Goal: Use online tool/utility: Utilize a website feature to perform a specific function

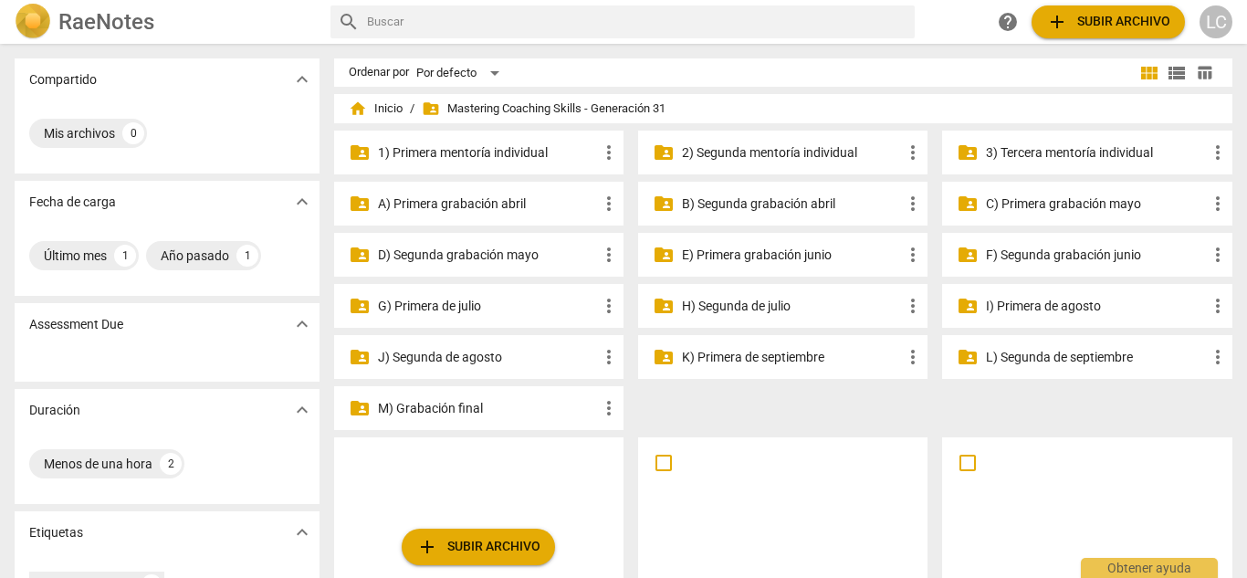
click at [749, 306] on p "H) Segunda de julio" at bounding box center [792, 306] width 220 height 19
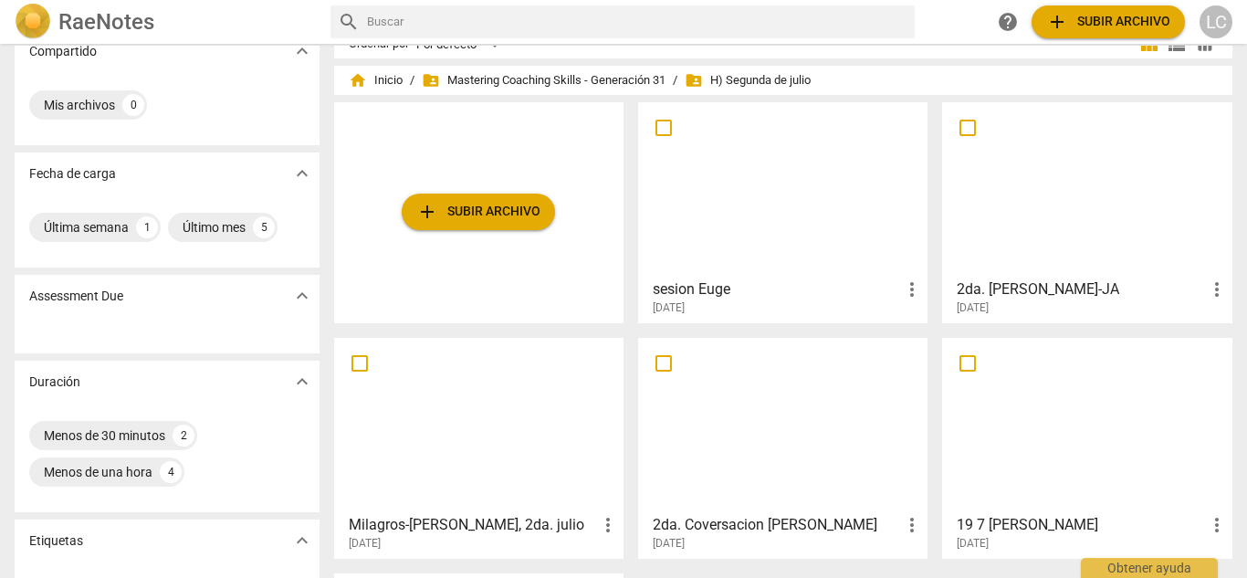
scroll to position [27, 0]
click at [1089, 216] on div at bounding box center [1087, 191] width 277 height 162
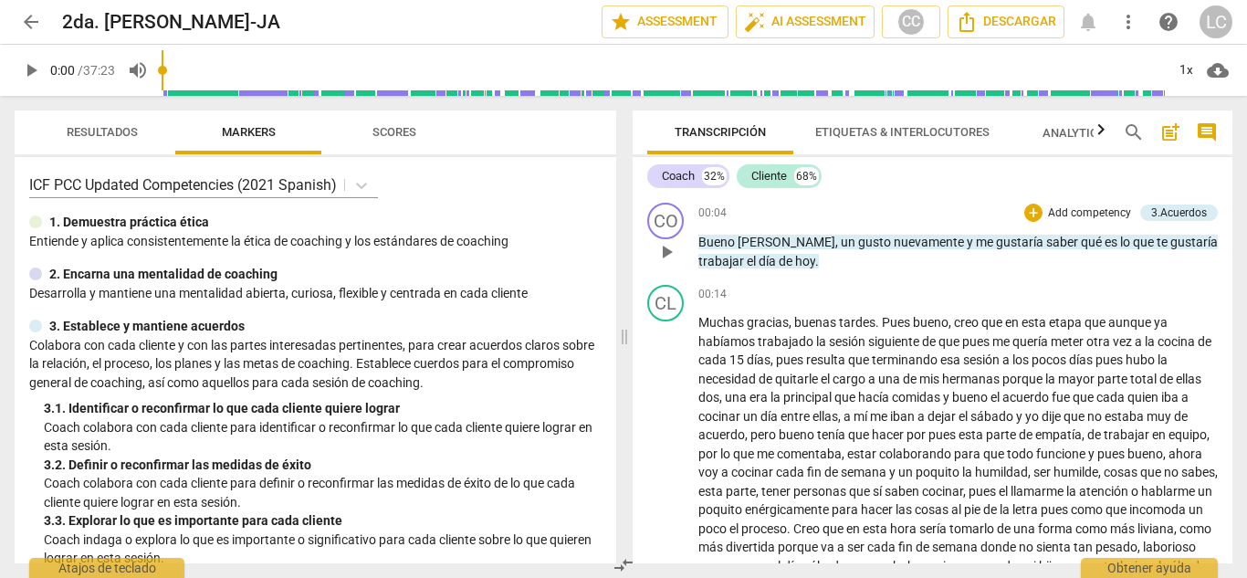
click at [1084, 208] on p "Add competency" at bounding box center [1090, 213] width 87 height 16
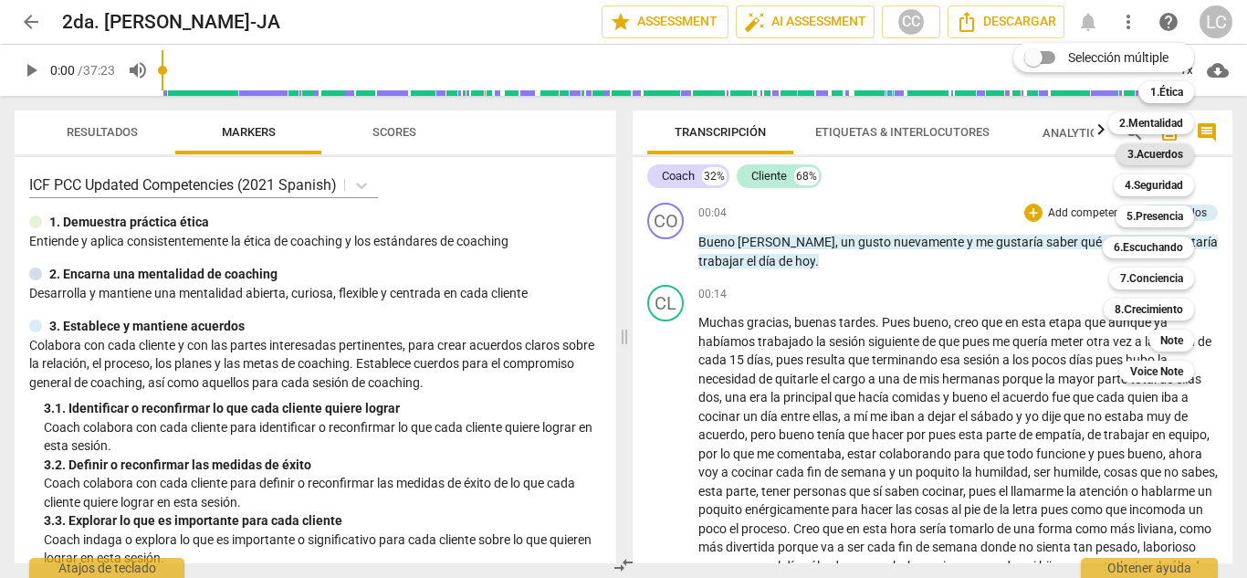
click at [1176, 154] on b "3.Acuerdos" at bounding box center [1156, 154] width 56 height 22
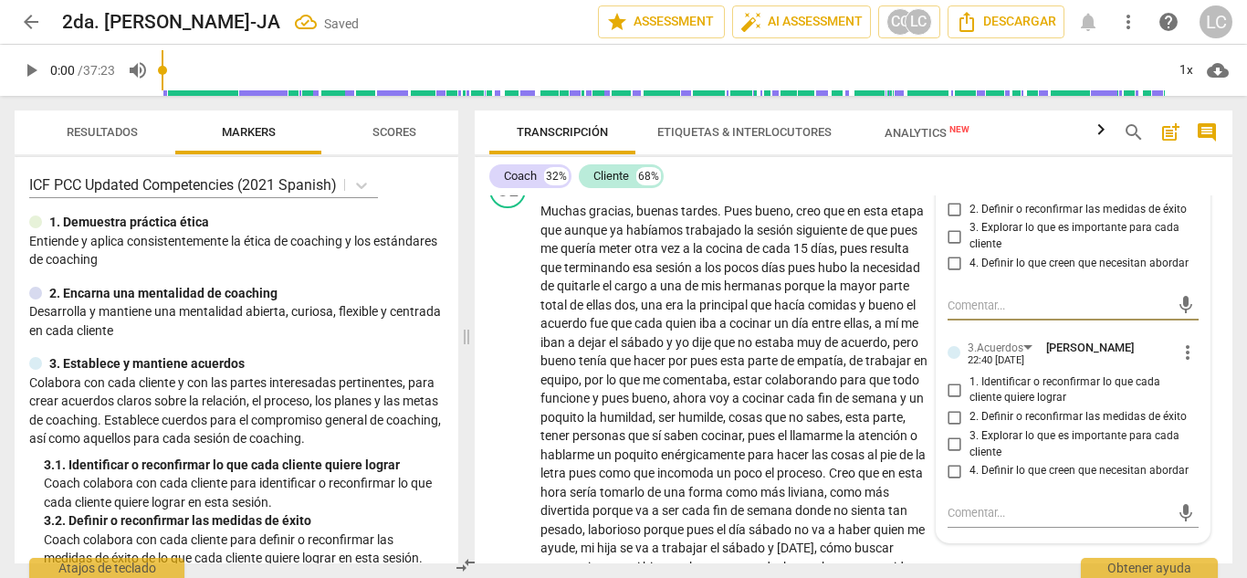
scroll to position [126, 0]
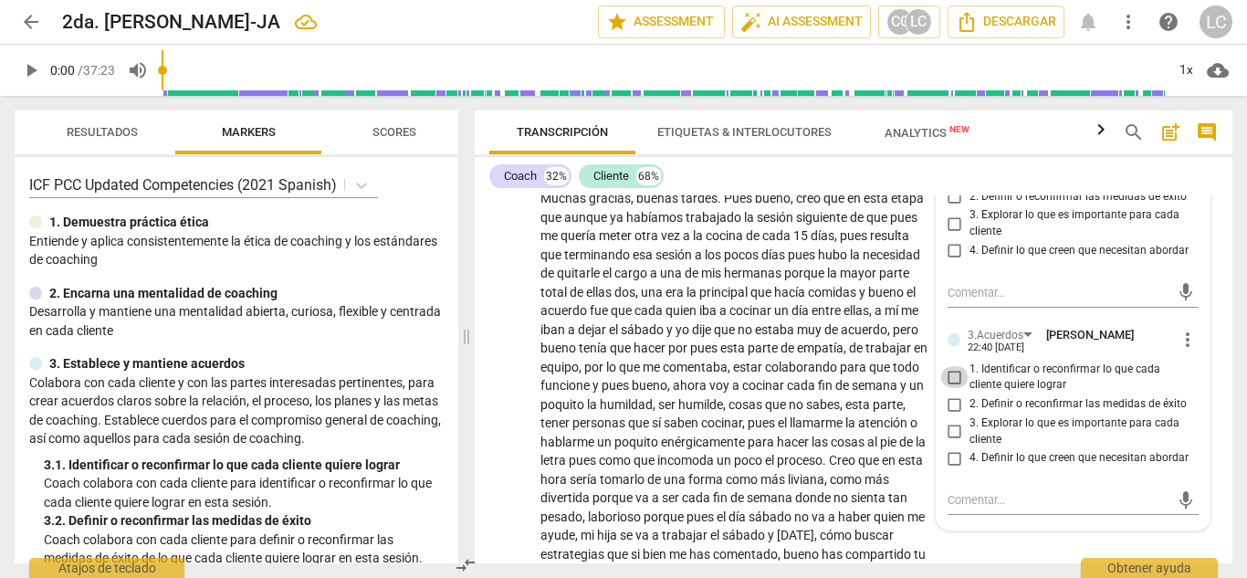
click at [953, 372] on input "1. Identificar o reconfirmar lo que cada cliente quiere lograr" at bounding box center [955, 377] width 29 height 22
checkbox input "true"
click at [859, 178] on div "Coach 32% Cliente 68%" at bounding box center [853, 176] width 729 height 31
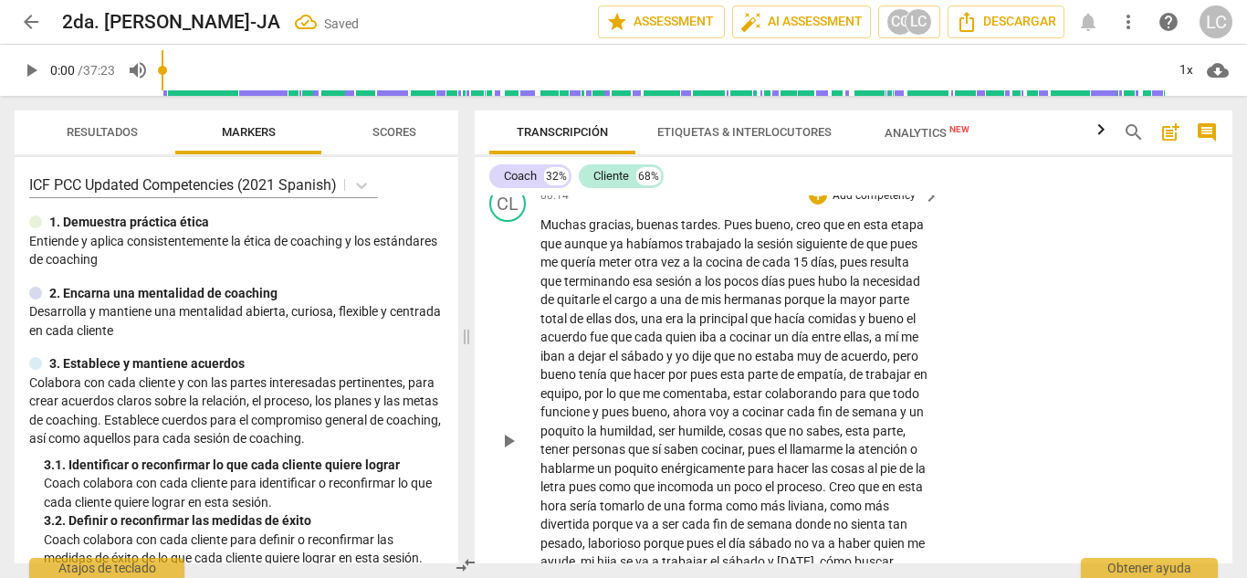
scroll to position [86, 0]
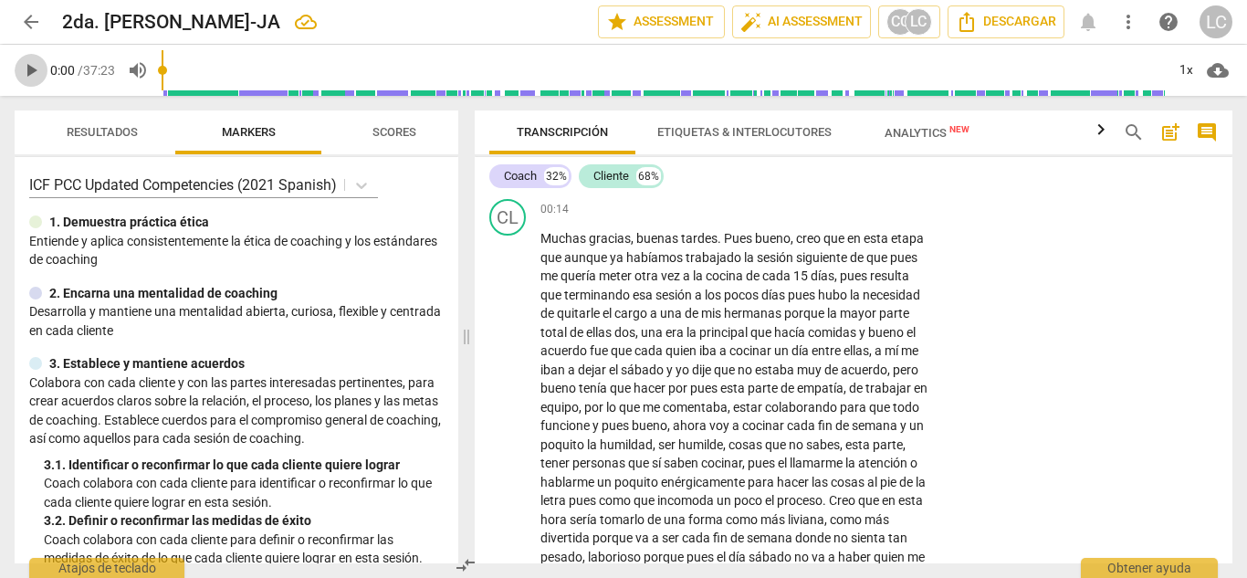
click at [36, 77] on span "play_arrow" at bounding box center [31, 70] width 22 height 22
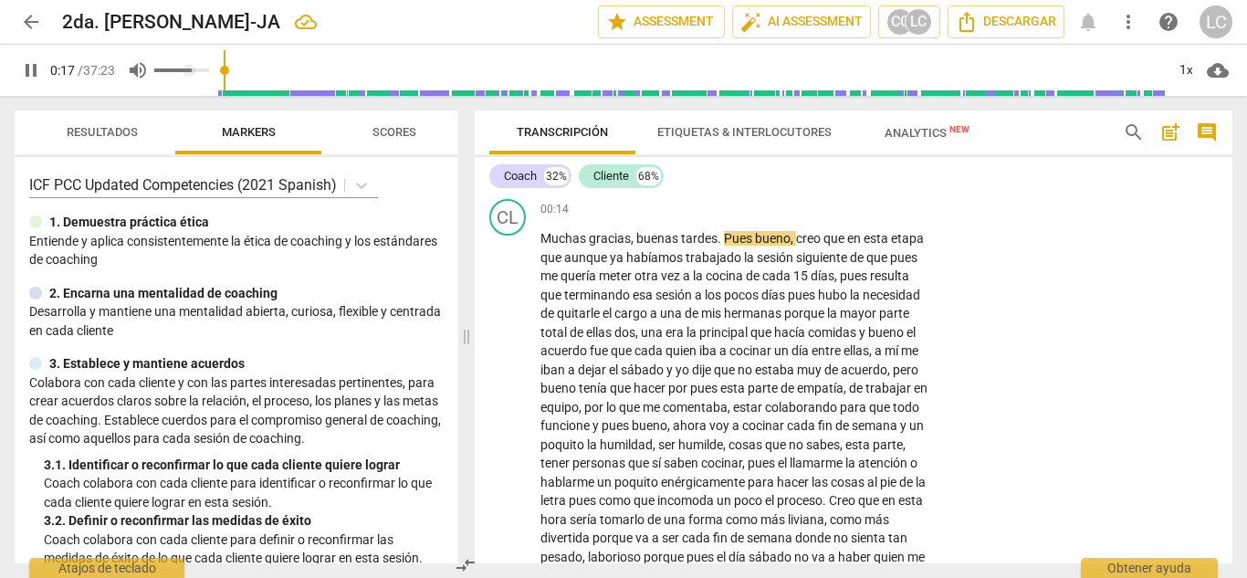
type input "17"
type input "0.92"
type input "18"
type input "0.92"
click at [203, 68] on input "range" at bounding box center [181, 70] width 55 height 4
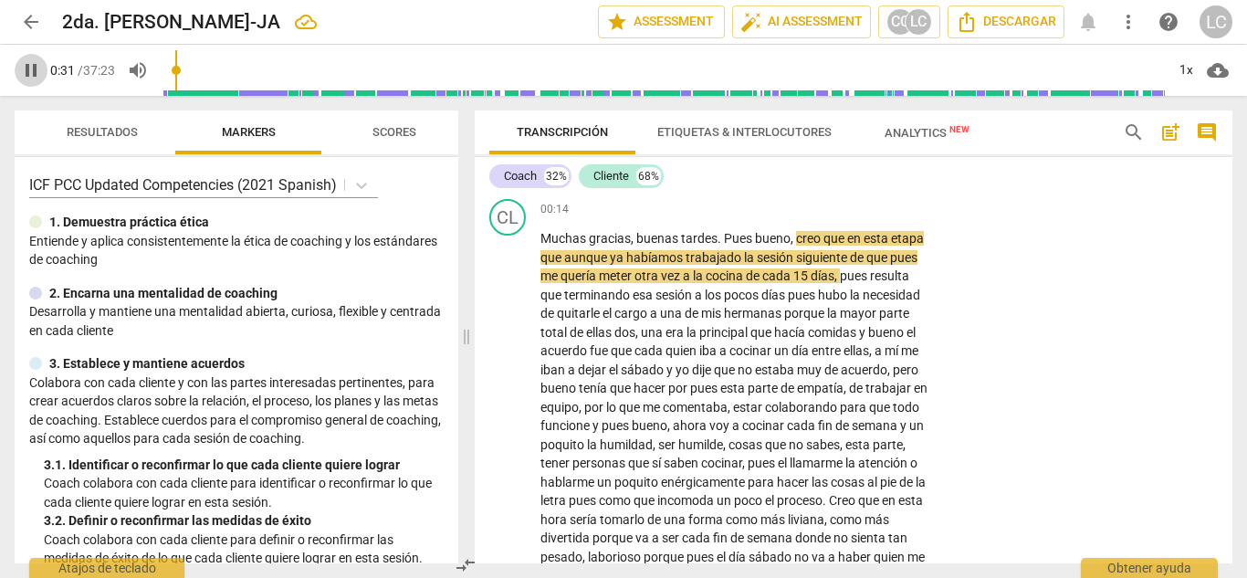
click at [34, 68] on span "pause" at bounding box center [31, 70] width 22 height 22
click at [172, 66] on input "range" at bounding box center [664, 70] width 1004 height 58
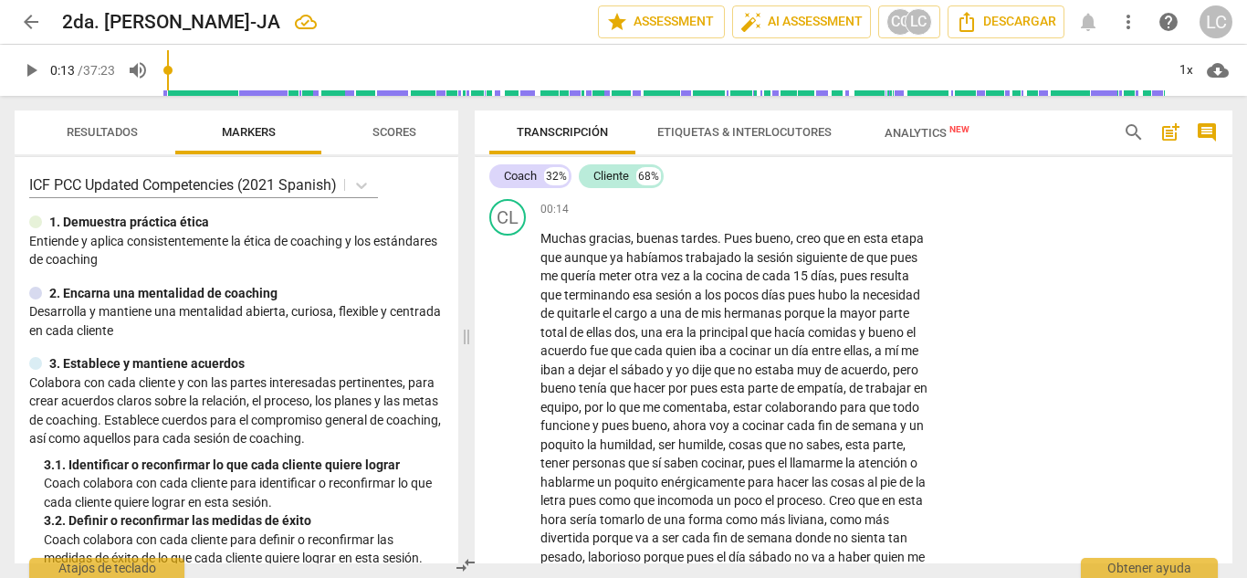
click at [36, 75] on span "play_arrow" at bounding box center [31, 70] width 22 height 22
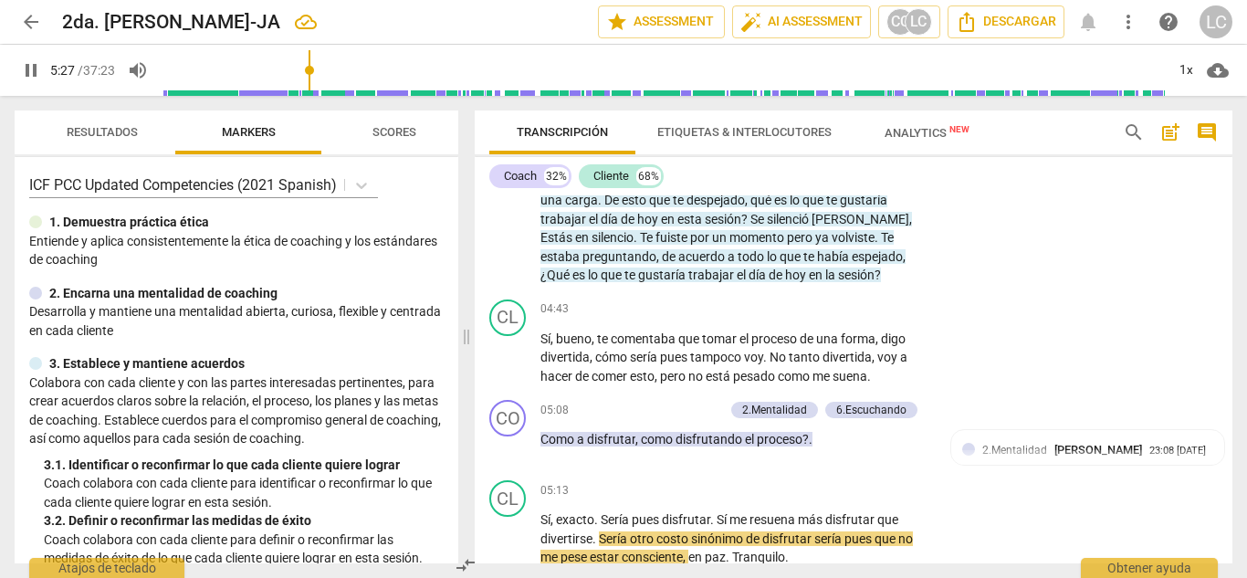
scroll to position [777, 0]
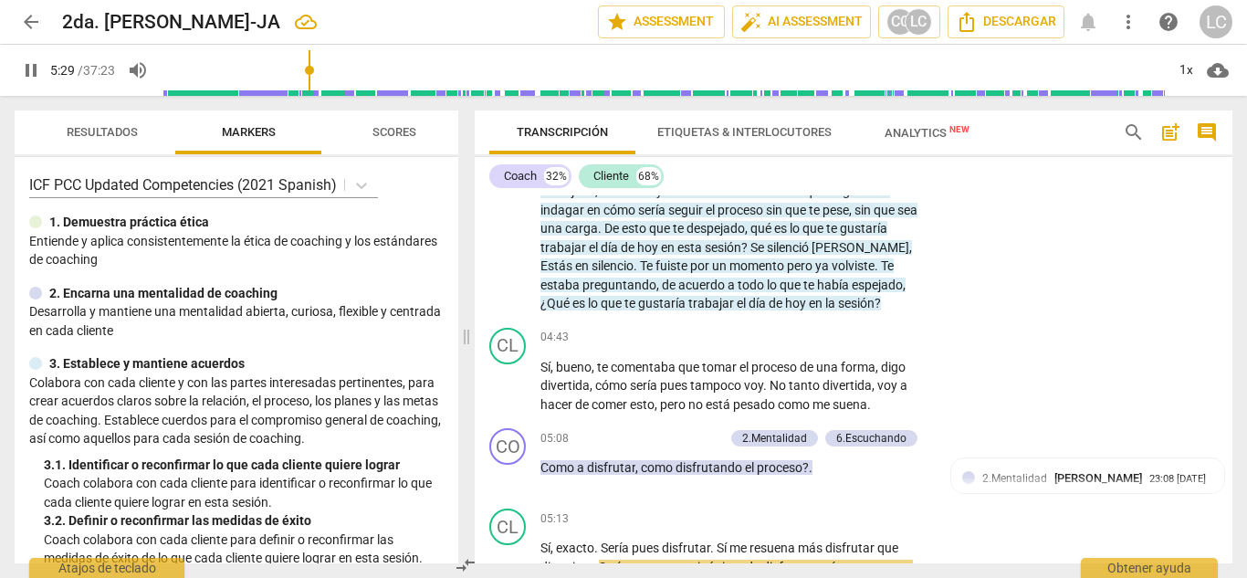
click at [27, 69] on span "pause" at bounding box center [31, 70] width 22 height 22
type input "330"
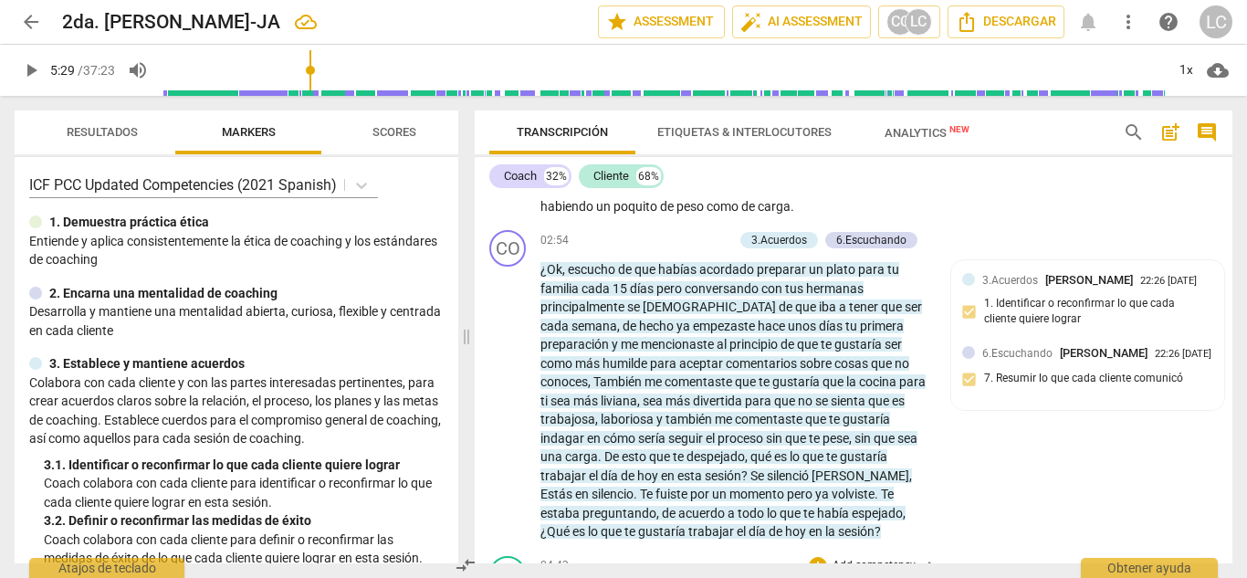
scroll to position [561, 0]
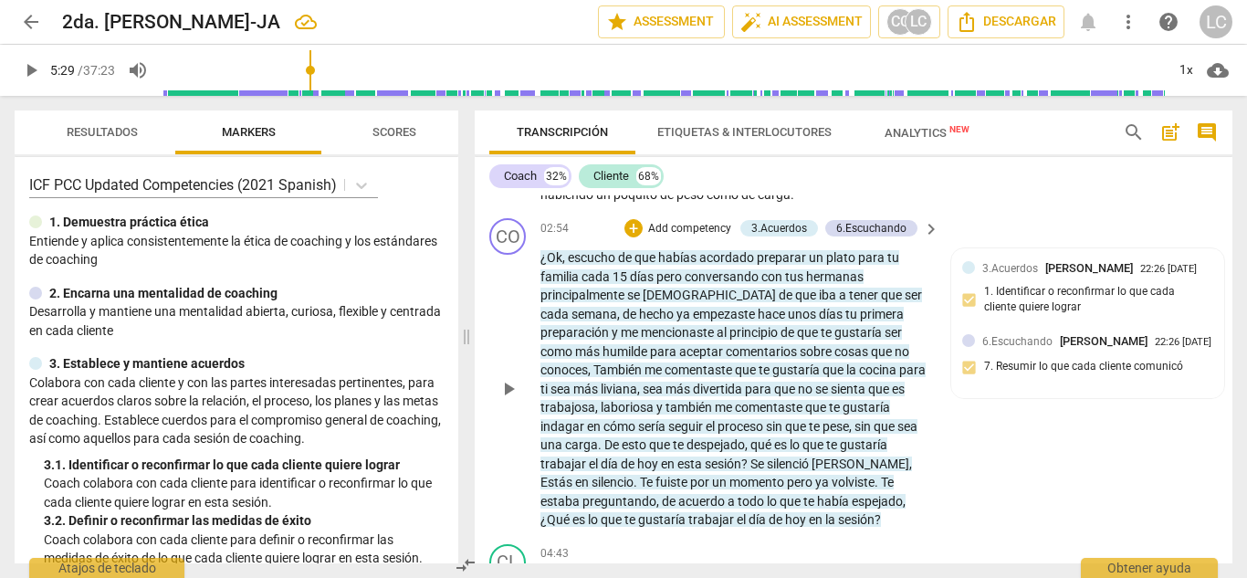
click at [685, 237] on p "Add competency" at bounding box center [690, 229] width 87 height 16
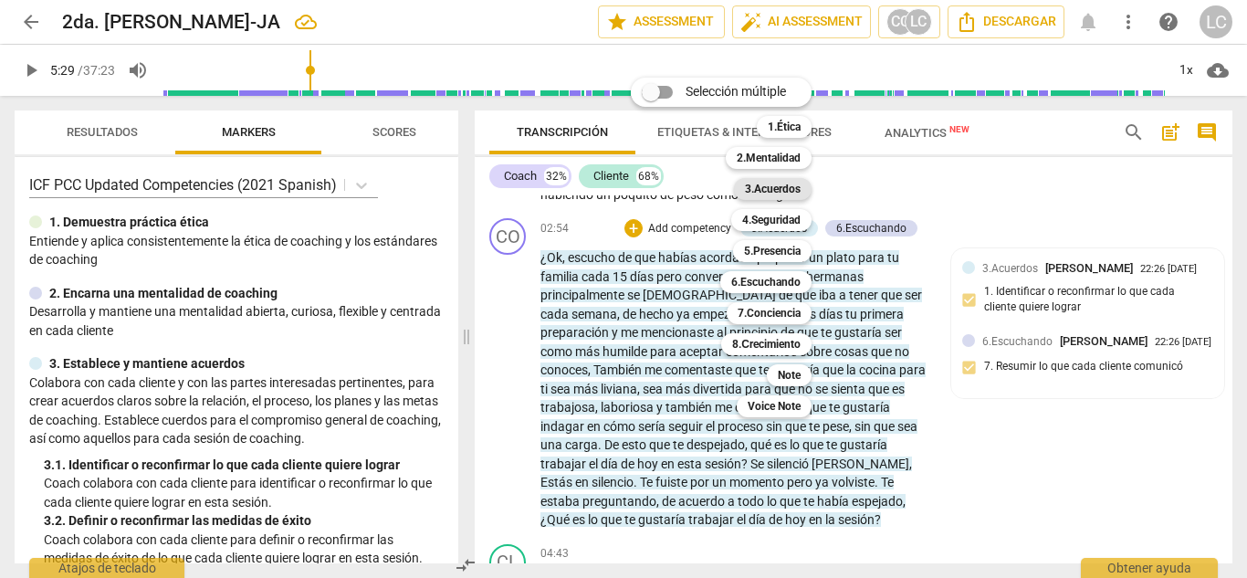
click at [765, 185] on b "3.Acuerdos" at bounding box center [773, 189] width 56 height 22
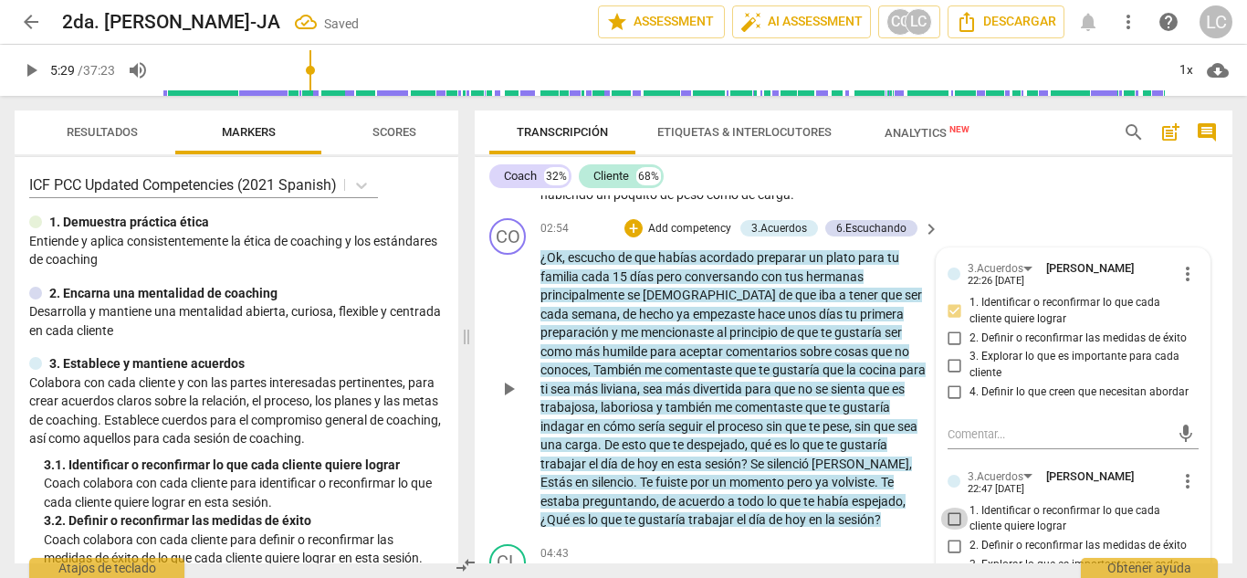
click at [947, 530] on input "1. Identificar o reconfirmar lo que cada cliente quiere lograr" at bounding box center [955, 519] width 29 height 22
checkbox input "true"
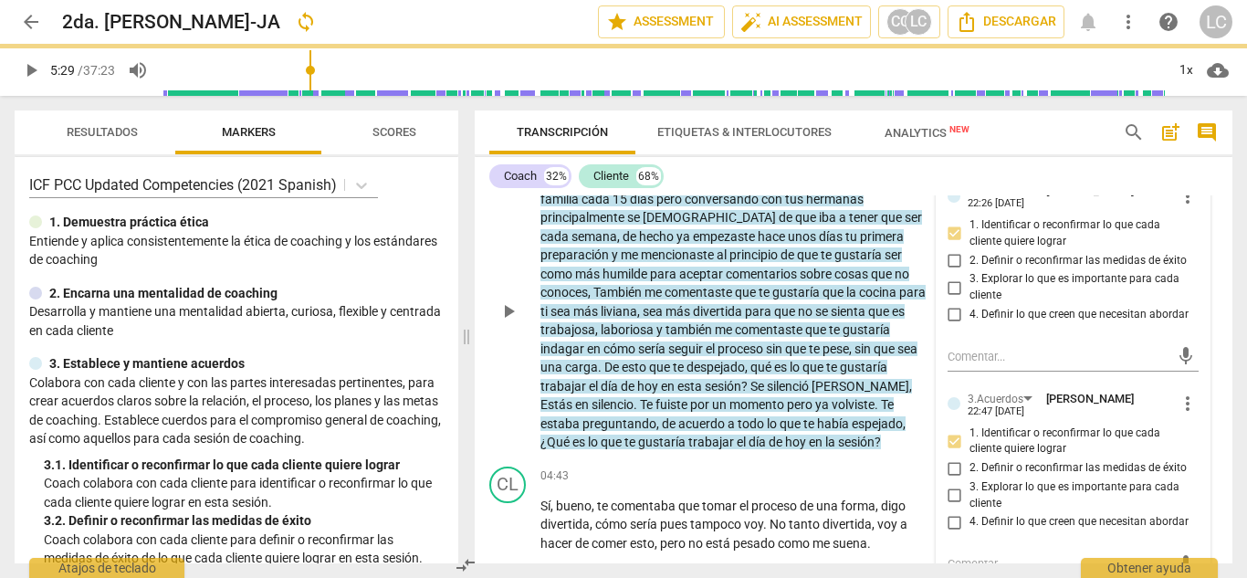
scroll to position [654, 0]
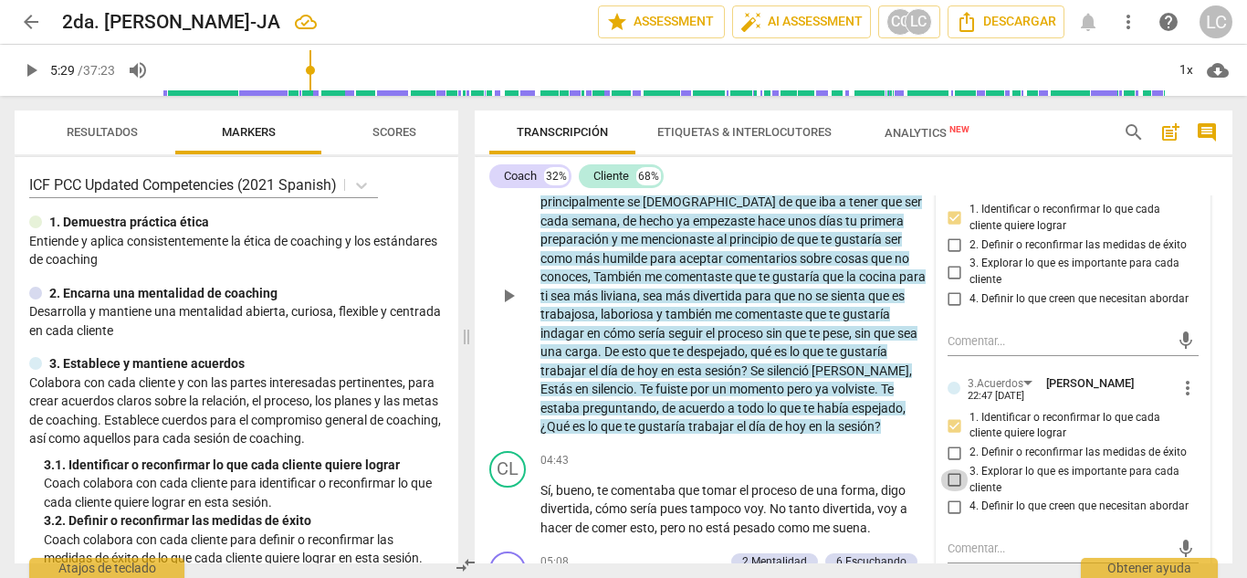
click at [948, 491] on input "3. Explorar lo que es importante para cada cliente" at bounding box center [955, 480] width 29 height 22
checkbox input "true"
click at [950, 437] on input "1. Identificar o reconfirmar lo que cada cliente quiere lograr" at bounding box center [955, 426] width 29 height 22
checkbox input "false"
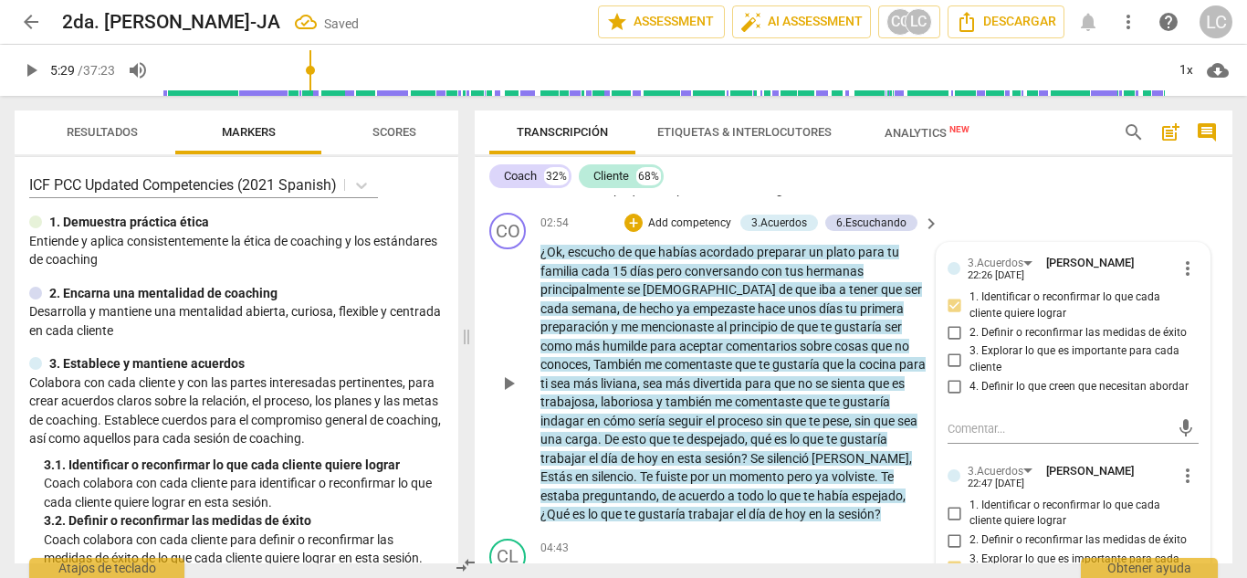
scroll to position [565, 0]
click at [690, 233] on p "Add competency" at bounding box center [690, 224] width 87 height 16
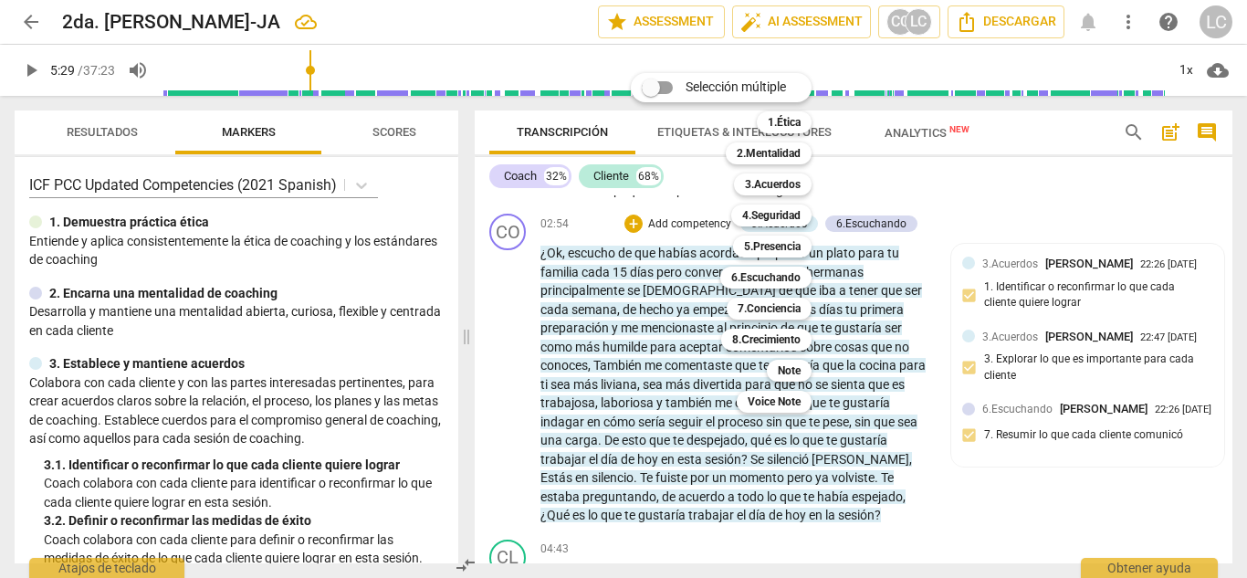
drag, startPoint x: 453, startPoint y: 207, endPoint x: 453, endPoint y: 237, distance: 29.2
click at [453, 237] on div at bounding box center [623, 289] width 1247 height 578
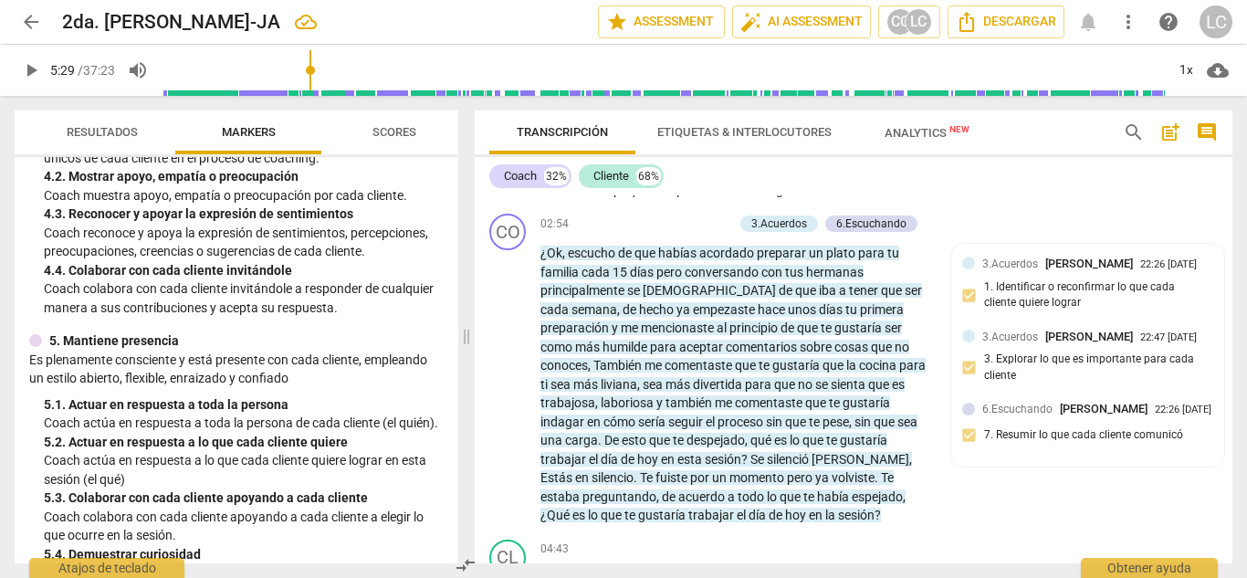
scroll to position [669, 0]
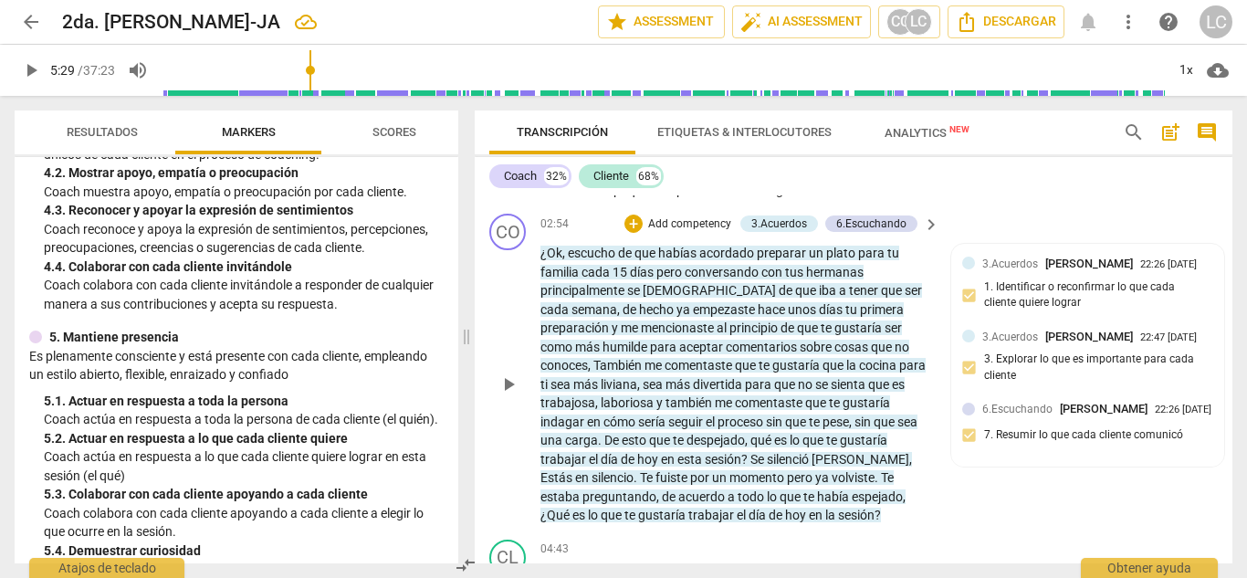
click at [682, 233] on p "Add competency" at bounding box center [690, 224] width 87 height 16
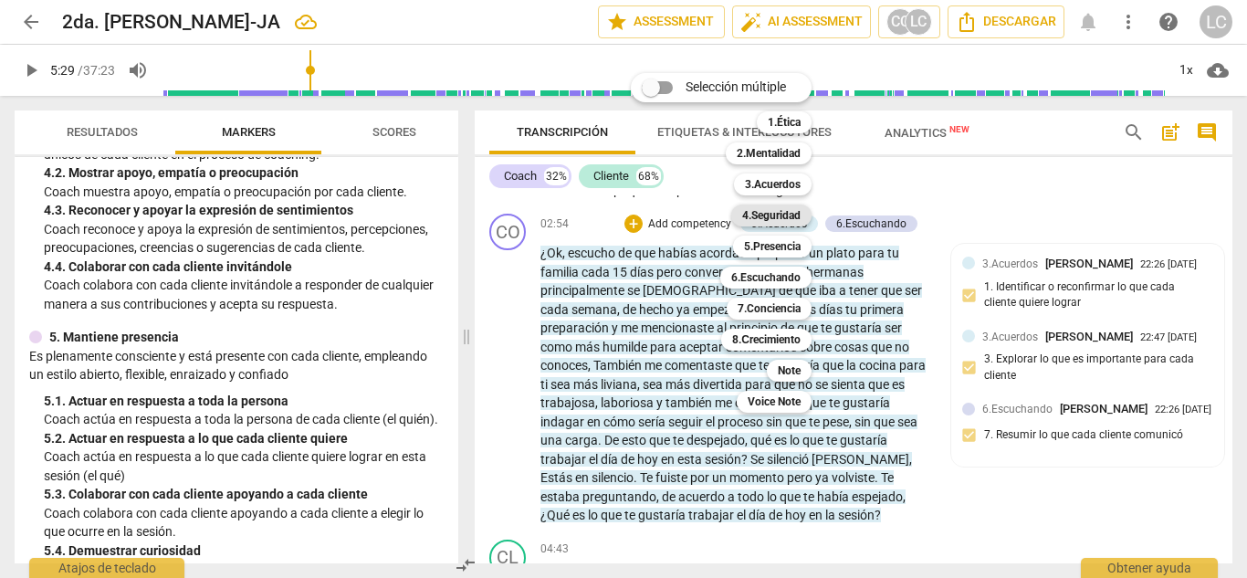
click at [784, 213] on b "4.Seguridad" at bounding box center [771, 216] width 58 height 22
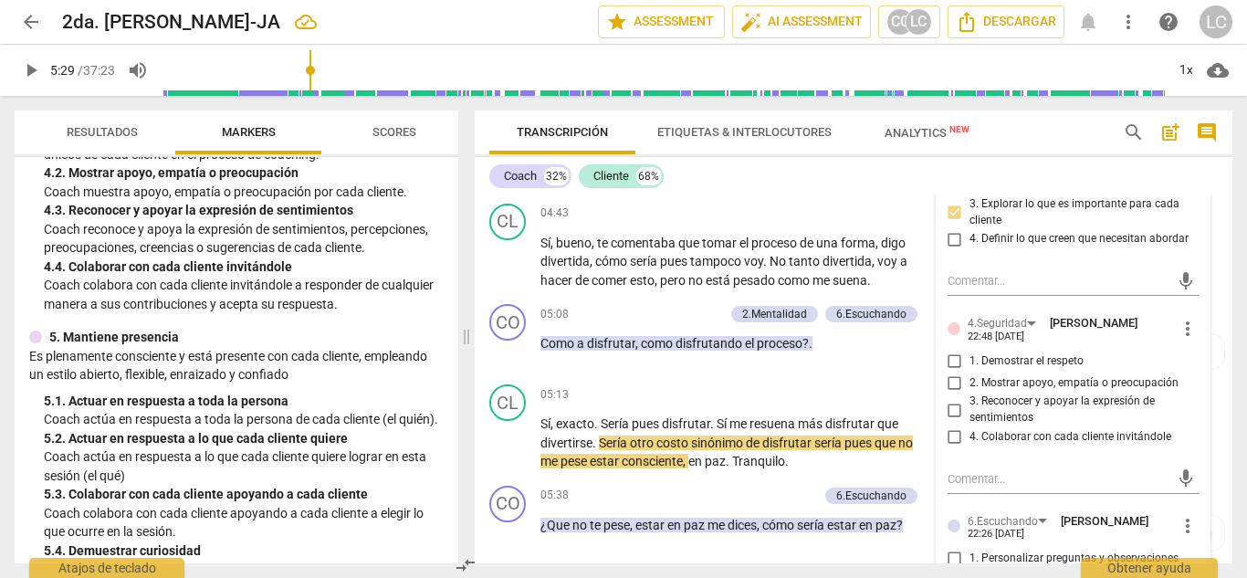
scroll to position [922, 0]
click at [952, 393] on input "2. Mostrar apoyo, empatía o preocupación" at bounding box center [955, 382] width 29 height 22
checkbox input "true"
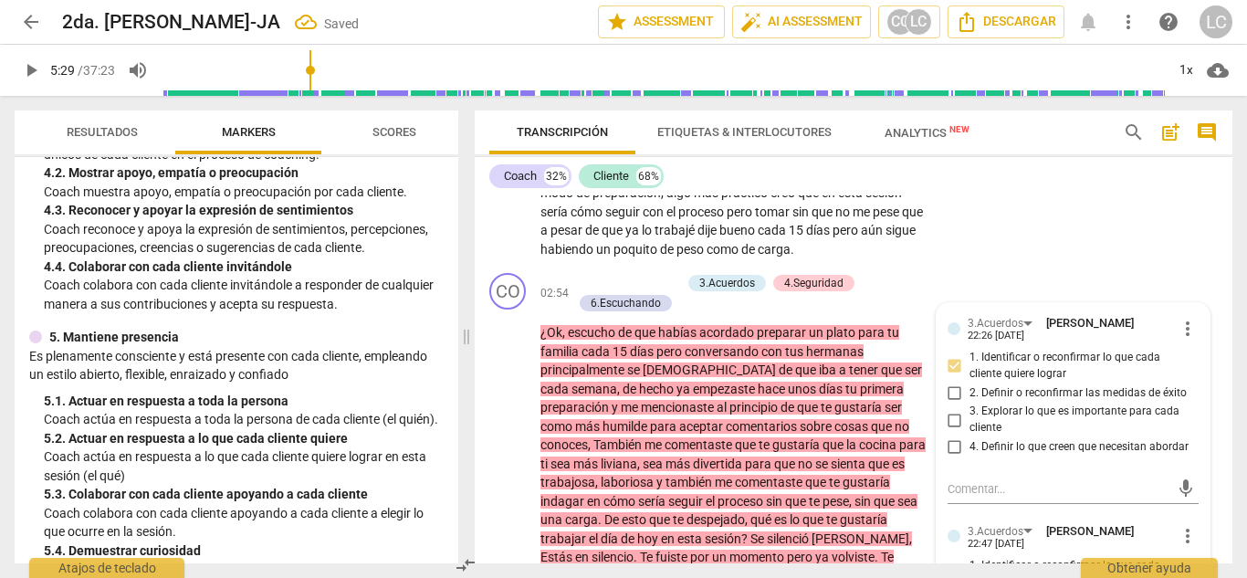
scroll to position [504, 0]
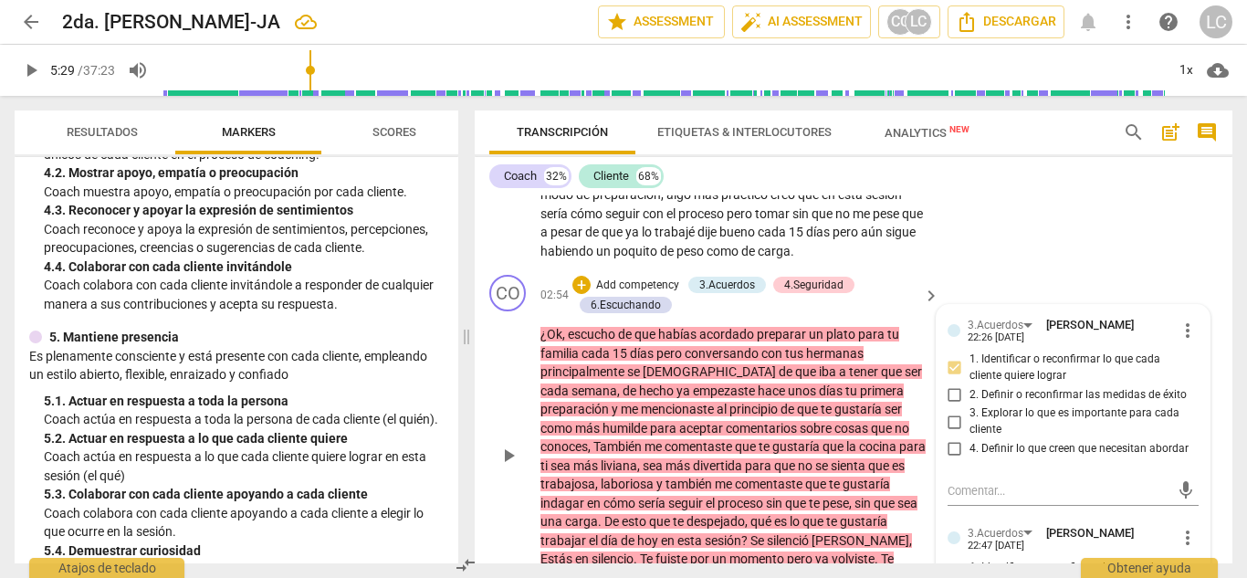
click at [648, 294] on p "Add competency" at bounding box center [637, 286] width 87 height 16
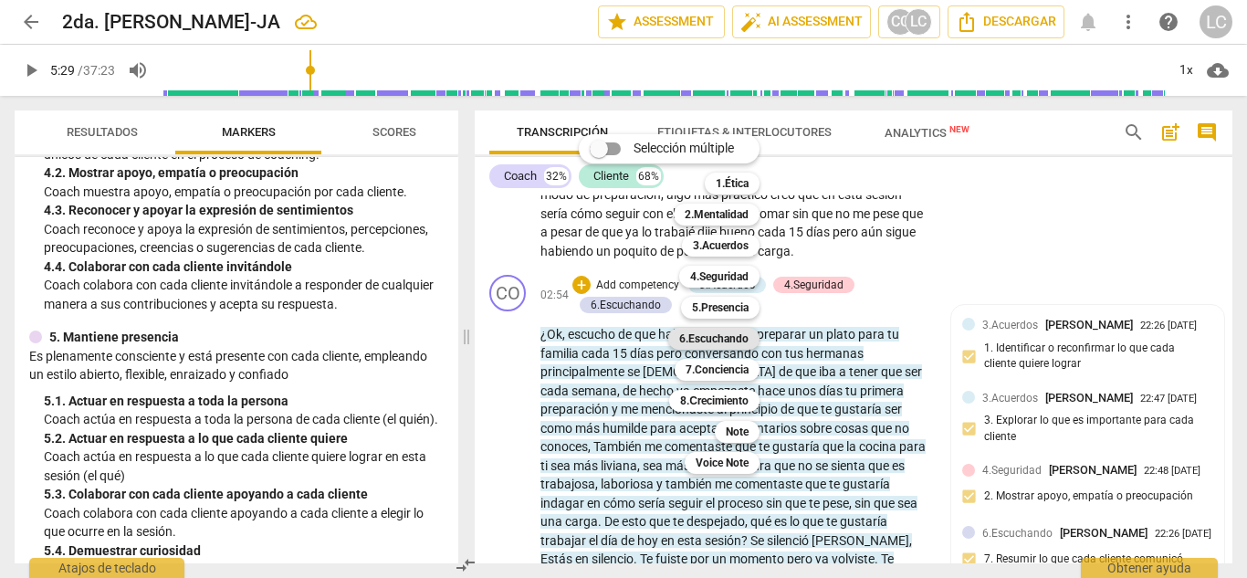
click at [730, 337] on b "6.Escuchando" at bounding box center [713, 339] width 69 height 22
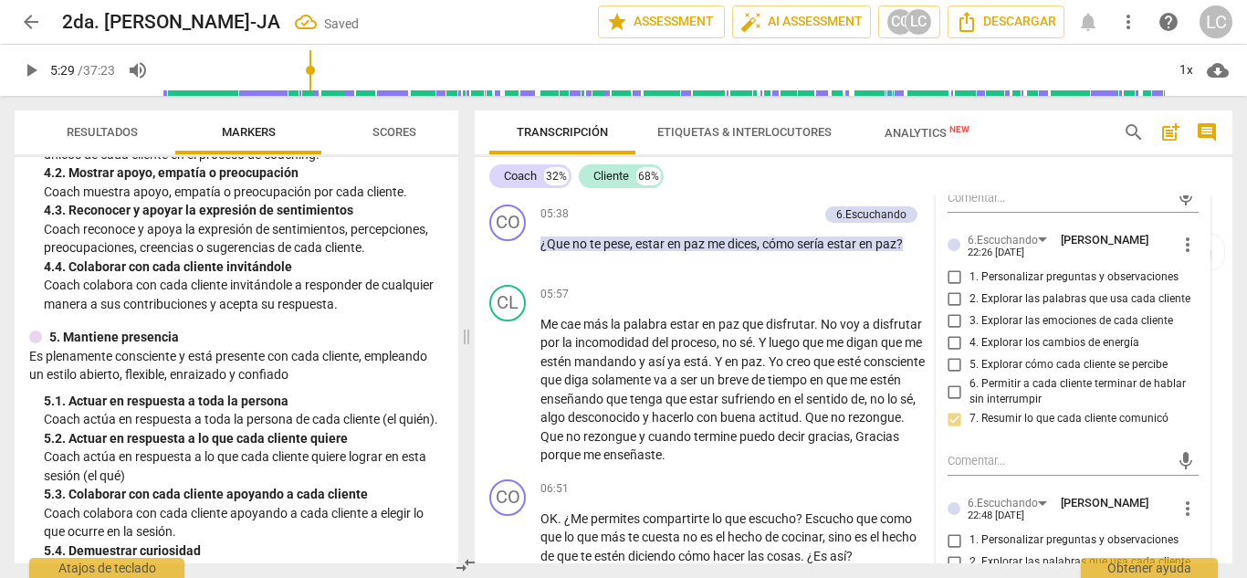
scroll to position [1204, 0]
click at [952, 310] on input "2. Explorar las palabras que usa cada cliente" at bounding box center [955, 299] width 29 height 22
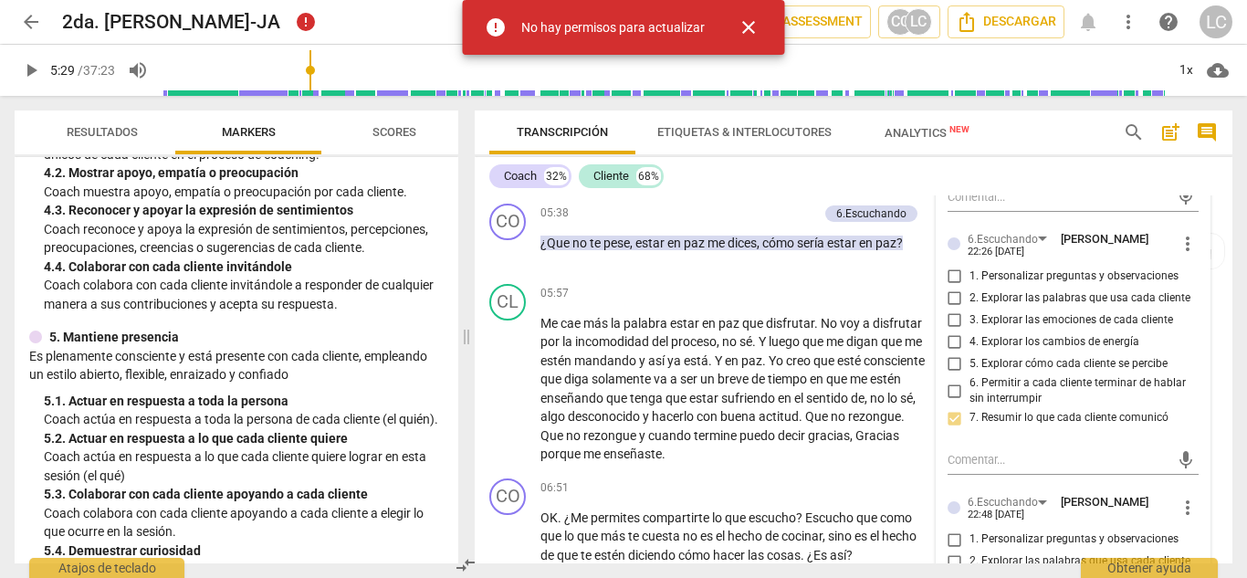
checkbox input "false"
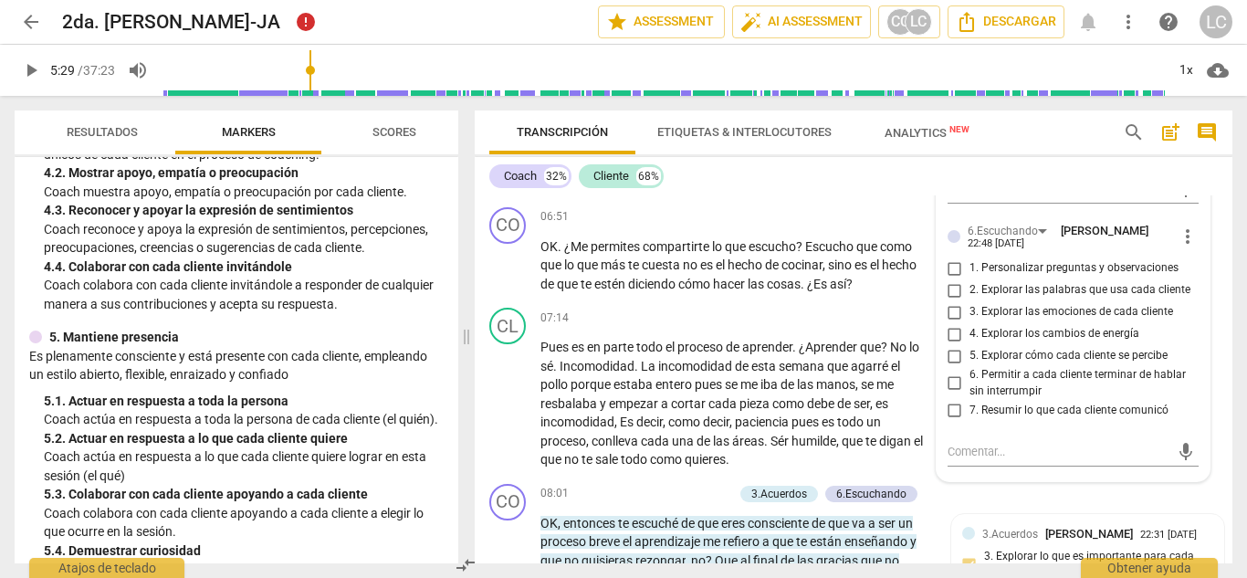
scroll to position [1476, 0]
click at [954, 300] on input "2. Explorar las palabras que usa cada cliente" at bounding box center [955, 290] width 29 height 22
checkbox input "true"
click at [950, 420] on input "7. Resumir lo que cada cliente comunicó" at bounding box center [955, 409] width 29 height 22
checkbox input "true"
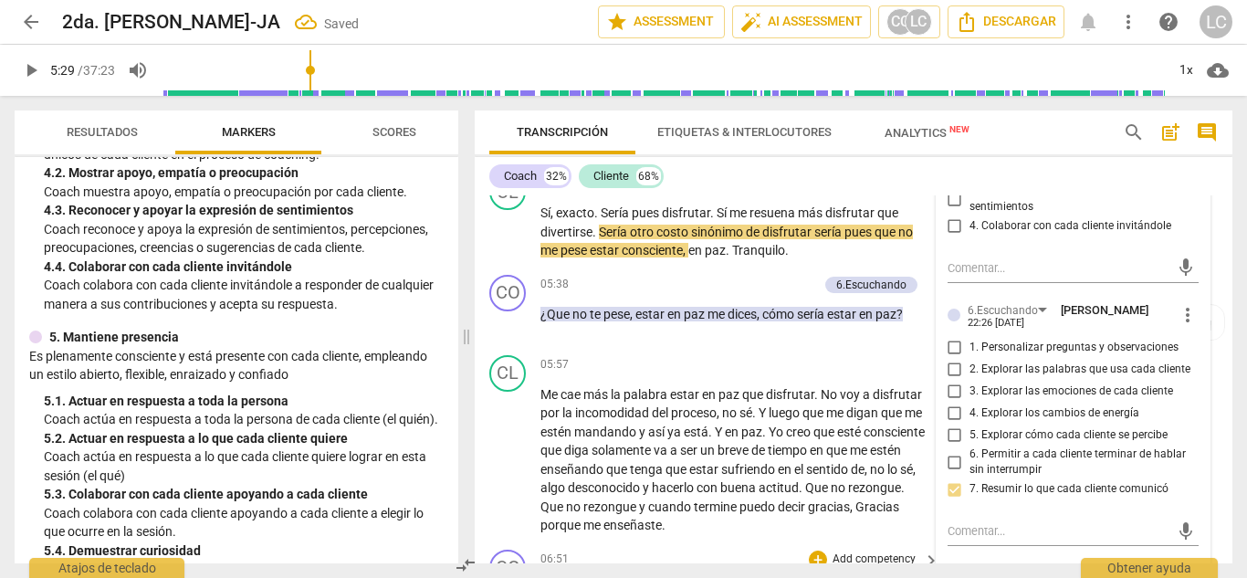
scroll to position [1131, 0]
click at [35, 70] on span "play_arrow" at bounding box center [31, 70] width 22 height 22
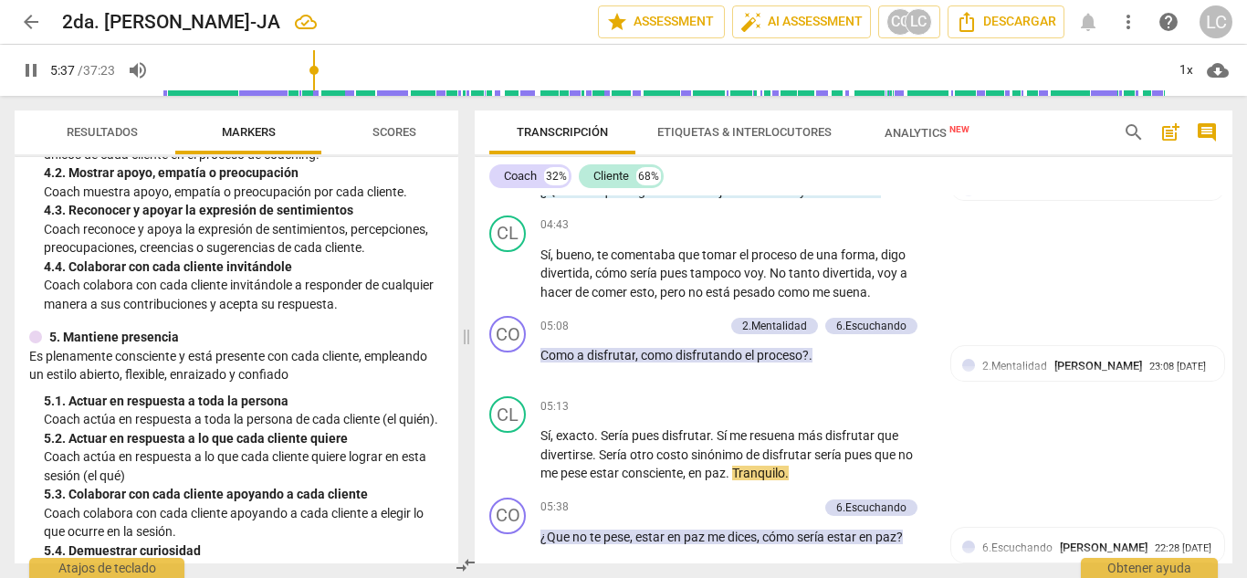
scroll to position [910, 0]
click at [31, 70] on span "pause" at bounding box center [31, 70] width 22 height 22
type input "340"
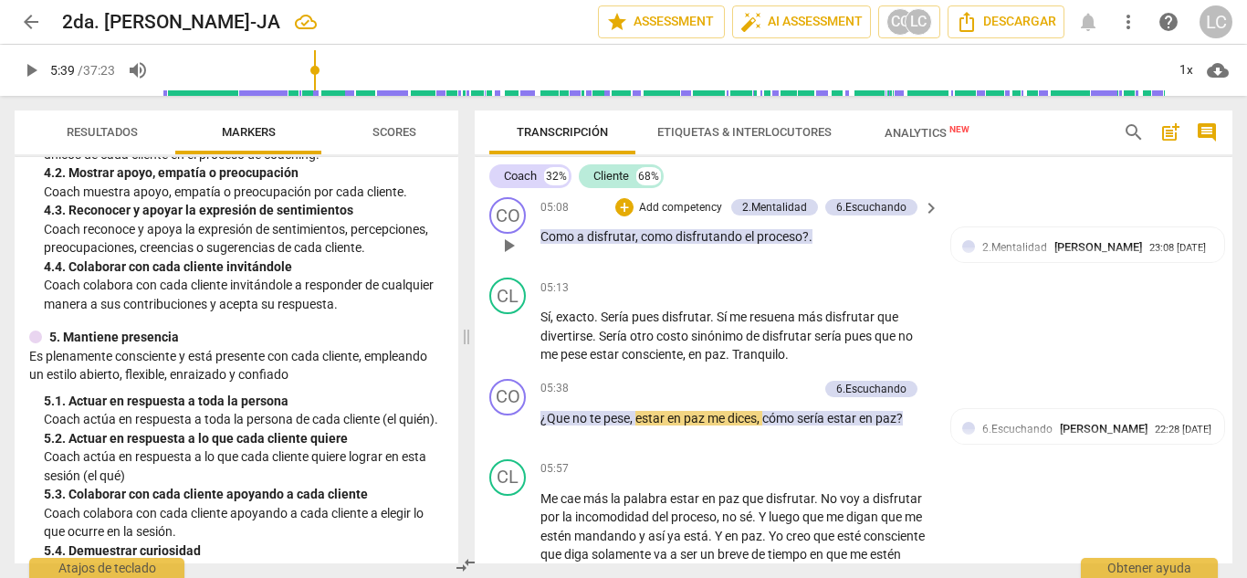
scroll to position [1028, 0]
click at [658, 216] on p "Add competency" at bounding box center [680, 208] width 87 height 16
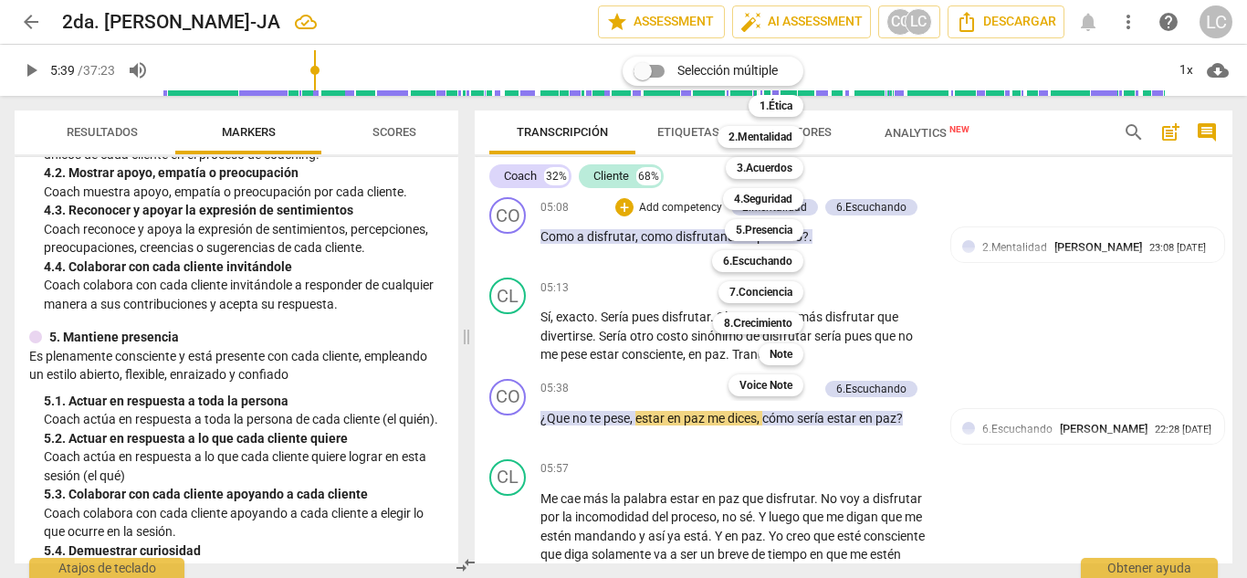
click at [658, 225] on div "Selección múltiple m 1.Ética 1 2.Mentalidad 2 3.Acuerdos 3 4.Seguridad 4 5.Pres…" at bounding box center [726, 226] width 223 height 349
click at [772, 231] on b "5.Presencia" at bounding box center [764, 230] width 57 height 22
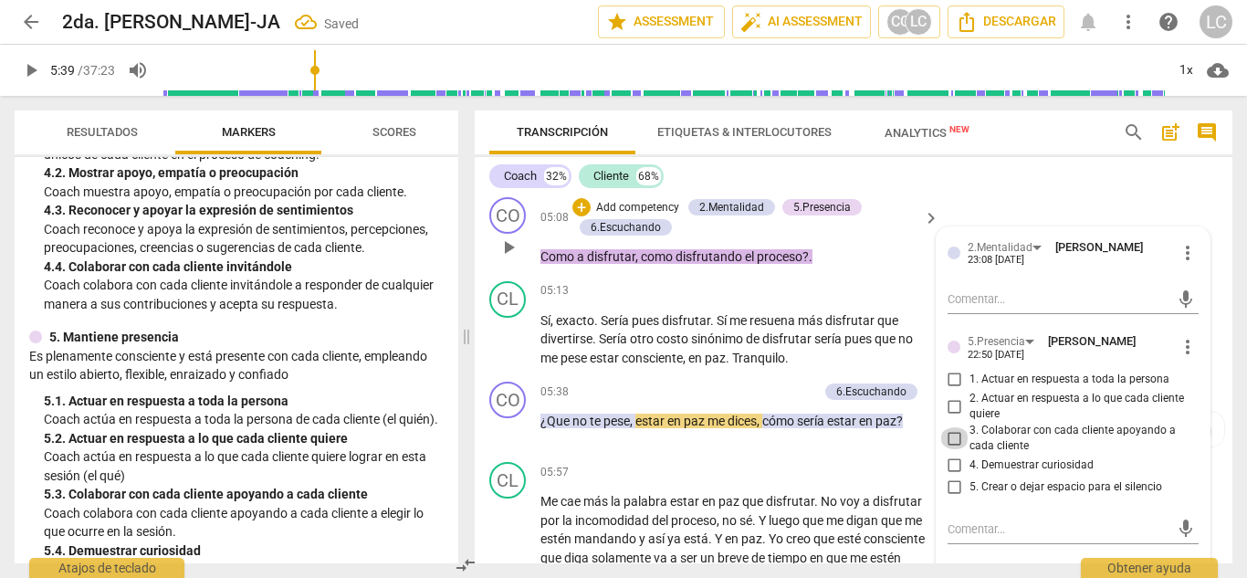
click at [951, 449] on input "3. Colaborar con cada cliente apoyando a cada cliente" at bounding box center [955, 438] width 29 height 22
checkbox input "true"
click at [952, 477] on input "4. Demuestrar curiosidad" at bounding box center [955, 466] width 29 height 22
checkbox input "true"
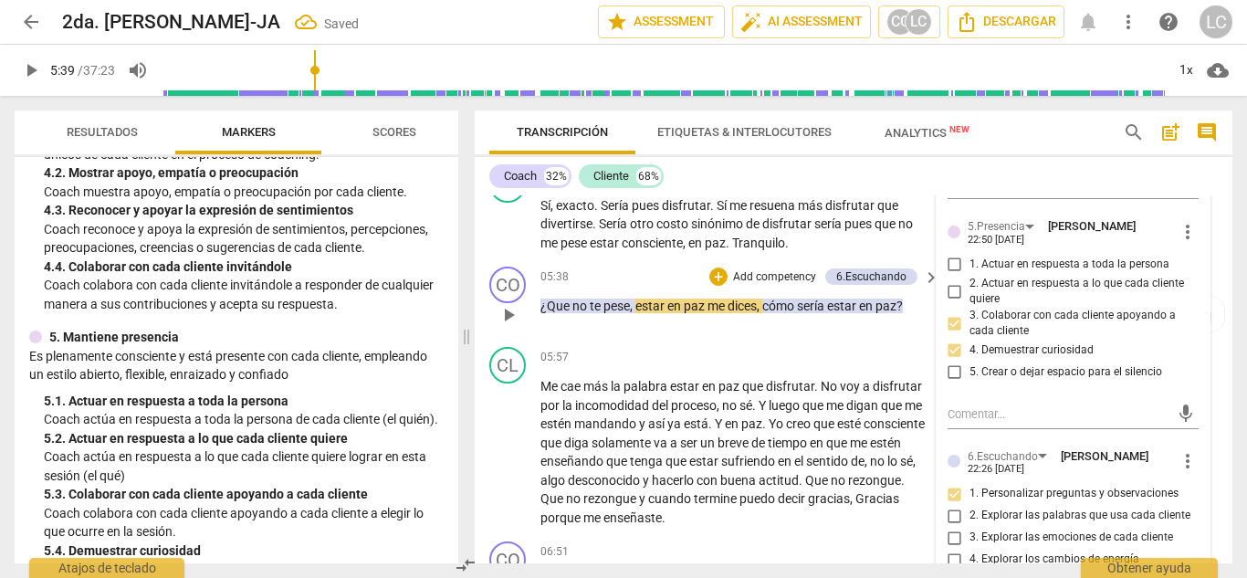
scroll to position [1144, 0]
click at [750, 285] on p "Add competency" at bounding box center [774, 276] width 87 height 16
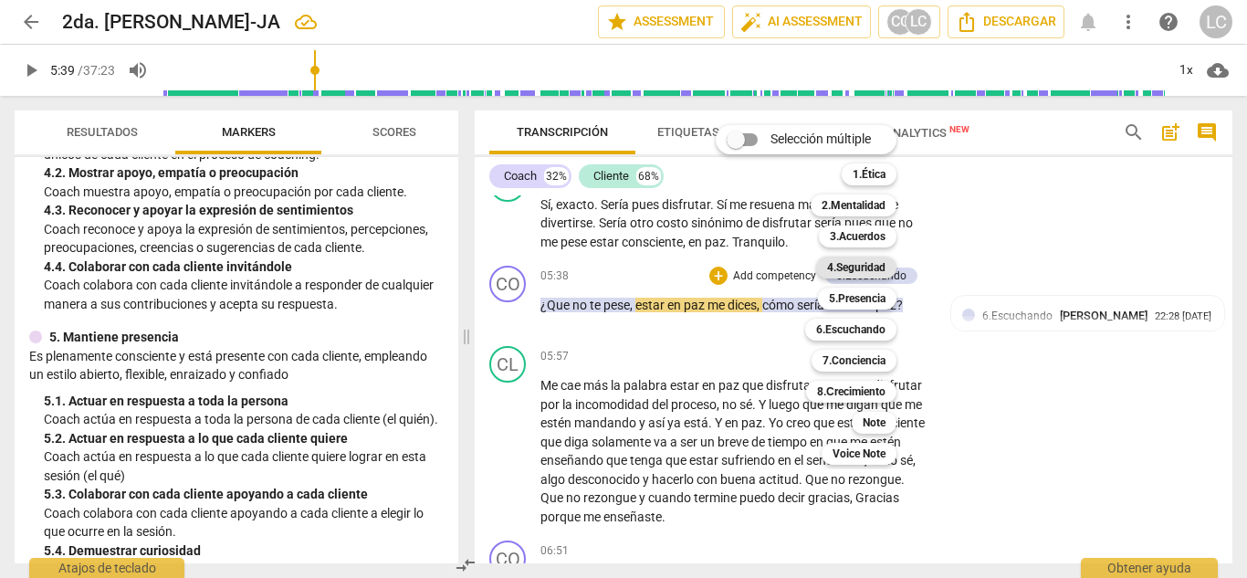
click at [867, 264] on b "4.Seguridad" at bounding box center [856, 268] width 58 height 22
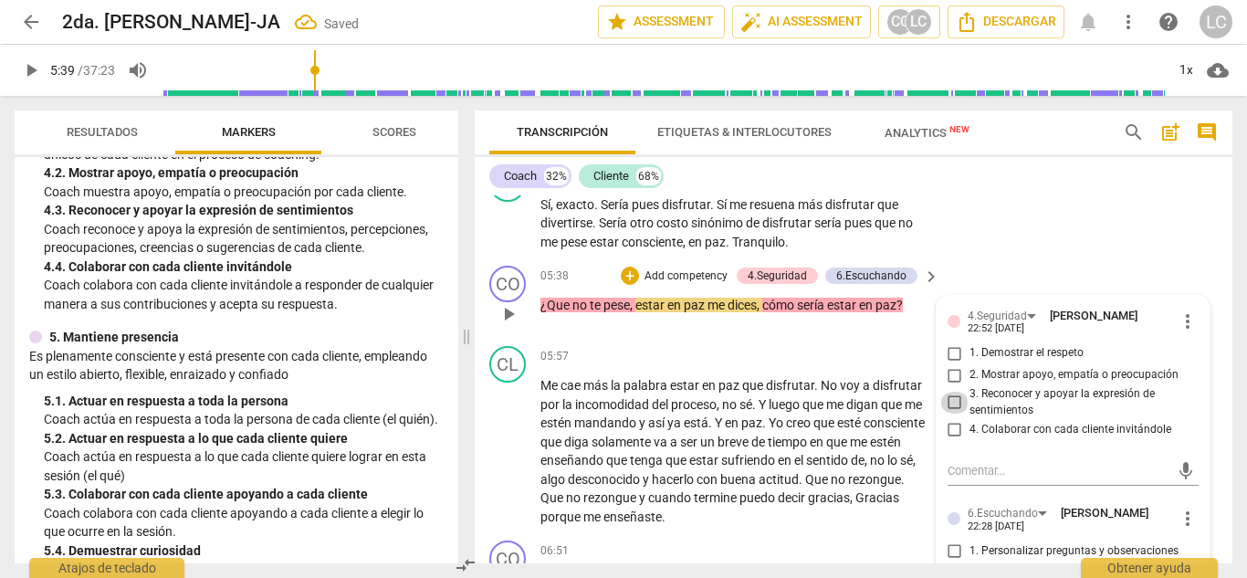
click at [949, 414] on input "3. Reconocer y apoyar la expresión de sentimientos" at bounding box center [955, 403] width 29 height 22
checkbox input "true"
click at [684, 285] on p "Add competency" at bounding box center [686, 276] width 87 height 16
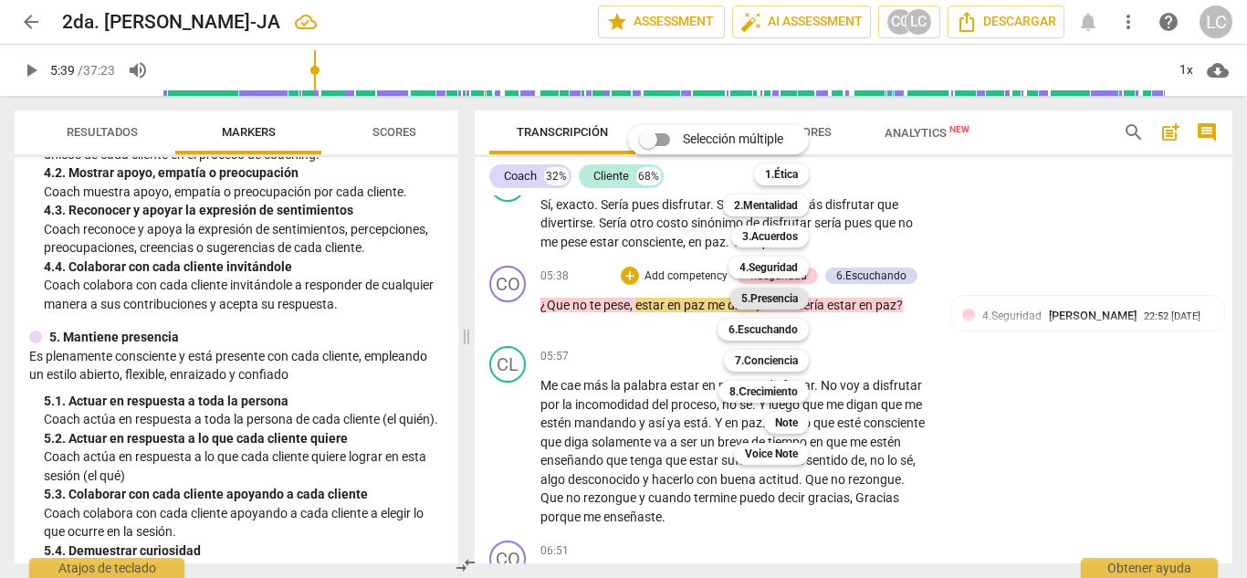
click at [786, 291] on b "5.Presencia" at bounding box center [770, 299] width 57 height 22
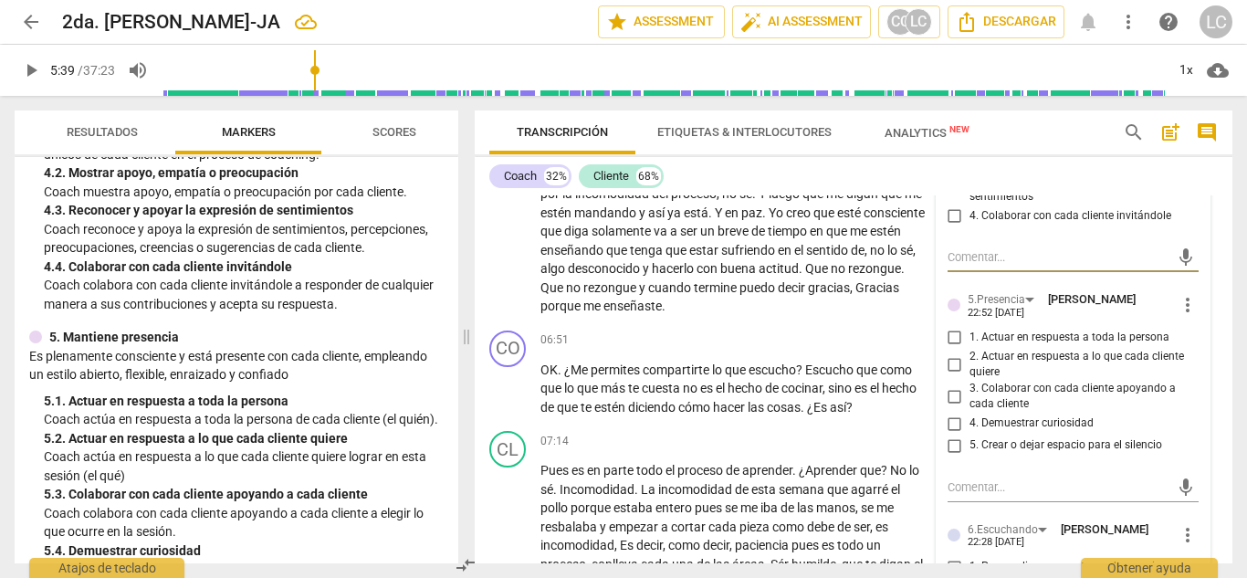
scroll to position [1361, 0]
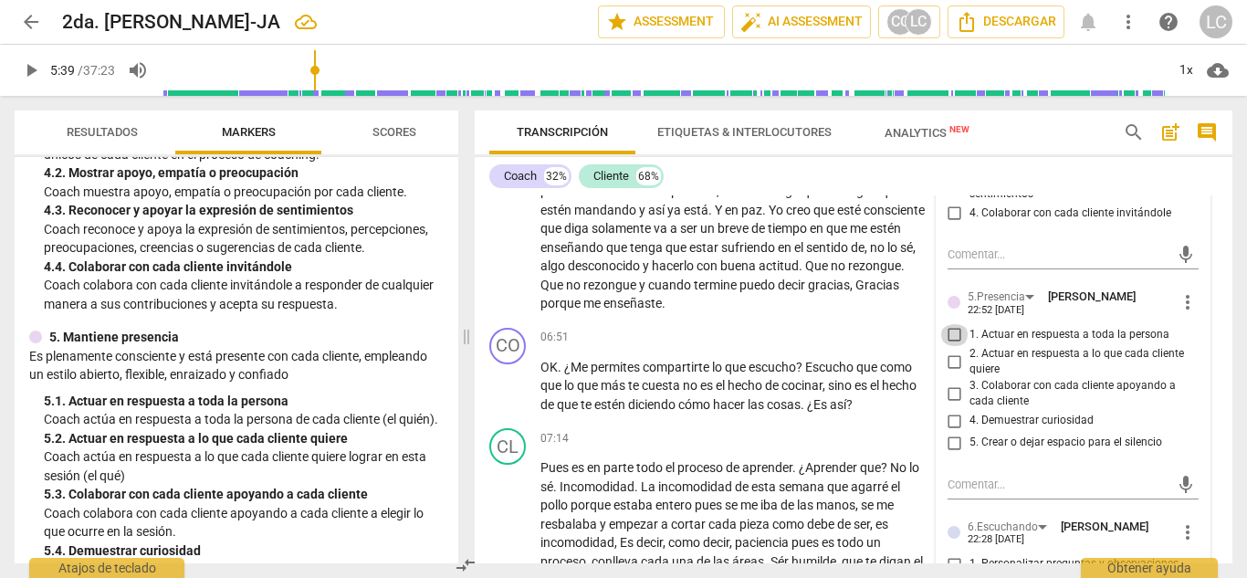
click at [957, 346] on input "1. Actuar en respuesta a toda la persona" at bounding box center [955, 335] width 29 height 22
checkbox input "true"
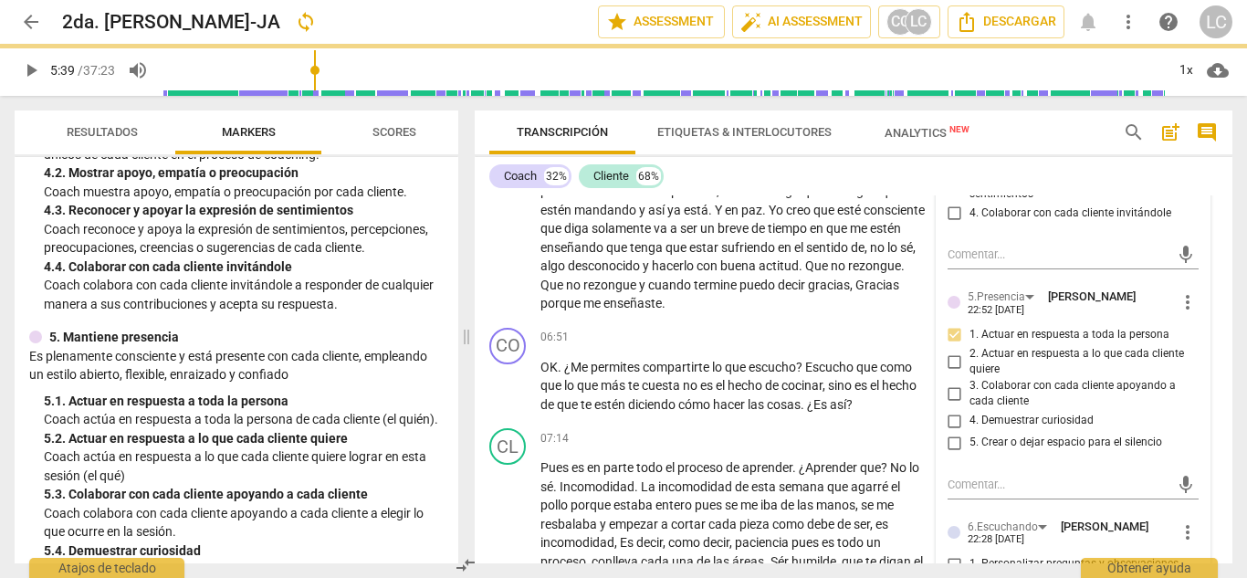
click at [18, 74] on span "play_arrow" at bounding box center [31, 70] width 33 height 22
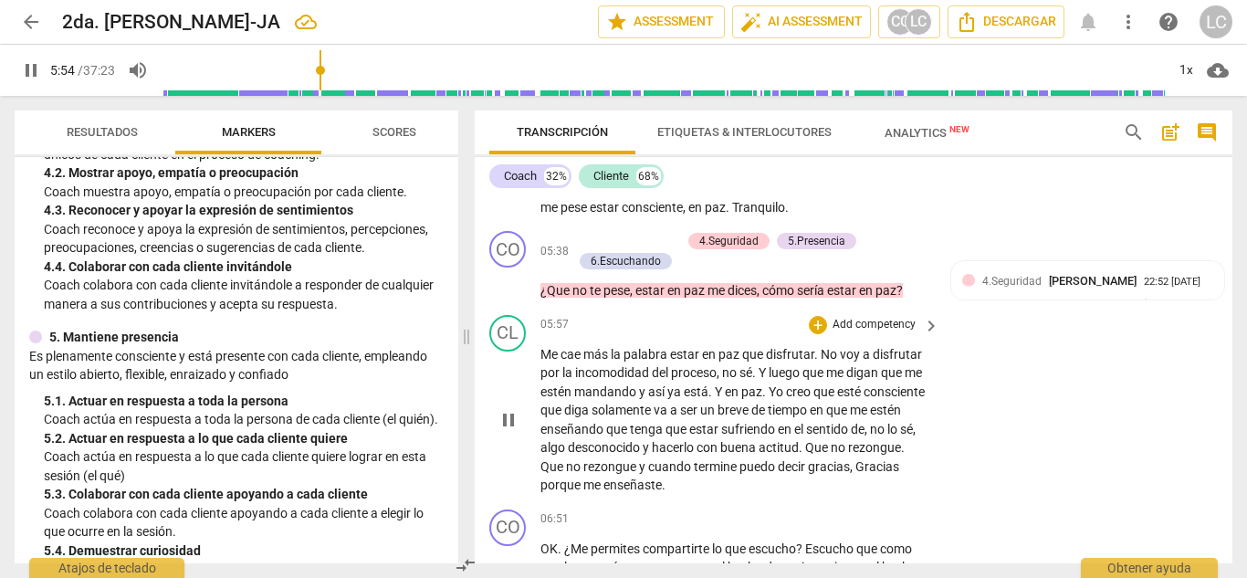
scroll to position [1178, 0]
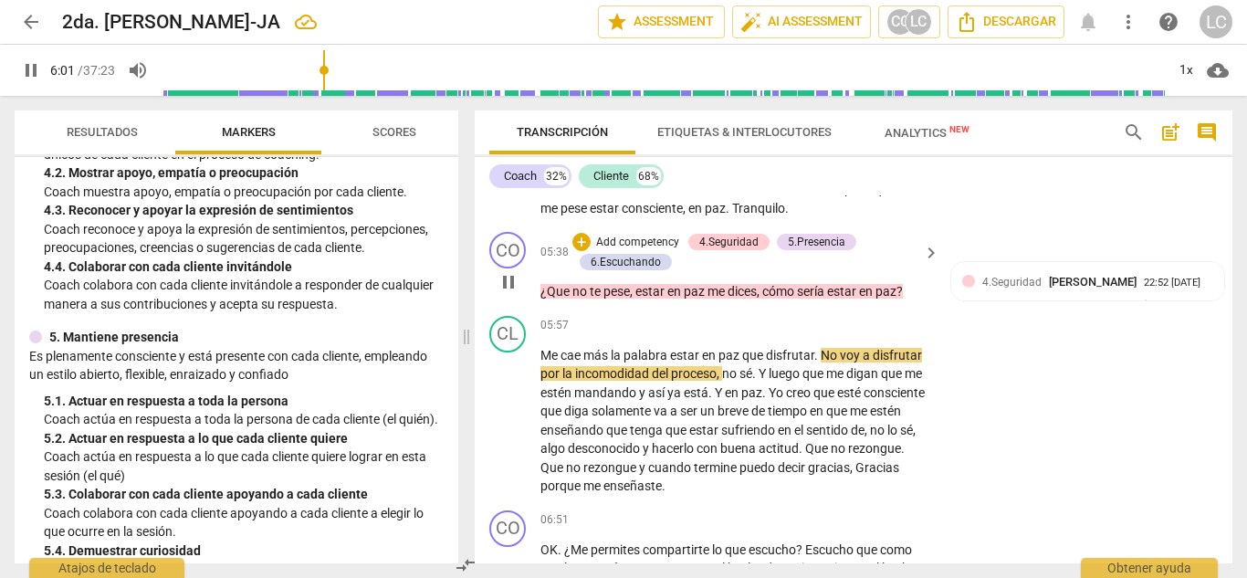
click at [622, 251] on p "Add competency" at bounding box center [637, 243] width 87 height 16
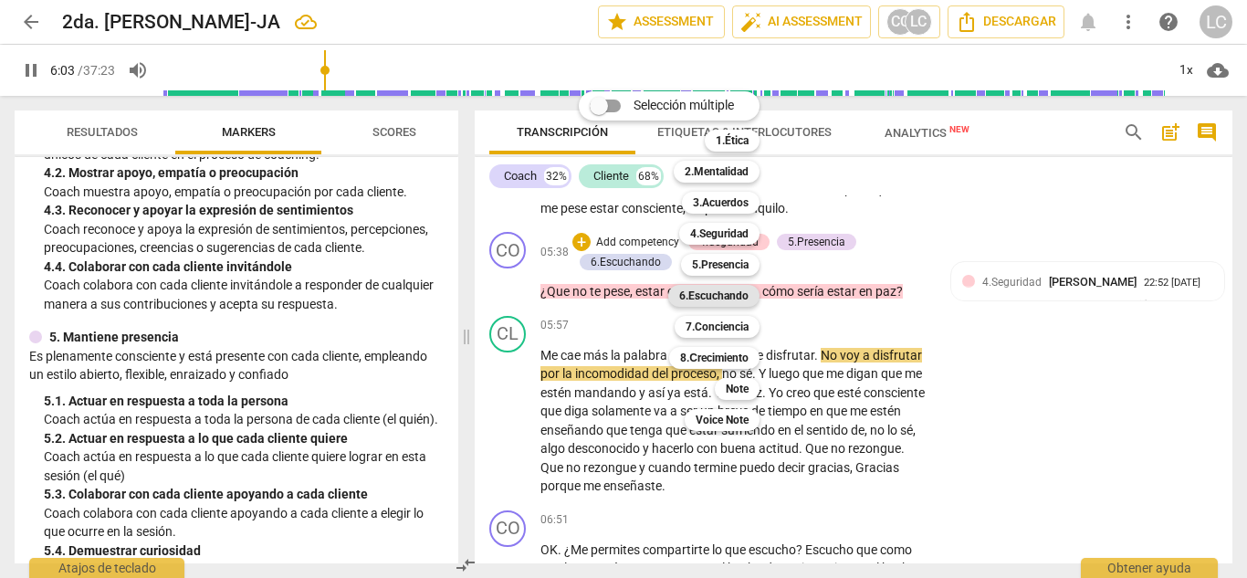
click at [710, 293] on b "6.Escuchando" at bounding box center [713, 296] width 69 height 22
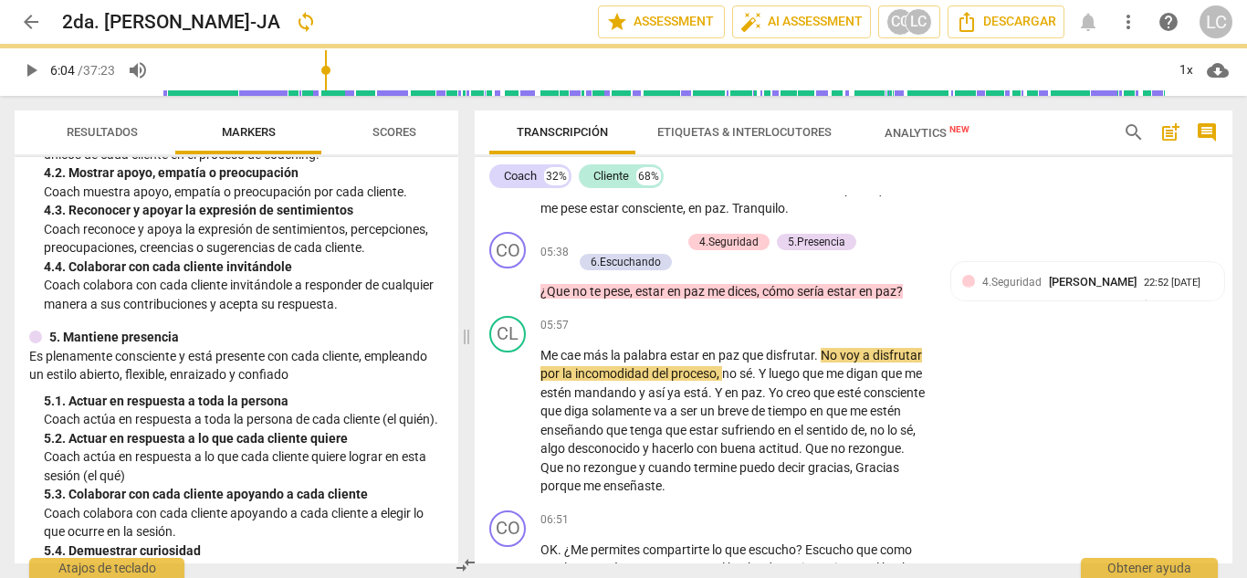
type input "364"
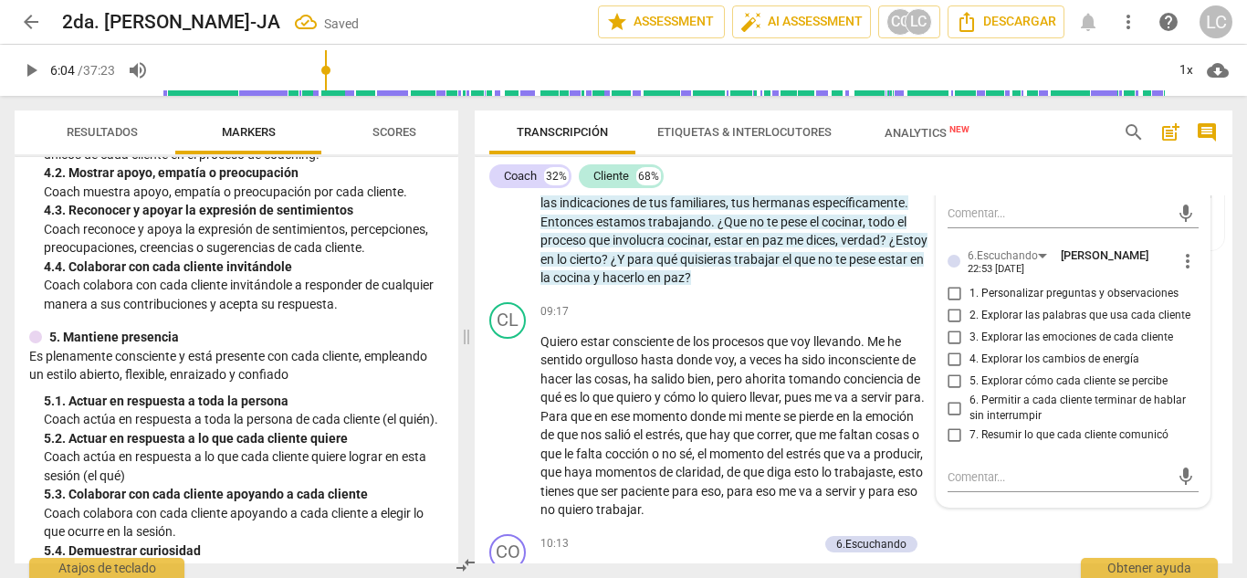
scroll to position [1902, 0]
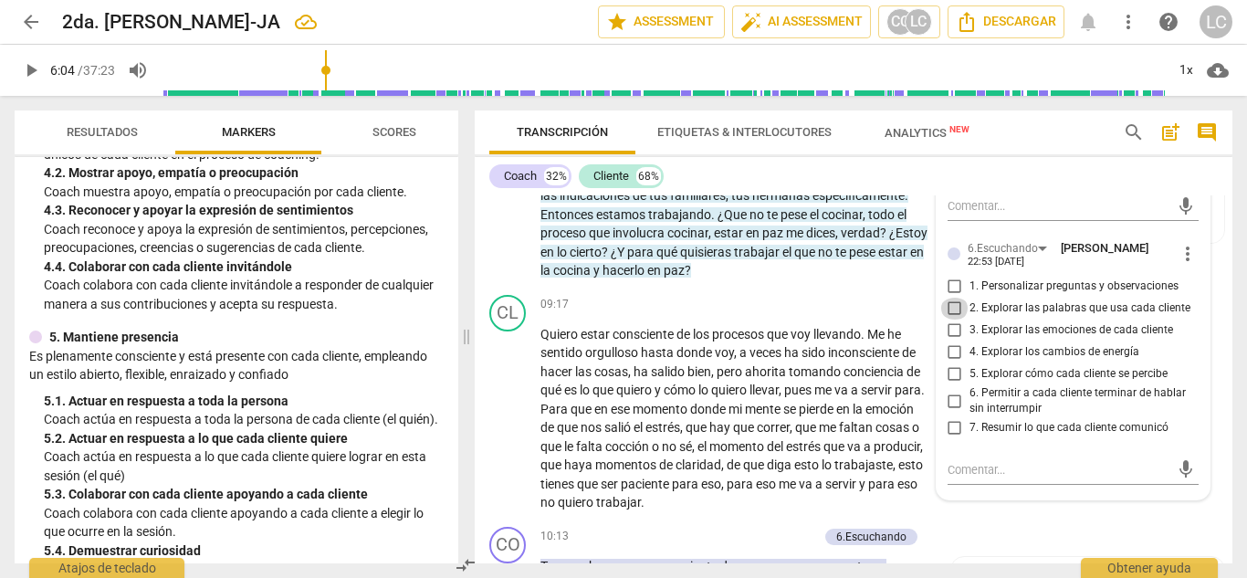
click at [954, 320] on input "2. Explorar las palabras que usa cada cliente" at bounding box center [955, 309] width 29 height 22
checkbox input "true"
click at [984, 153] on button "Analytics New" at bounding box center [927, 132] width 146 height 44
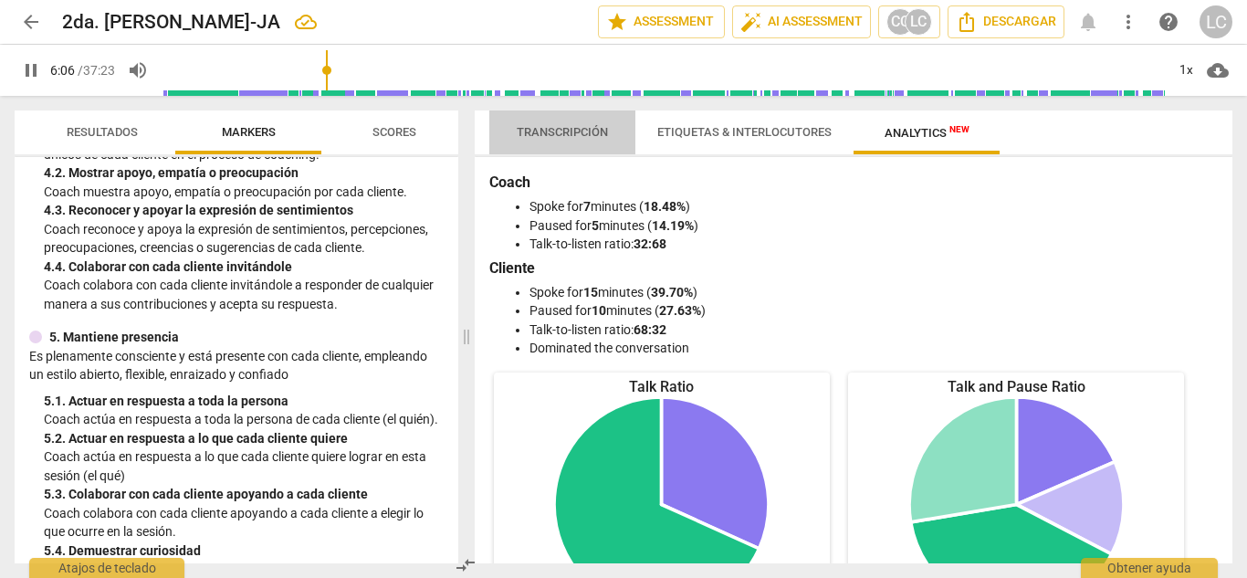
click at [571, 141] on span "Transcripción" at bounding box center [562, 133] width 135 height 25
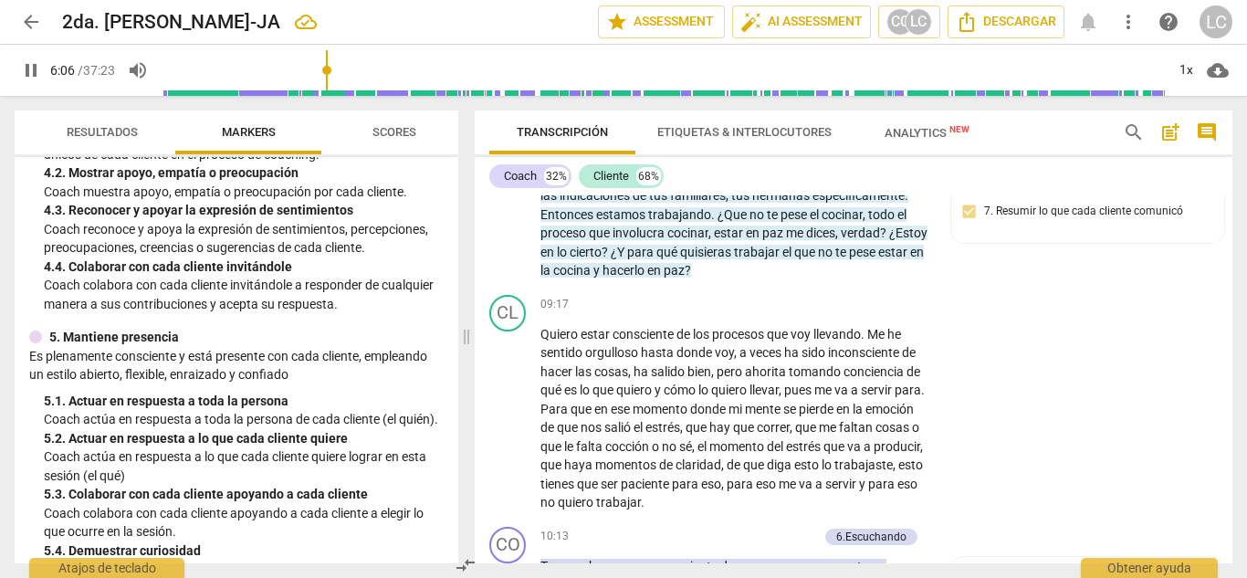
scroll to position [1367, 0]
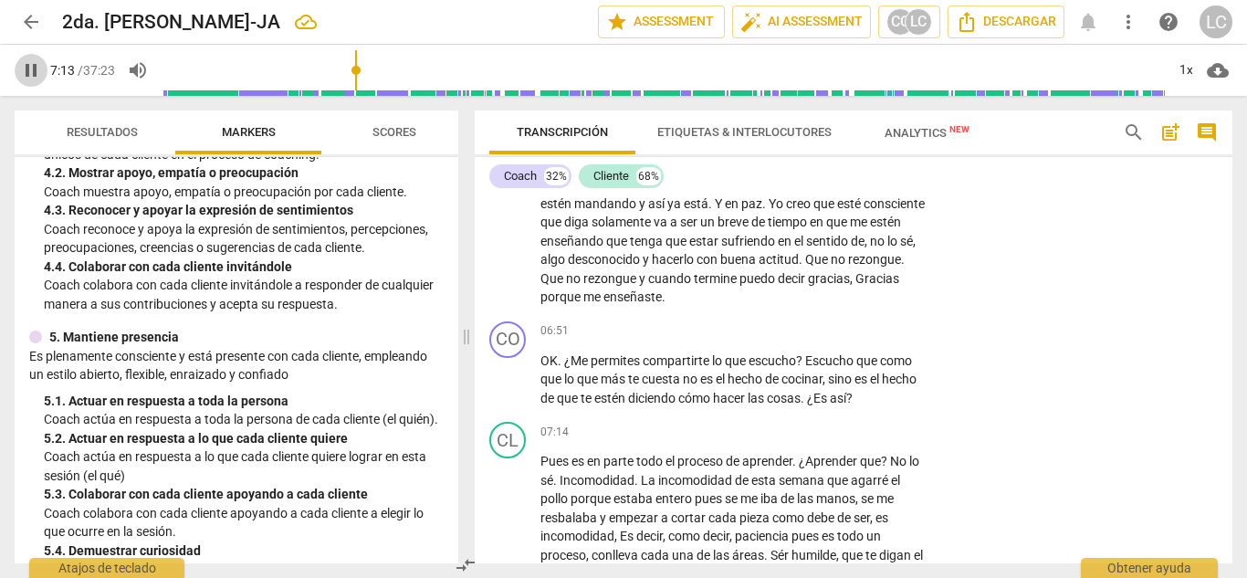
click at [37, 68] on span "pause" at bounding box center [31, 70] width 22 height 22
type input "434"
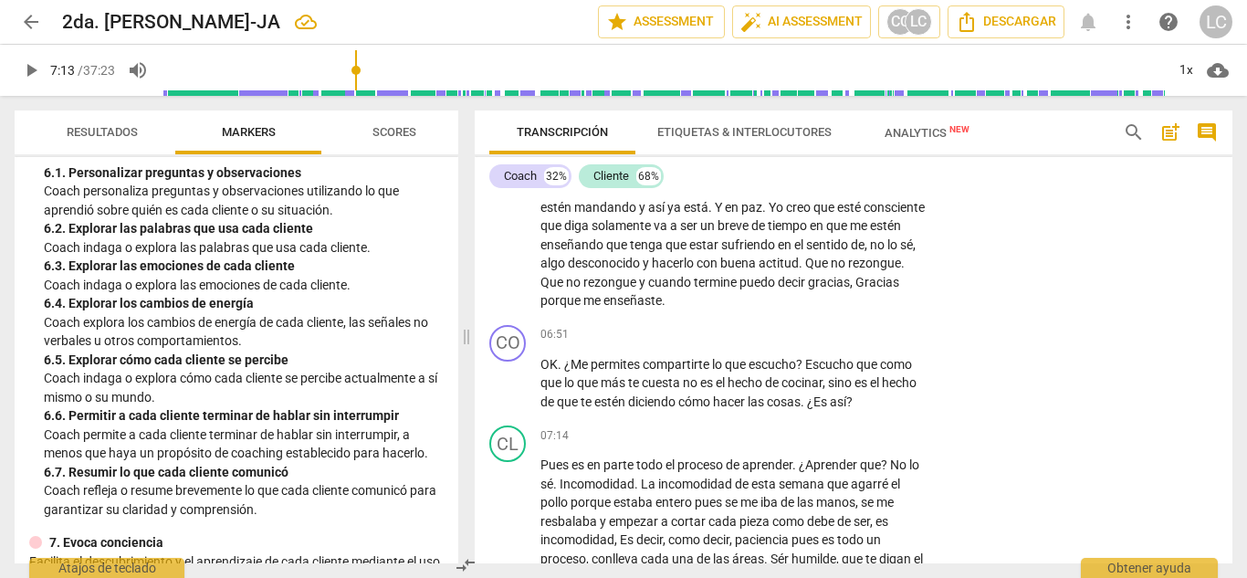
scroll to position [1218, 0]
click at [839, 343] on p "Add competency" at bounding box center [874, 335] width 87 height 16
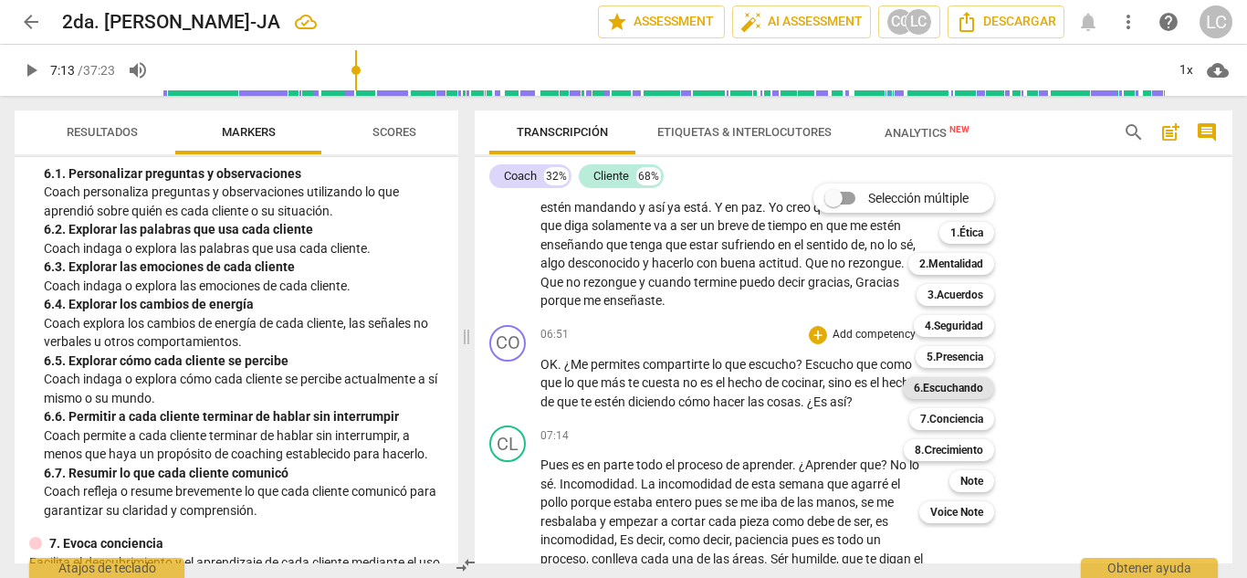
click at [963, 389] on b "6.Escuchando" at bounding box center [948, 388] width 69 height 22
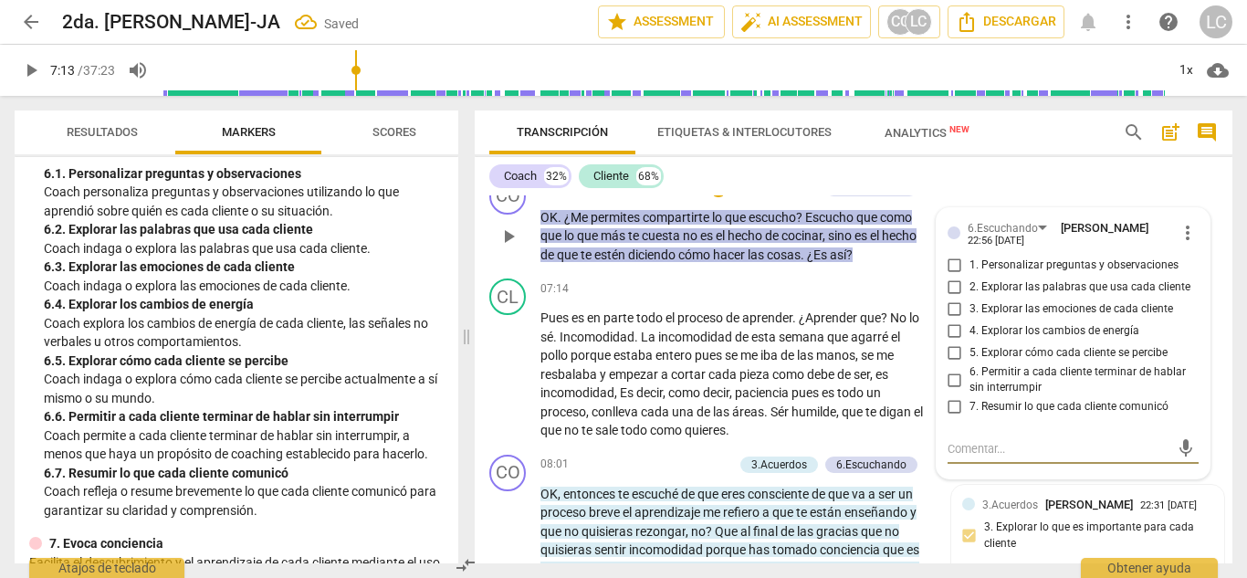
scroll to position [1490, 0]
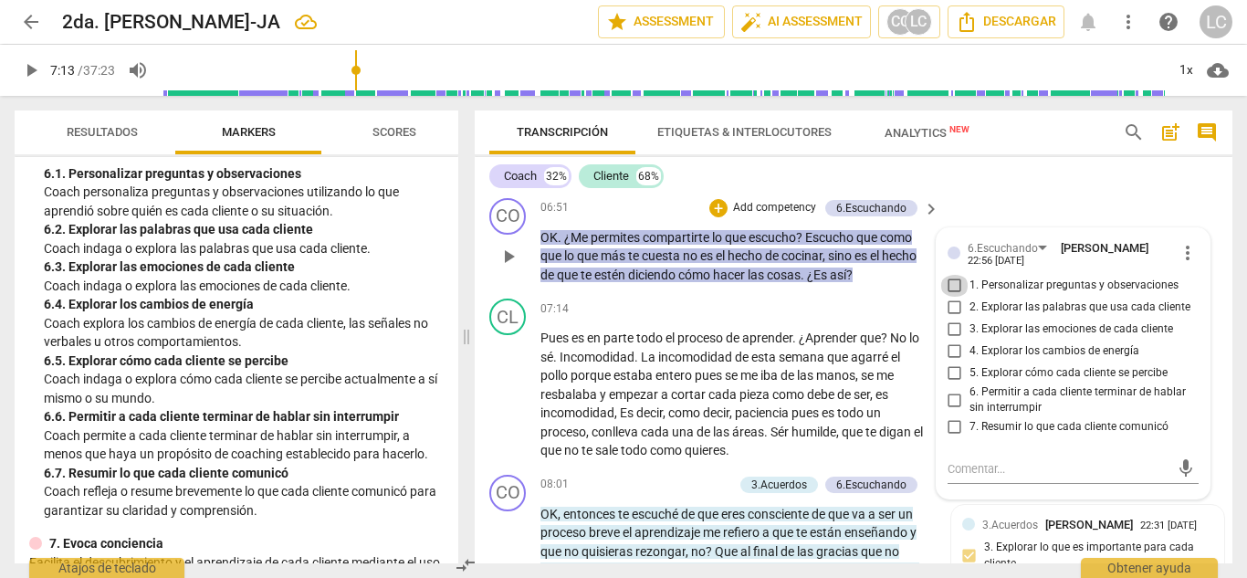
click at [952, 297] on input "1. Personalizar preguntas y observaciones" at bounding box center [955, 286] width 29 height 22
checkbox input "true"
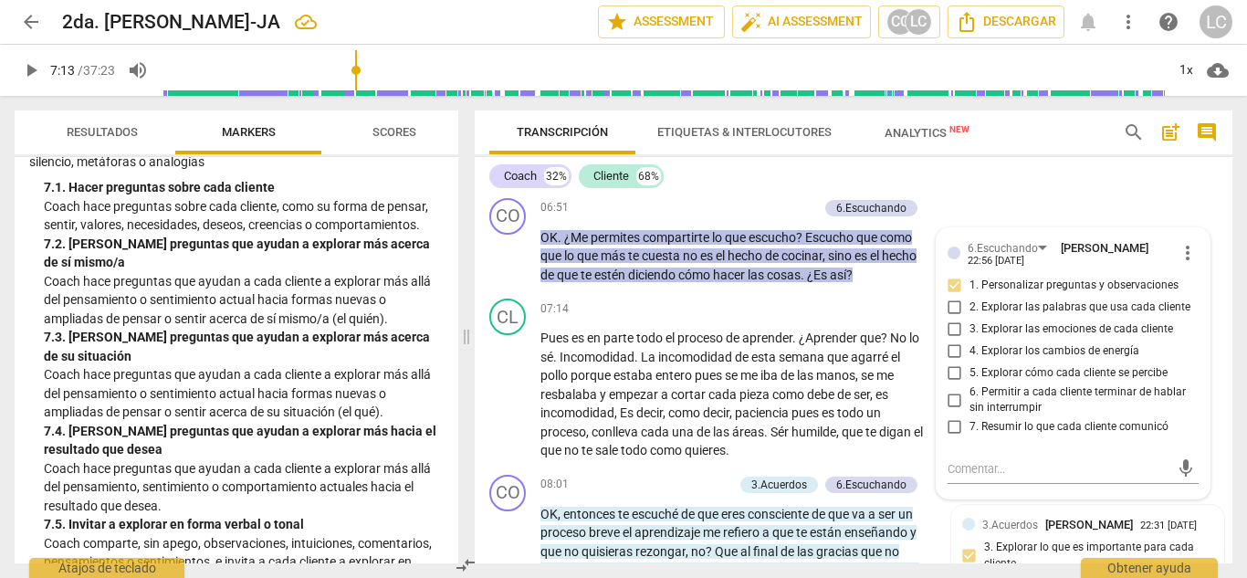
scroll to position [1660, 0]
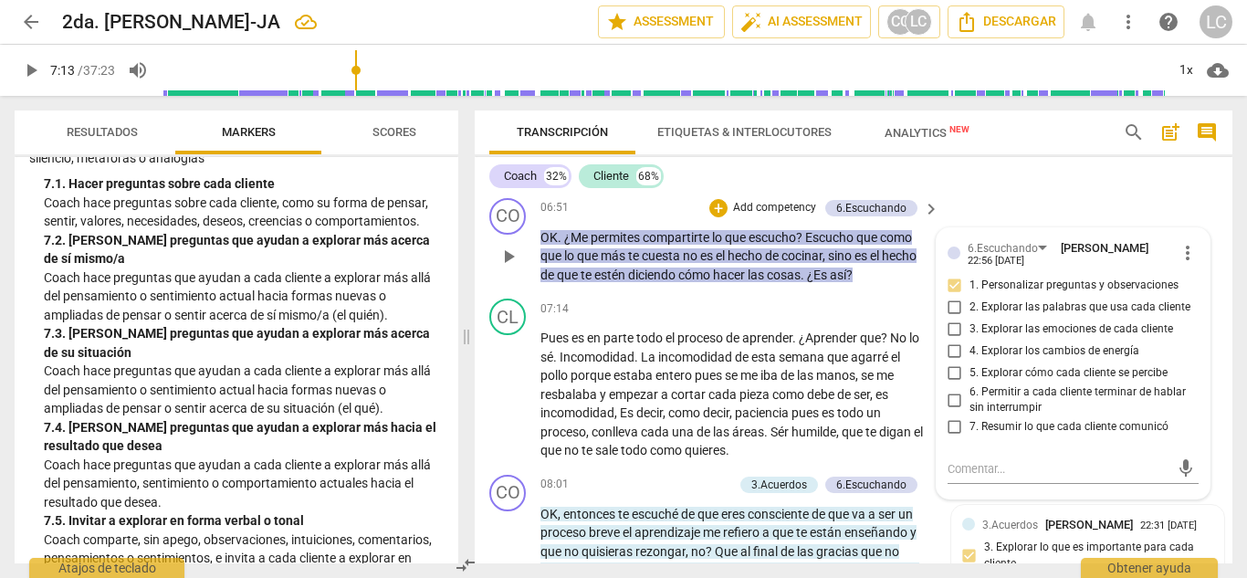
click at [765, 216] on p "Add competency" at bounding box center [774, 208] width 87 height 16
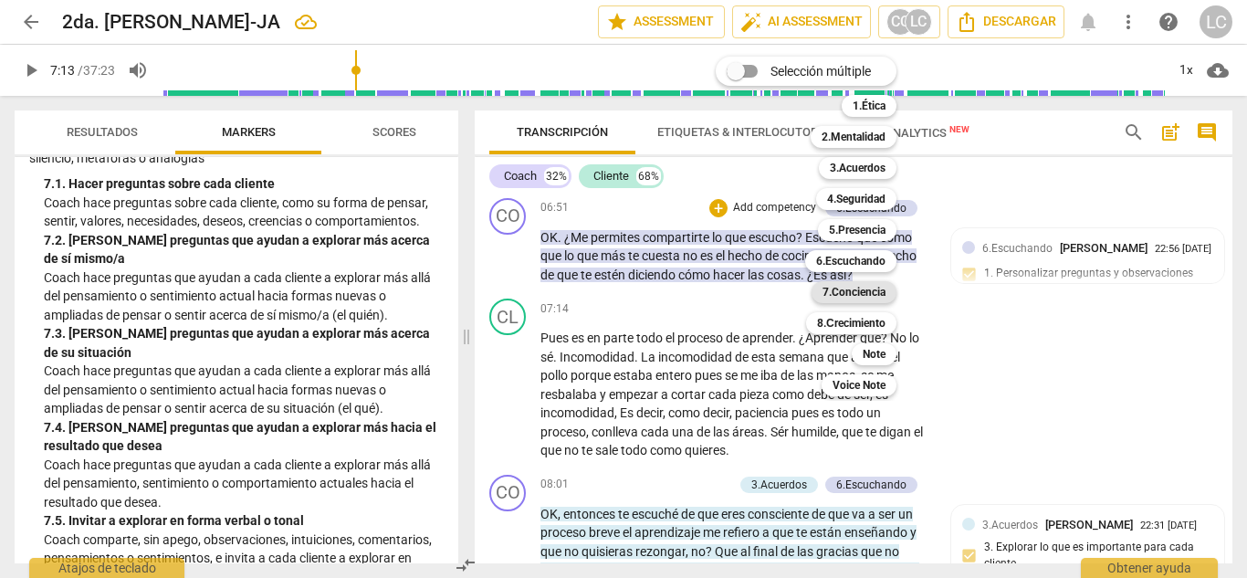
click at [841, 291] on b "7.Conciencia" at bounding box center [854, 292] width 63 height 22
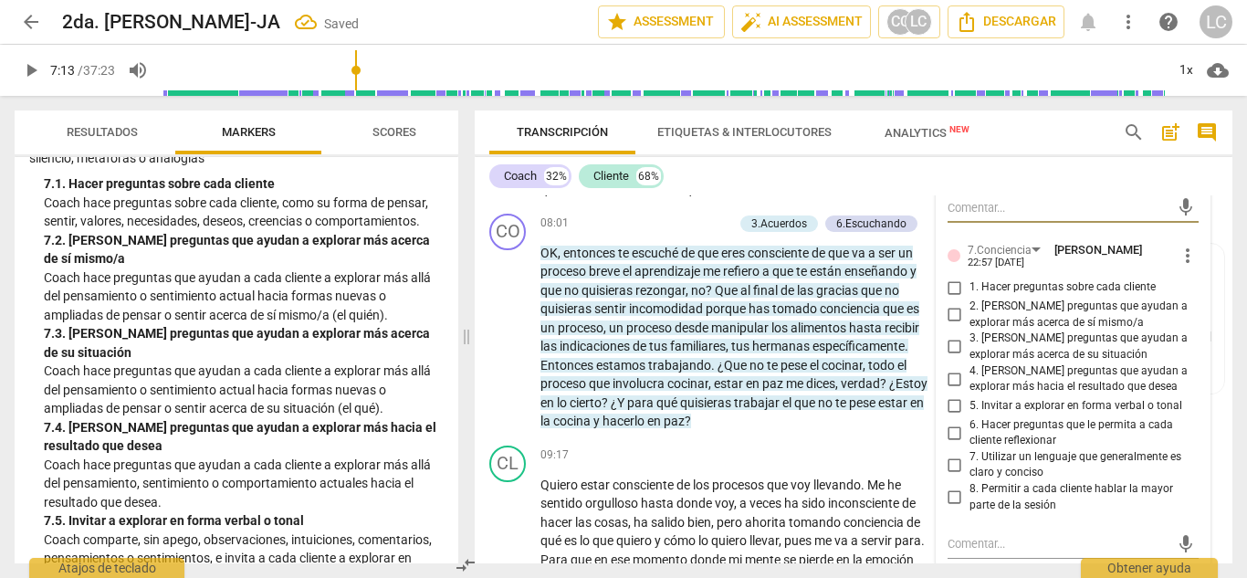
scroll to position [1752, 0]
click at [950, 356] on input "3. [PERSON_NAME] preguntas que ayudan a explorar más acerca de su situación" at bounding box center [955, 346] width 29 height 22
checkbox input "true"
click at [951, 475] on input "7. Utilizar un lenguaje que generalmente es claro y conciso" at bounding box center [955, 464] width 29 height 22
checkbox input "true"
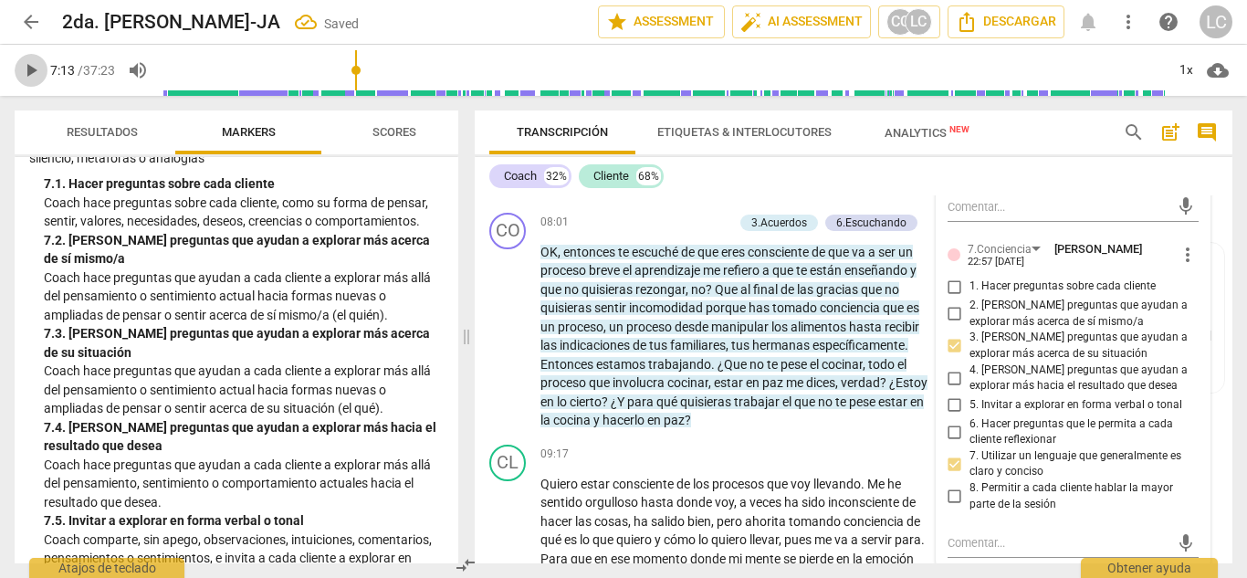
click at [34, 69] on span "play_arrow" at bounding box center [31, 70] width 22 height 22
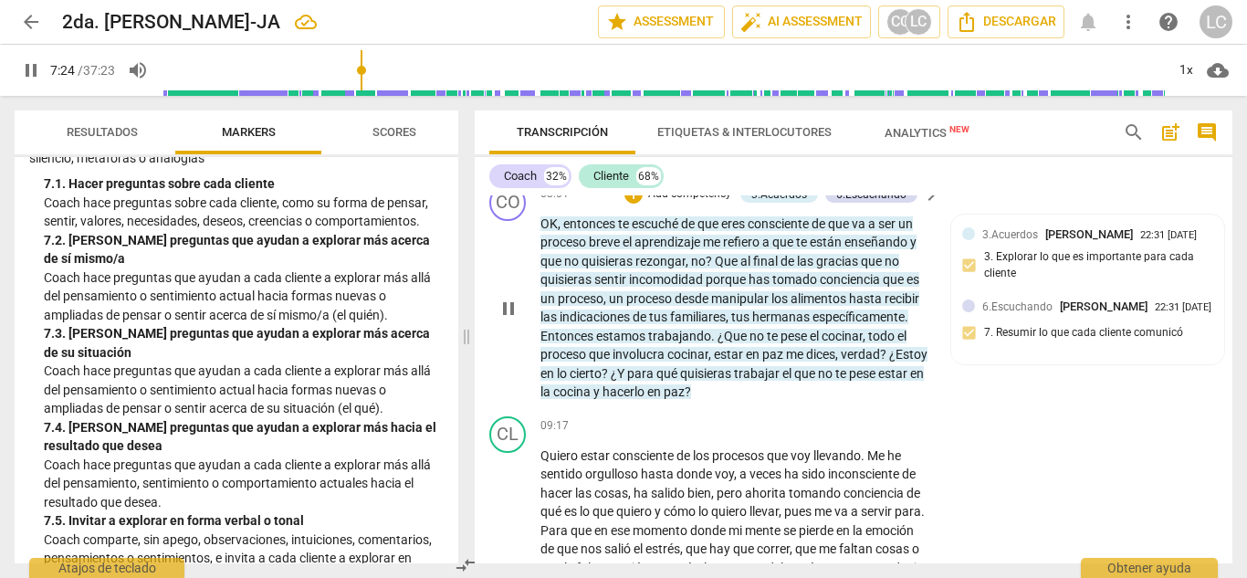
scroll to position [1783, 0]
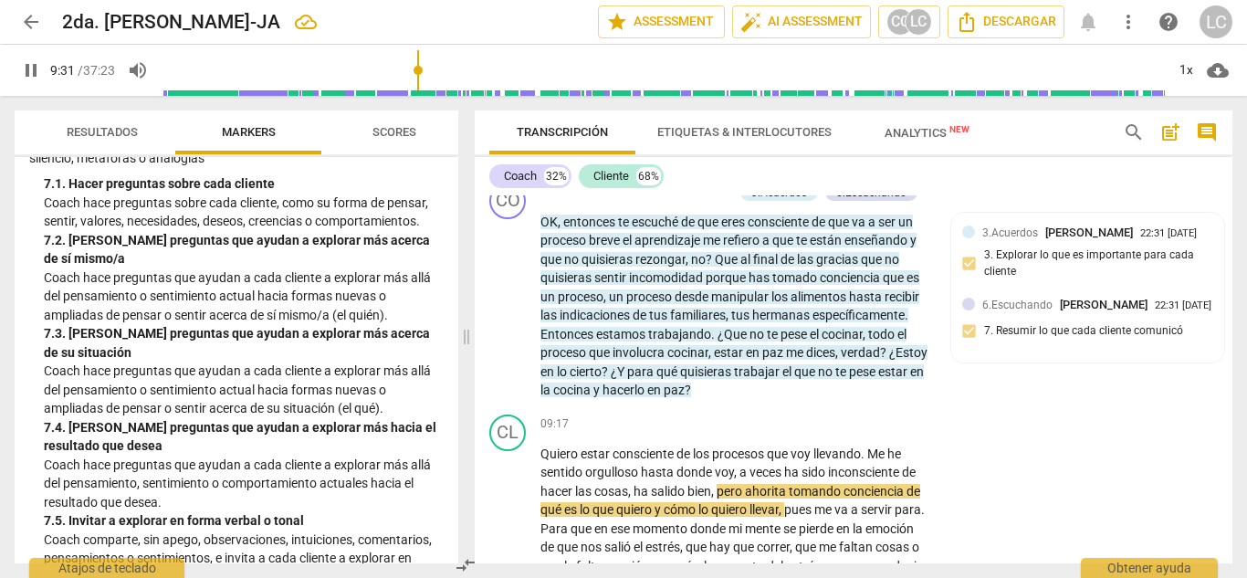
click at [16, 68] on span "pause" at bounding box center [31, 70] width 33 height 22
type input "572"
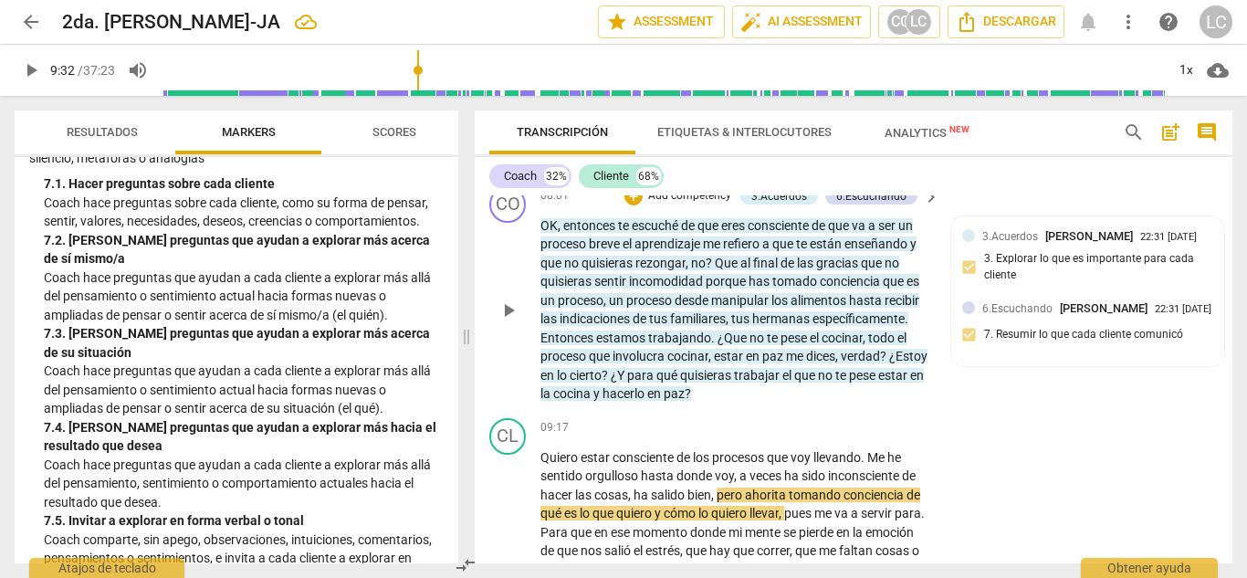
scroll to position [1780, 0]
click at [703, 204] on p "Add competency" at bounding box center [690, 195] width 87 height 16
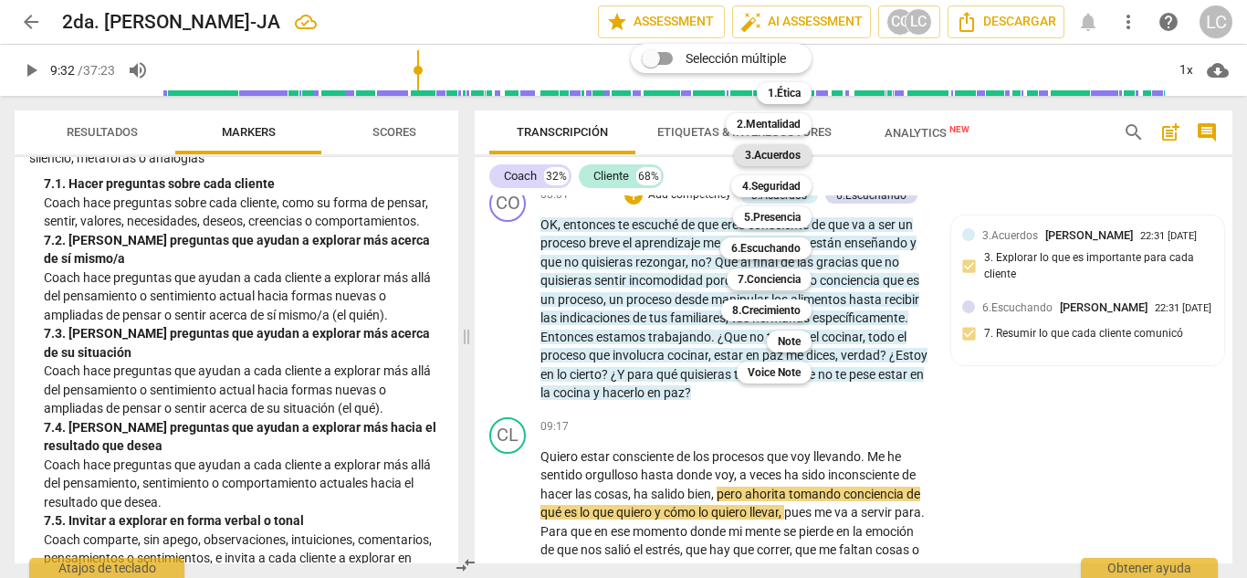
click at [789, 152] on b "3.Acuerdos" at bounding box center [773, 155] width 56 height 22
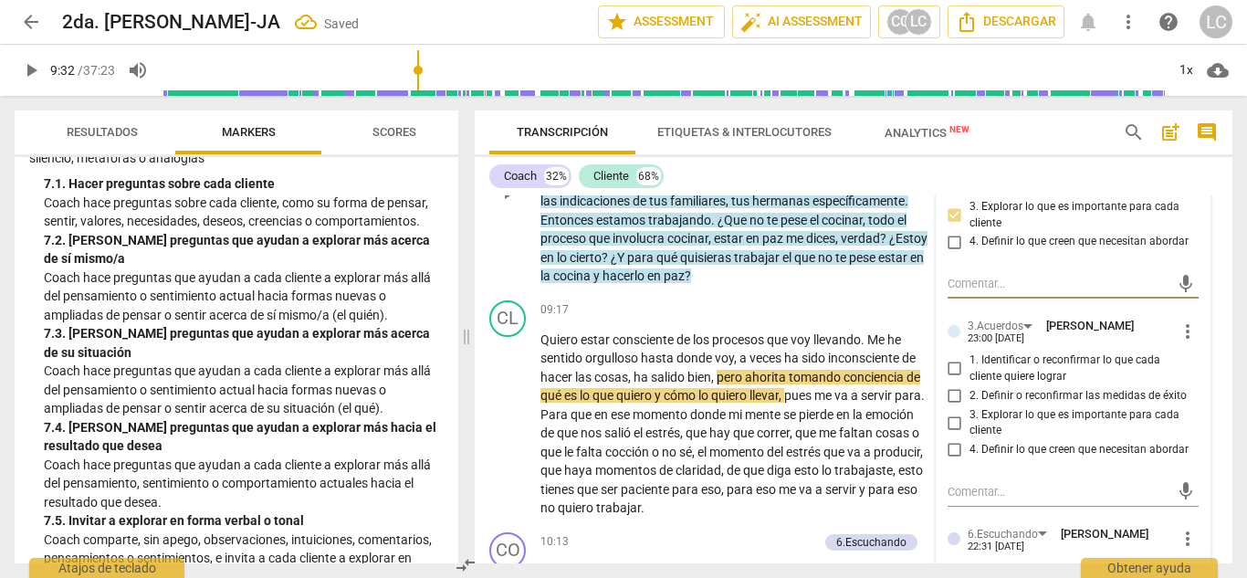
scroll to position [1898, 0]
click at [950, 433] on input "3. Explorar lo que es importante para cada cliente" at bounding box center [955, 422] width 29 height 22
checkbox input "true"
click at [952, 460] on input "4. Definir lo que creen que necesitan abordar" at bounding box center [955, 449] width 29 height 22
checkbox input "true"
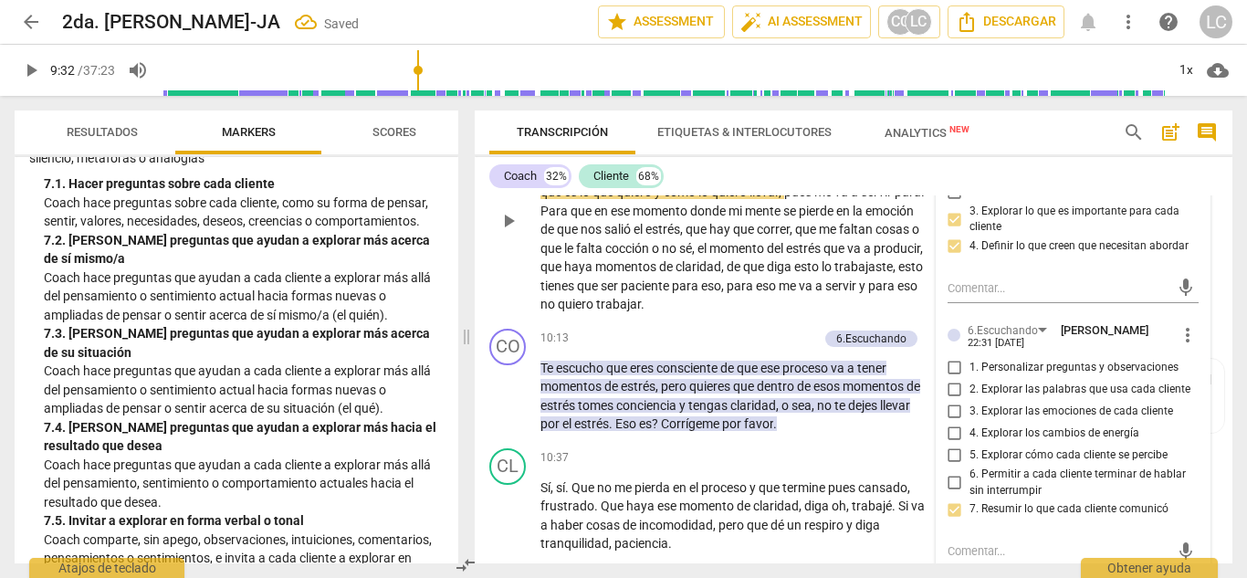
scroll to position [2107, 0]
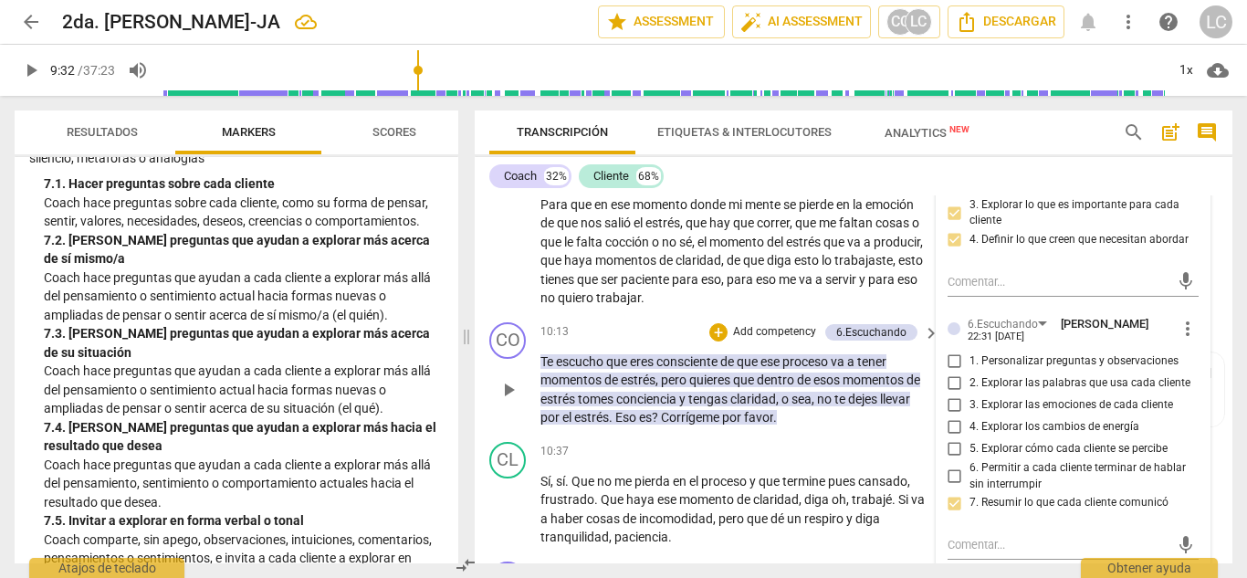
click at [764, 341] on p "Add competency" at bounding box center [774, 332] width 87 height 16
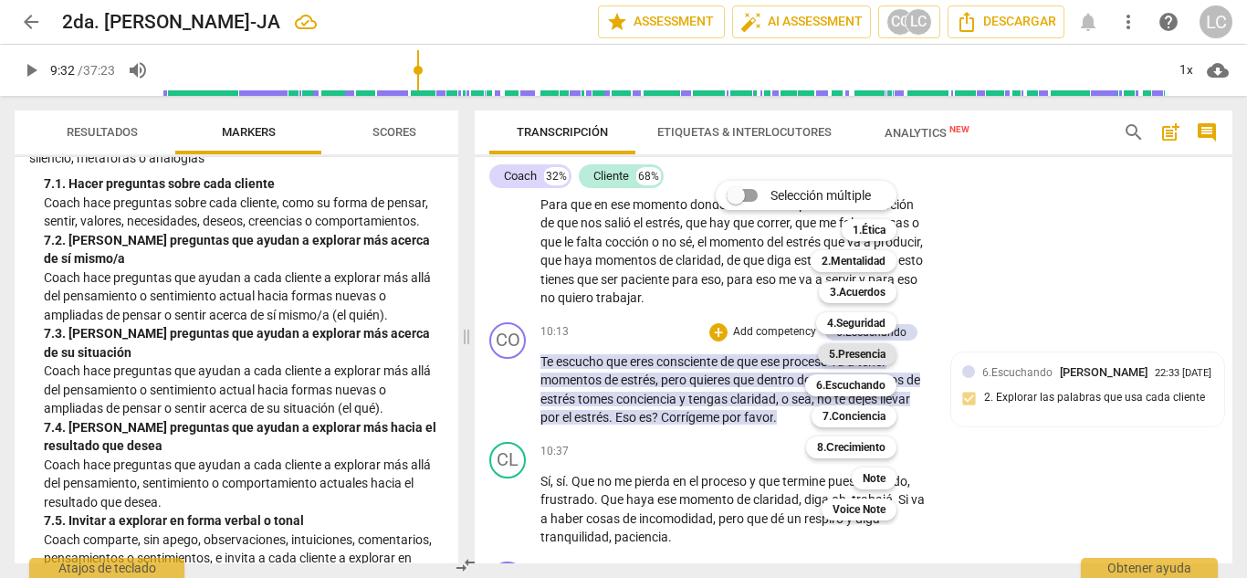
click at [877, 352] on b "5.Presencia" at bounding box center [857, 354] width 57 height 22
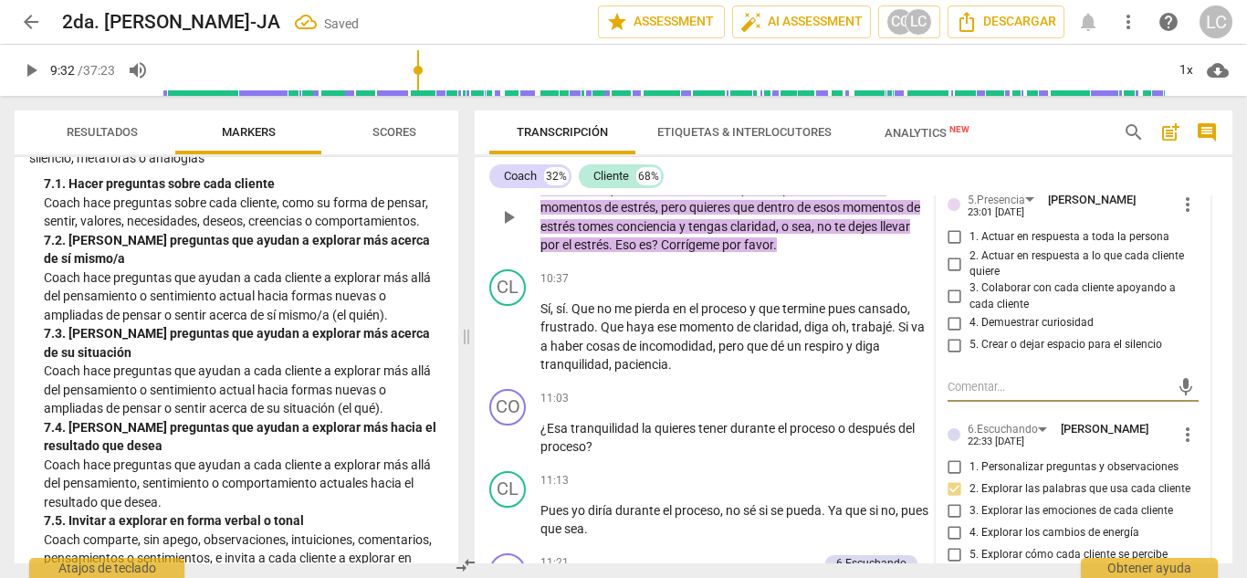
scroll to position [2275, 0]
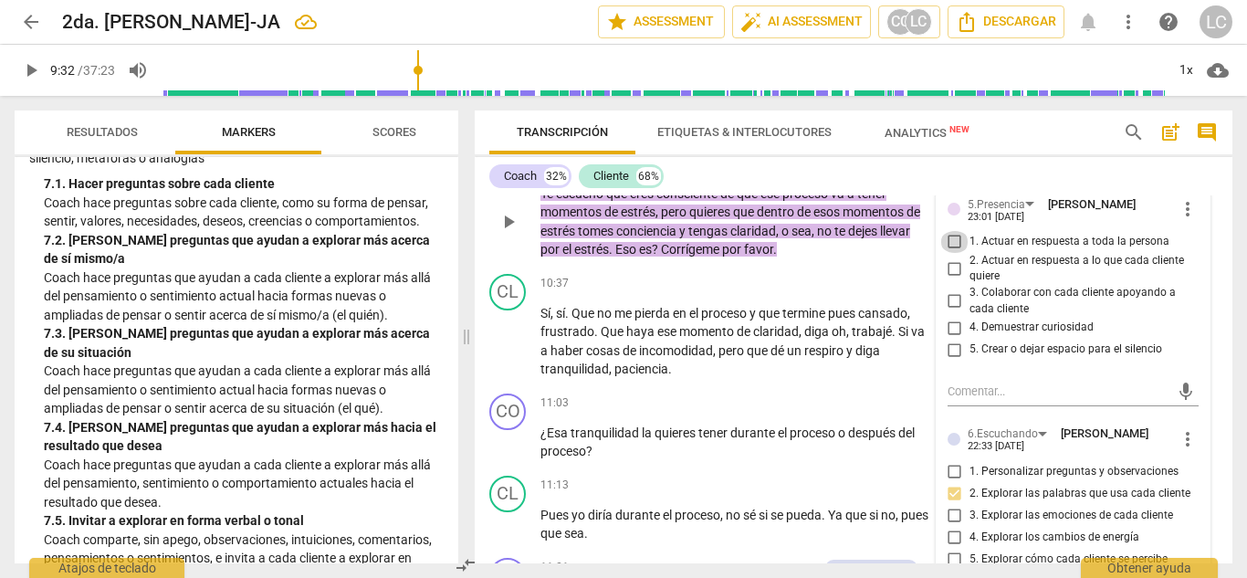
click at [953, 253] on input "1. Actuar en respuesta a toda la persona" at bounding box center [955, 242] width 29 height 22
checkbox input "true"
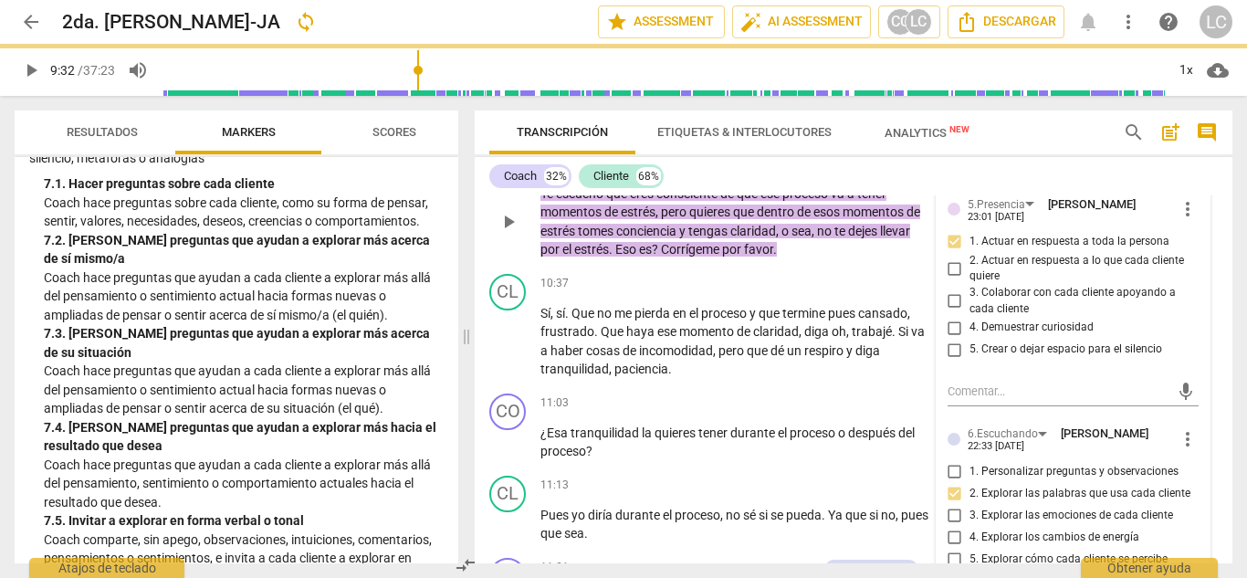
click at [952, 279] on input "2. Actuar en respuesta a lo que cada cliente quiere" at bounding box center [955, 269] width 29 height 22
checkbox input "true"
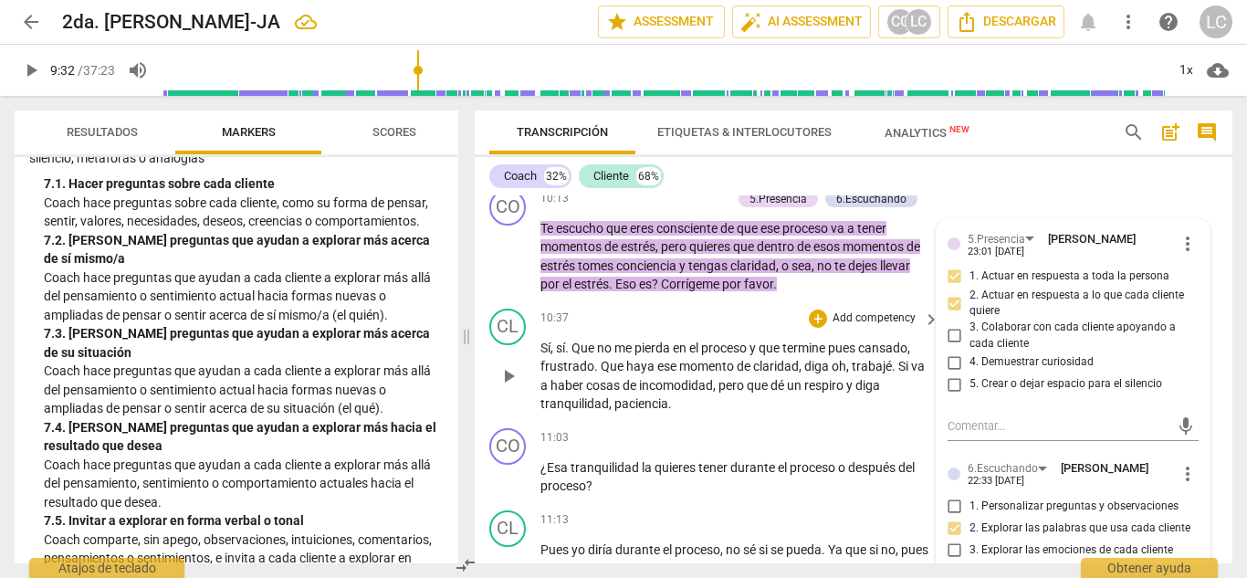
scroll to position [2237, 0]
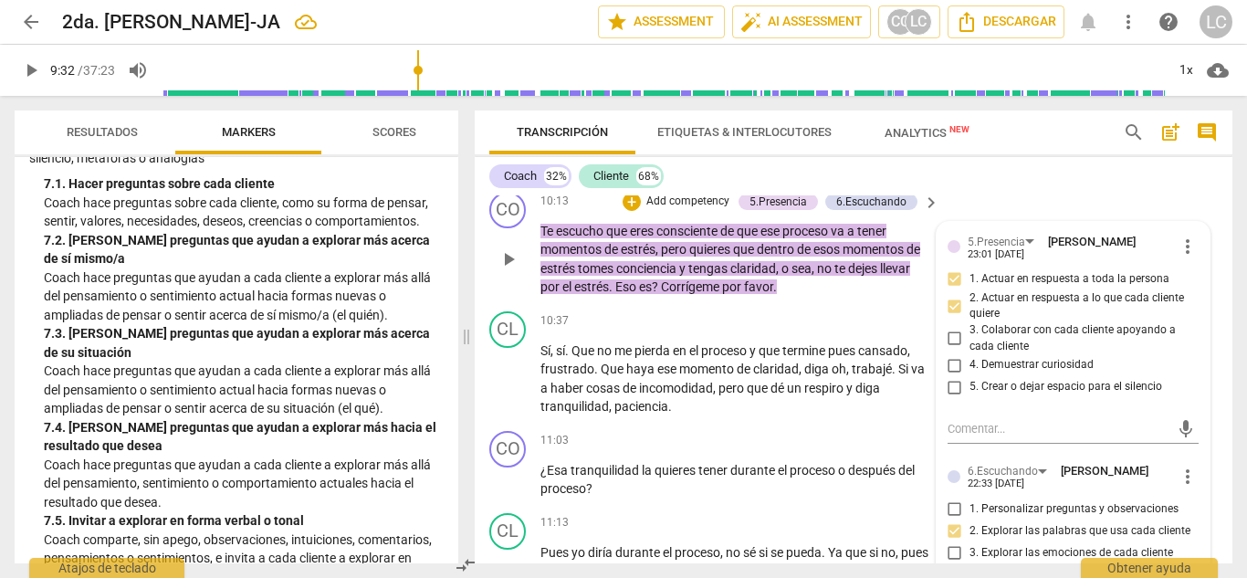
click at [705, 210] on p "Add competency" at bounding box center [688, 202] width 87 height 16
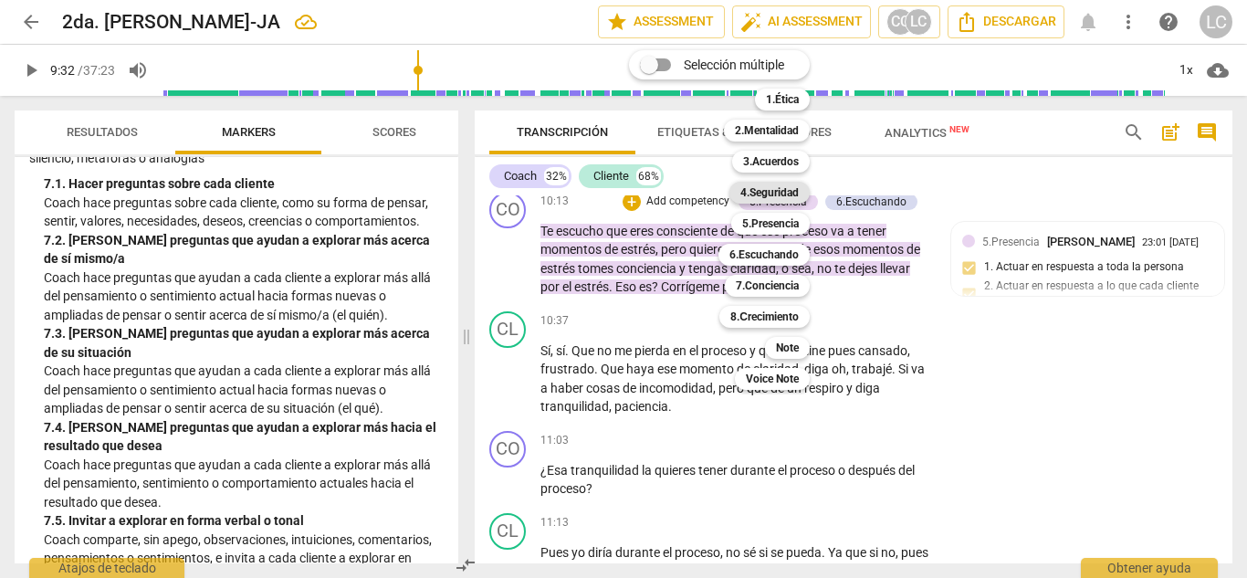
click at [778, 187] on b "4.Seguridad" at bounding box center [770, 193] width 58 height 22
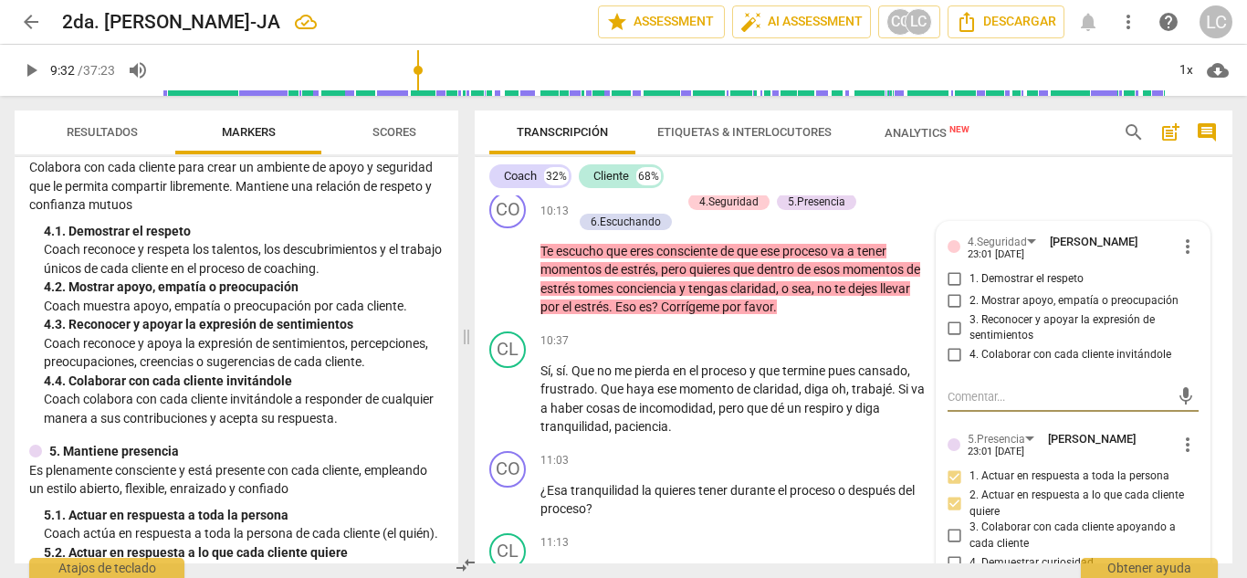
scroll to position [553, 0]
click at [955, 366] on input "4. Colaborar con cada cliente invitándole" at bounding box center [955, 355] width 29 height 22
checkbox input "true"
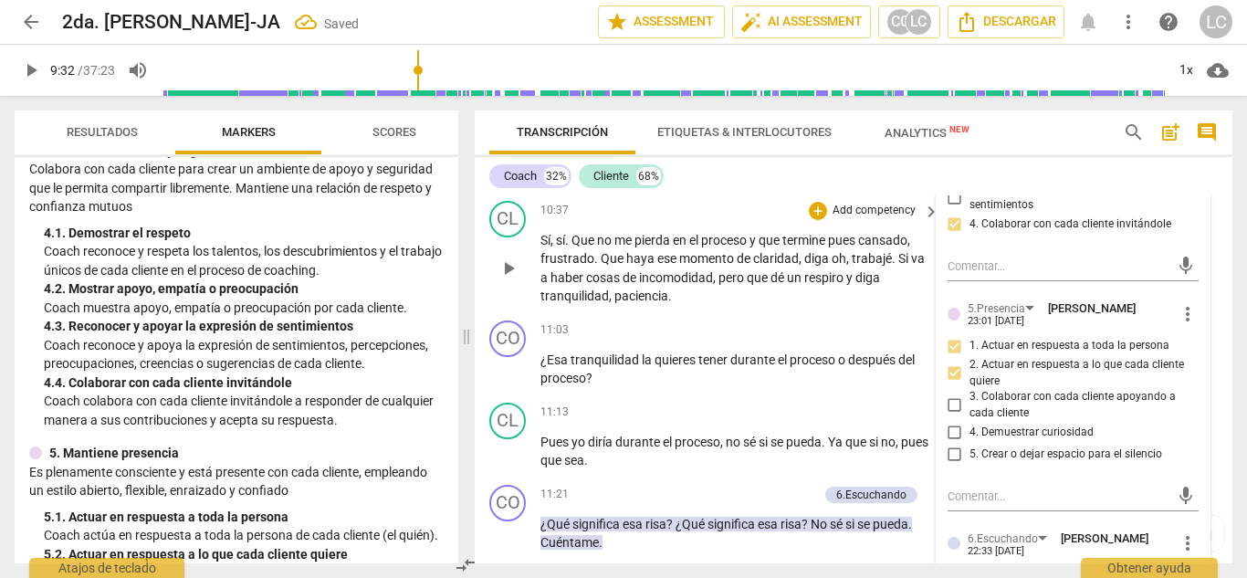
scroll to position [2364, 0]
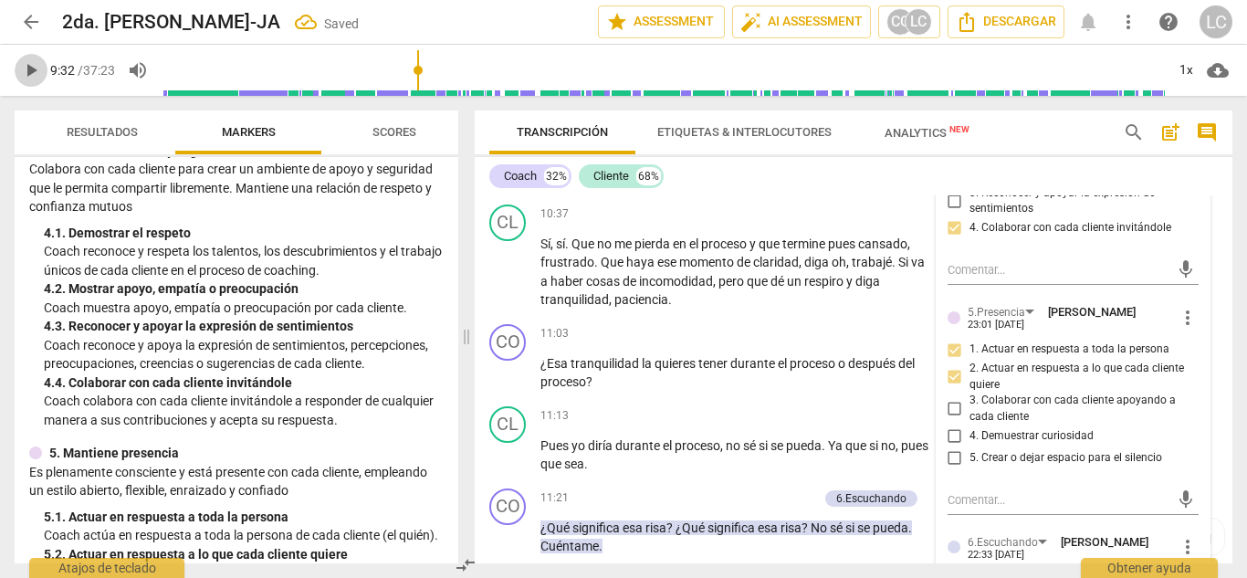
click at [28, 71] on span "play_arrow" at bounding box center [31, 70] width 22 height 22
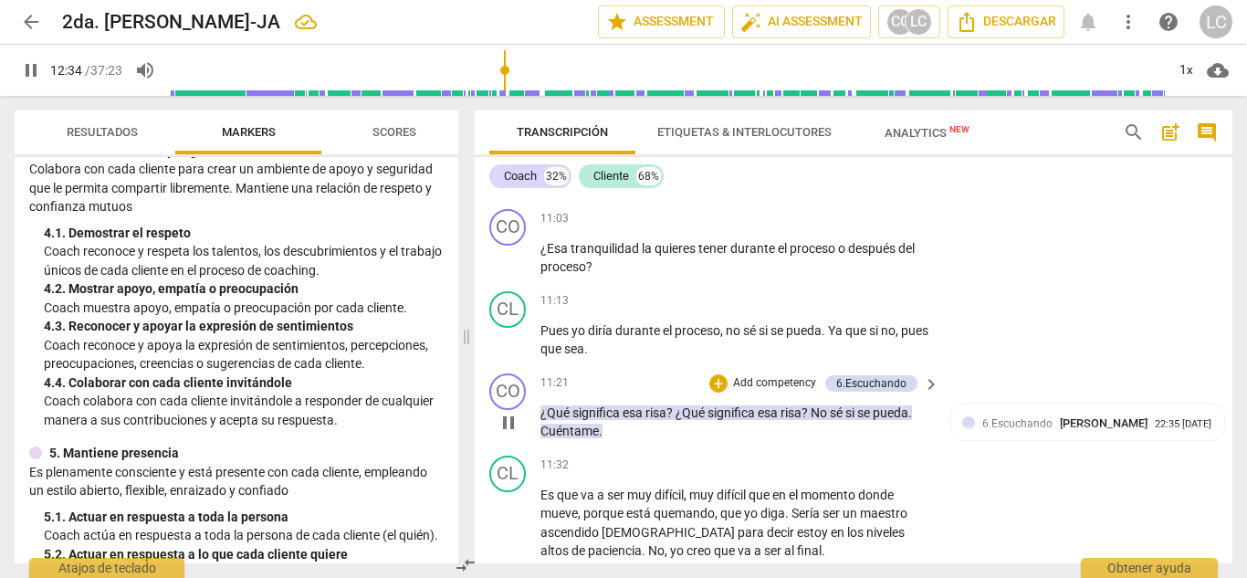
scroll to position [2478, 0]
click at [468, 69] on input "range" at bounding box center [667, 70] width 996 height 58
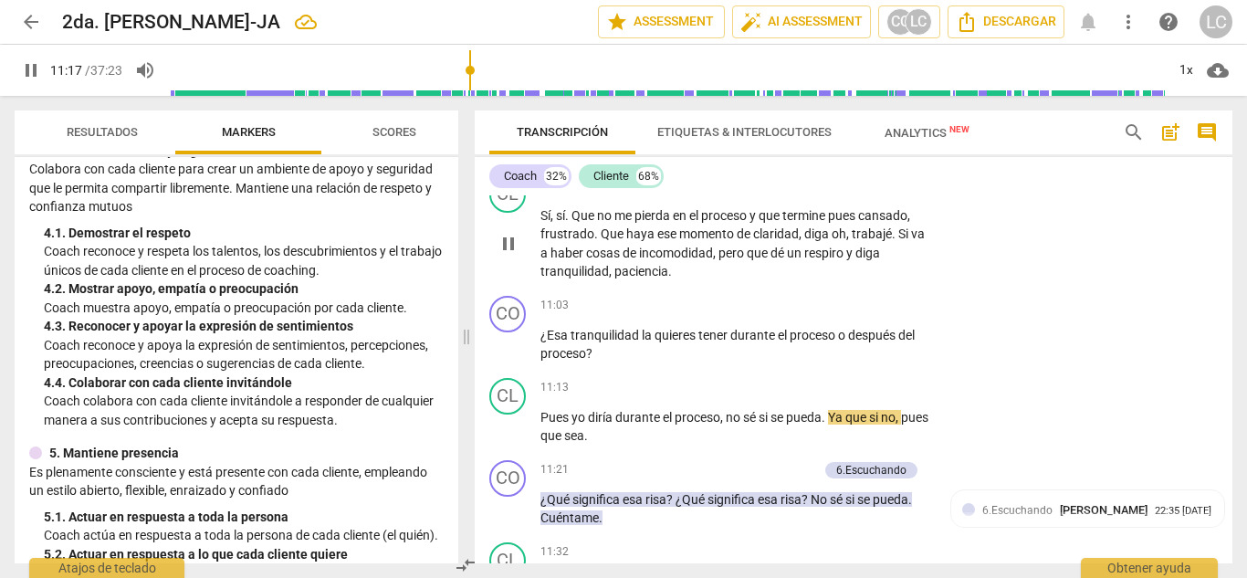
scroll to position [2395, 0]
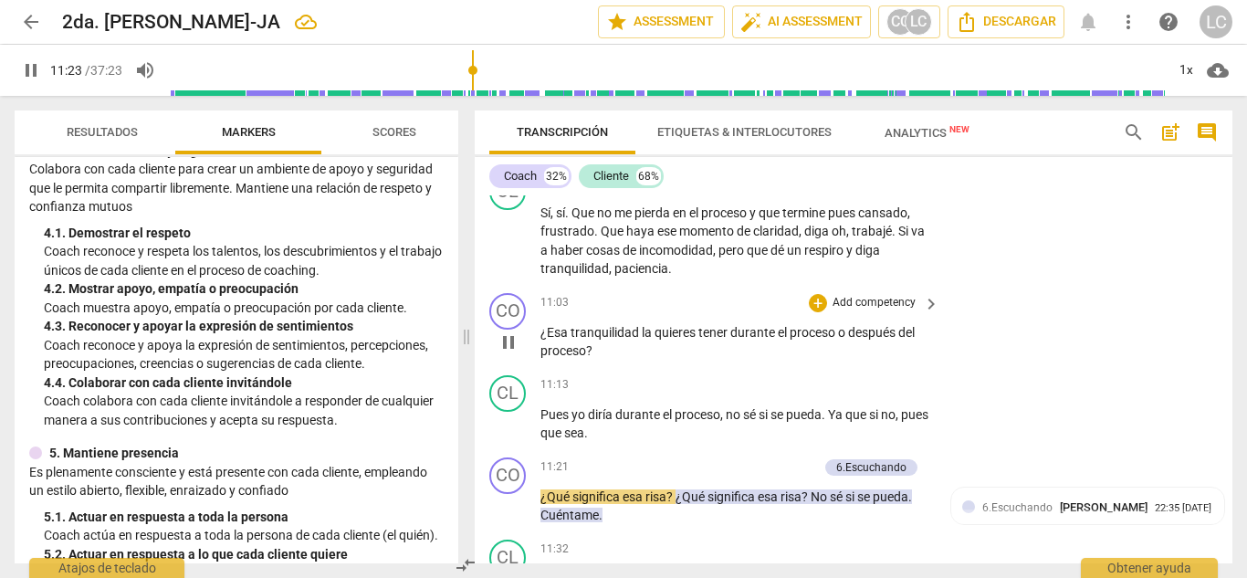
click at [853, 312] on div "+ Add competency" at bounding box center [863, 303] width 109 height 18
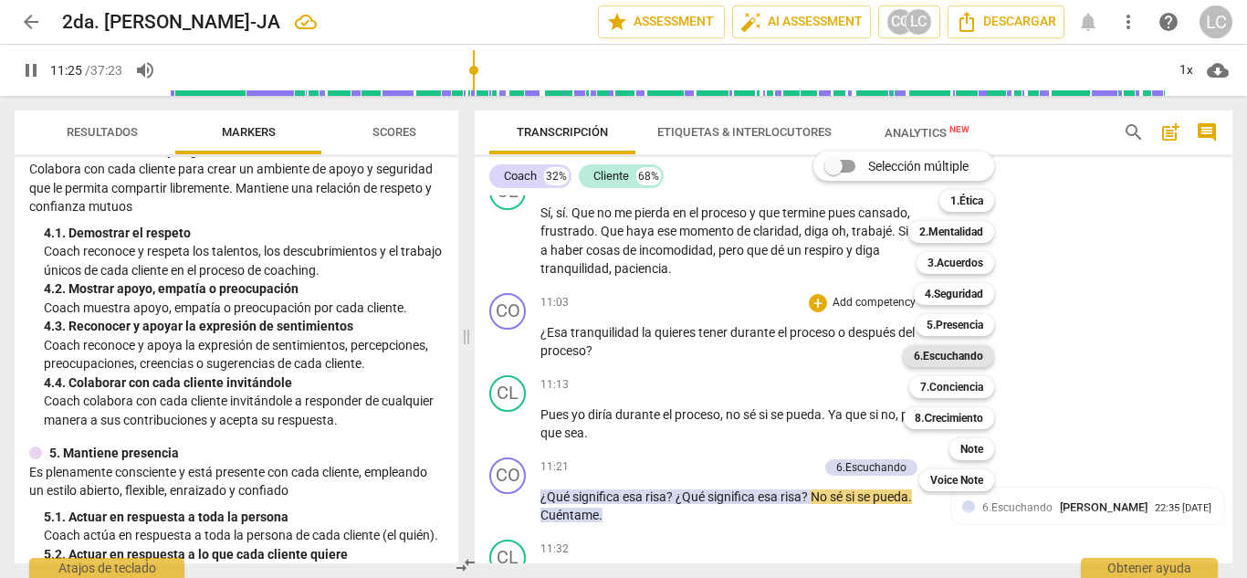
click at [964, 347] on b "6.Escuchando" at bounding box center [948, 356] width 69 height 22
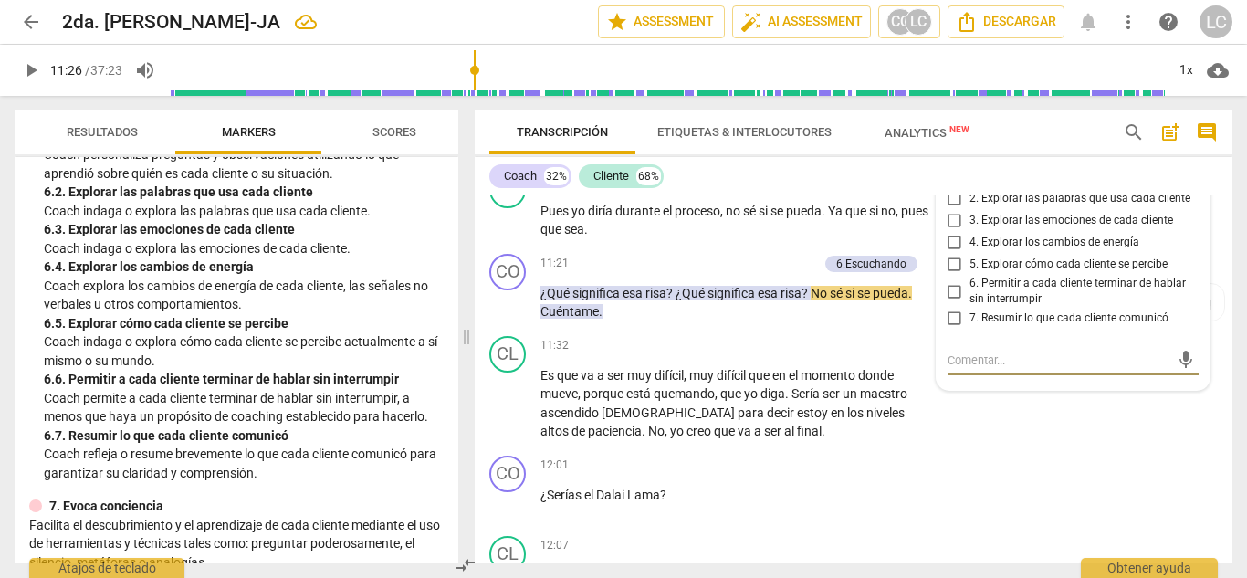
scroll to position [1255, 0]
click at [953, 195] on div "Coach 32% Cliente 68% CO play_arrow pause 00:04 + Add competency 3.Acuerdos key…" at bounding box center [854, 360] width 758 height 406
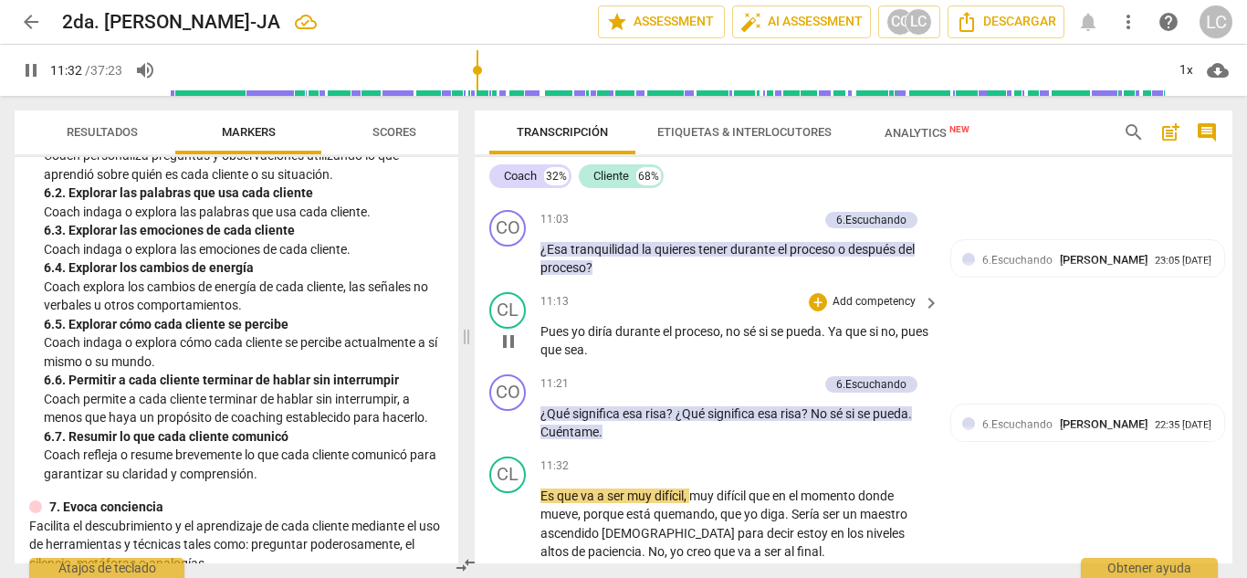
scroll to position [2478, 0]
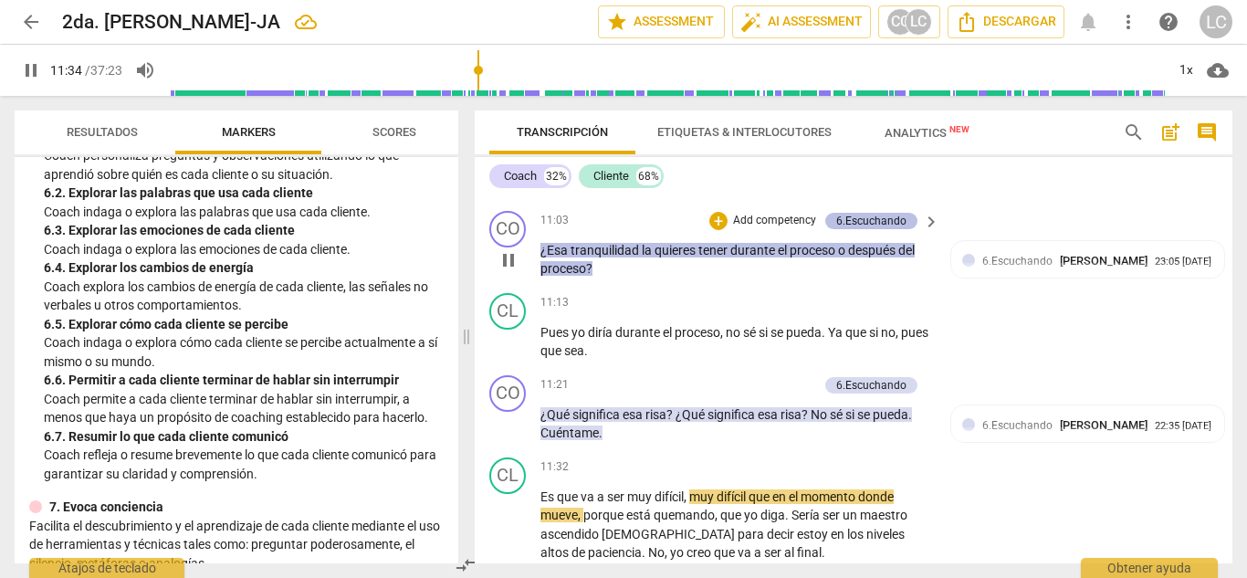
click at [878, 229] on div "6.Escuchando" at bounding box center [871, 221] width 70 height 16
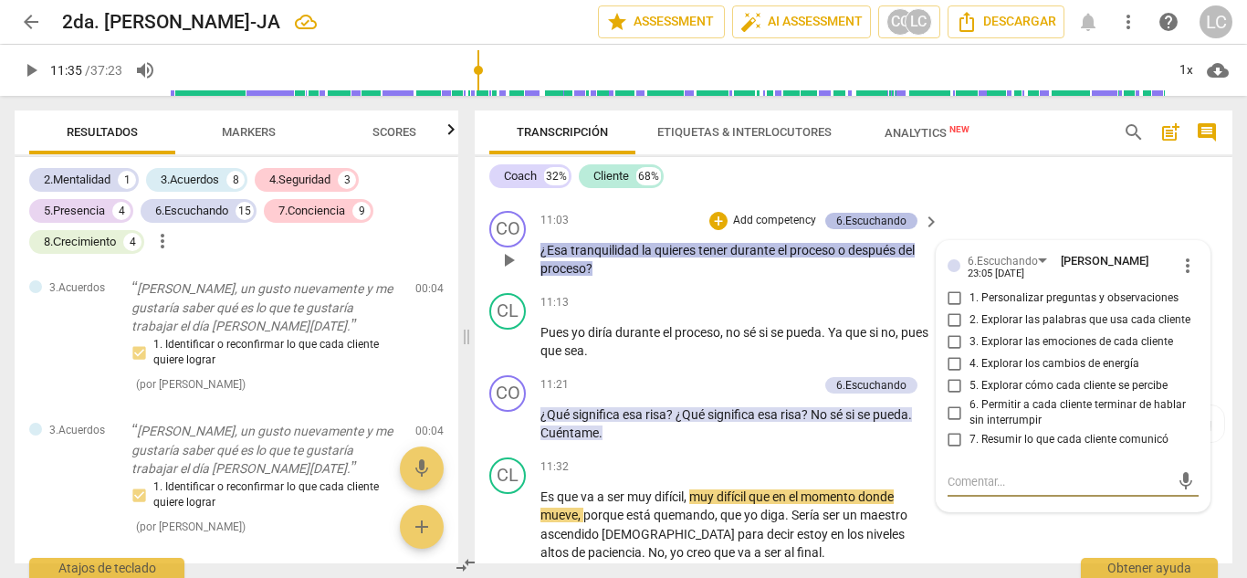
type input "695"
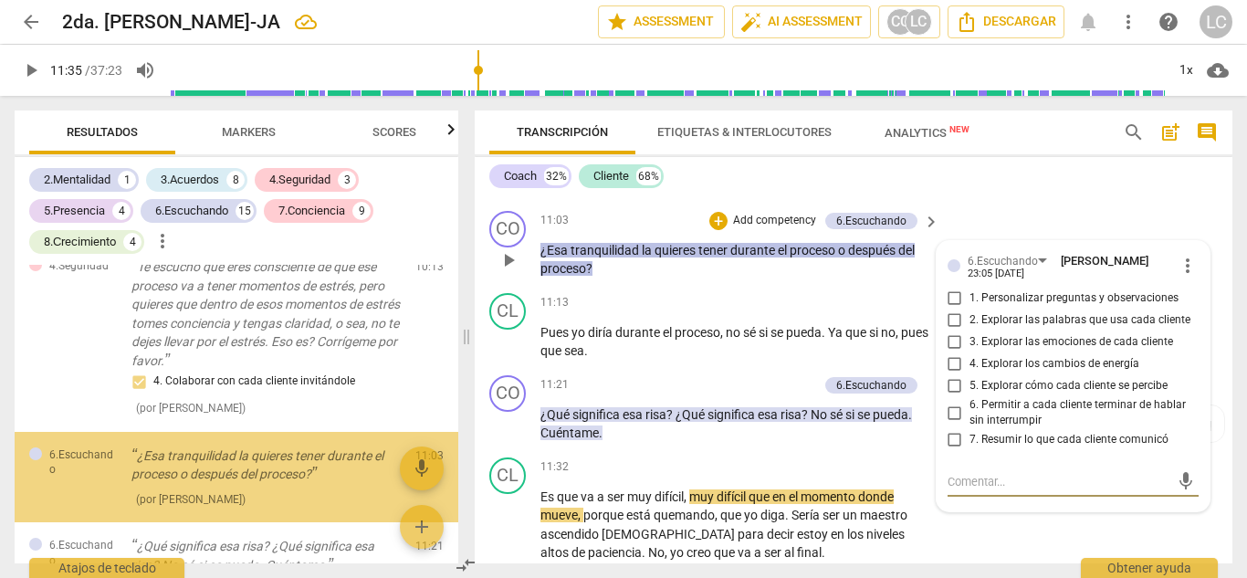
scroll to position [5624, 0]
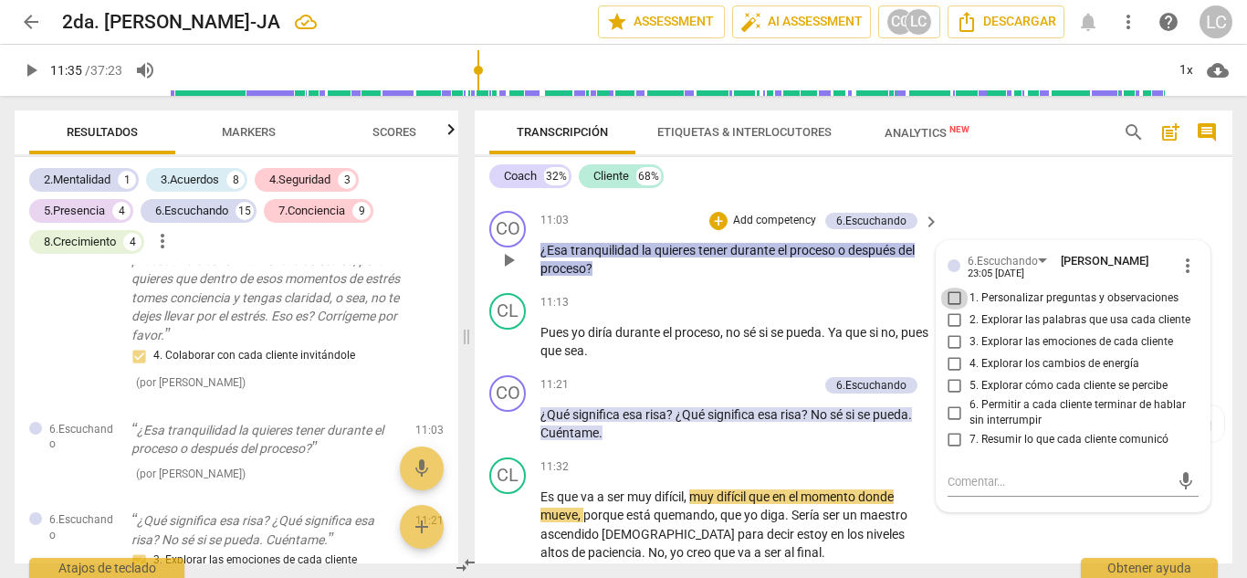
click at [952, 310] on input "1. Personalizar preguntas y observaciones" at bounding box center [955, 299] width 29 height 22
checkbox input "true"
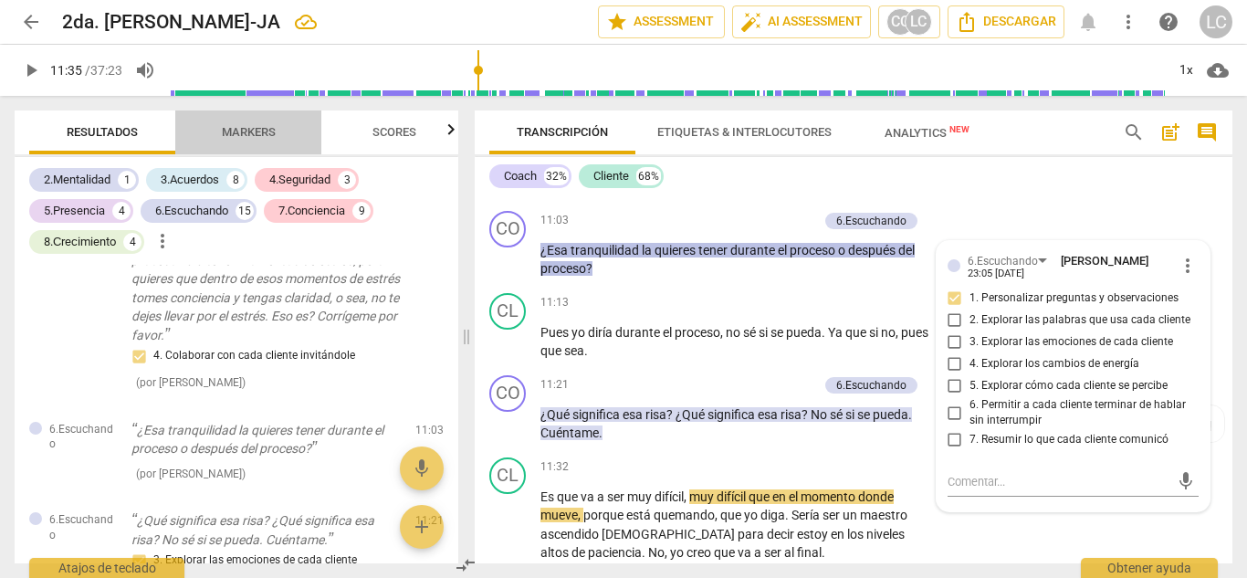
click at [235, 137] on span "Markers" at bounding box center [249, 132] width 54 height 14
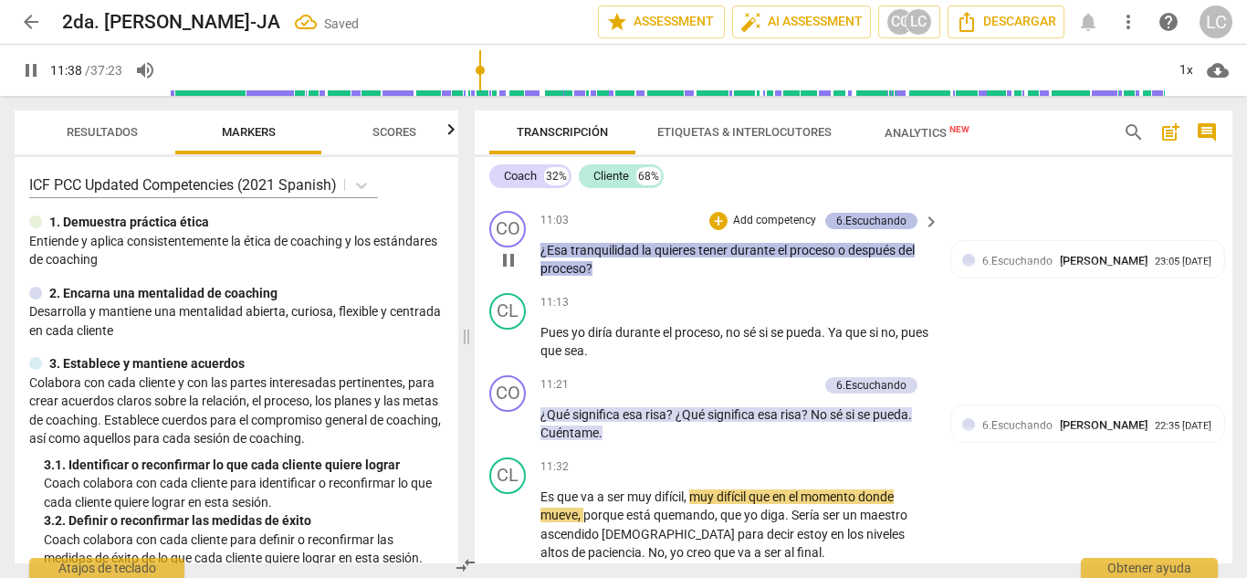
click at [886, 229] on div "6.Escuchando" at bounding box center [871, 221] width 70 height 16
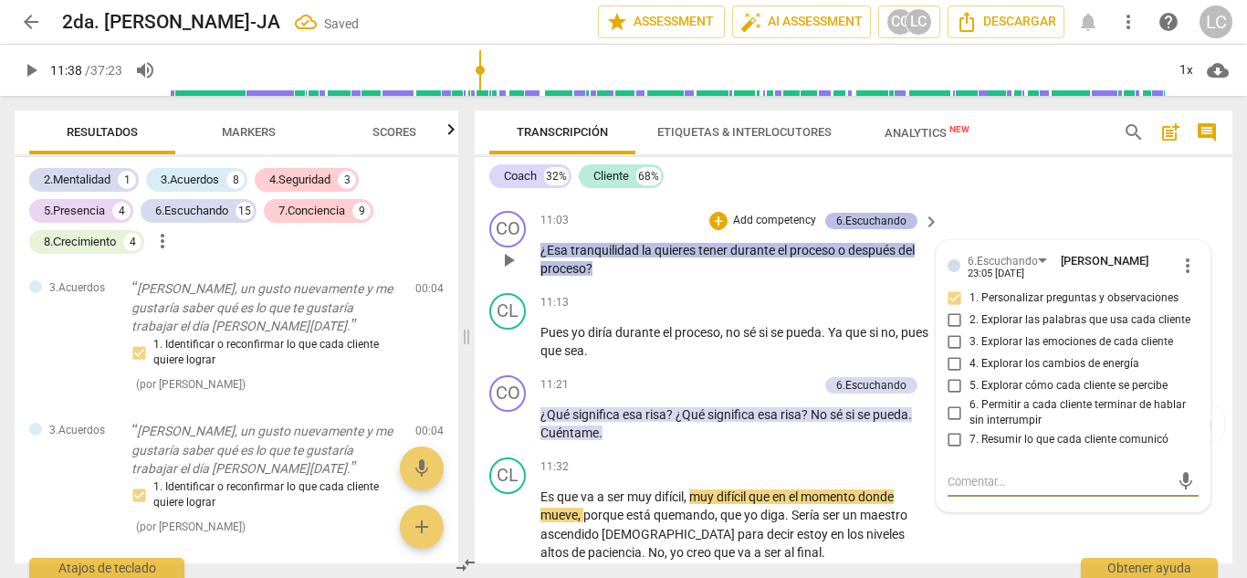
type input "699"
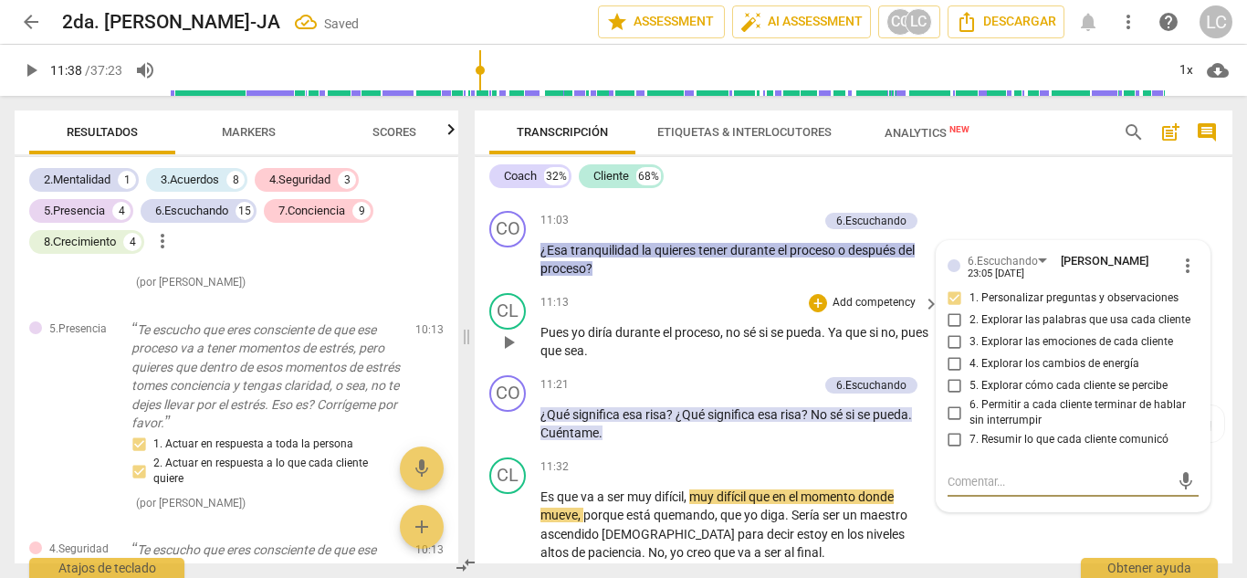
scroll to position [5635, 0]
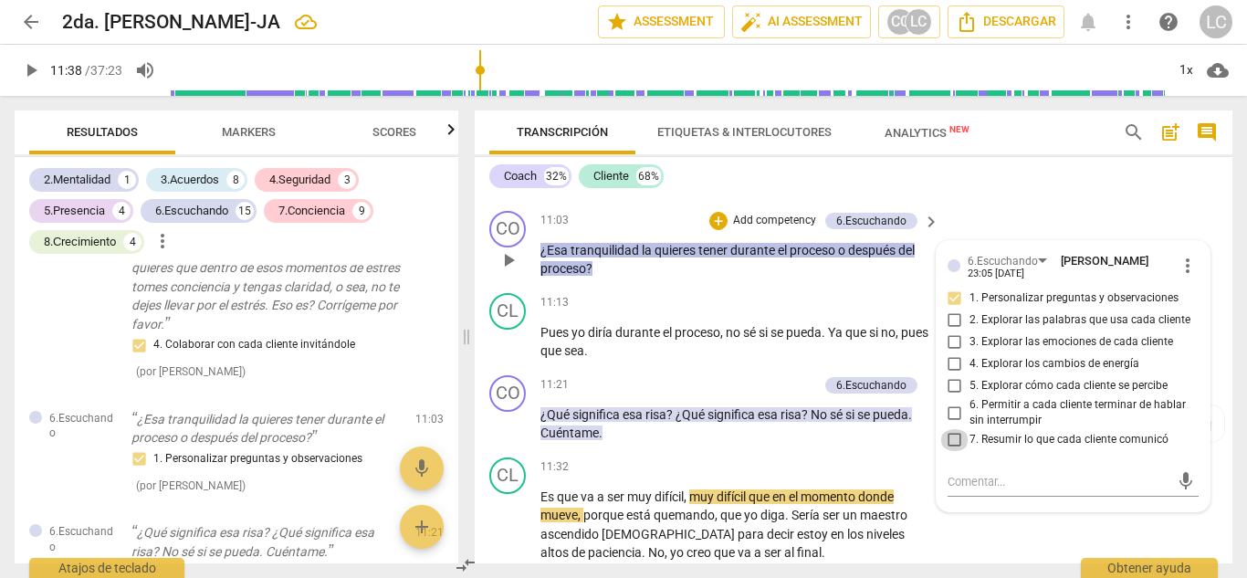
click at [952, 451] on input "7. Resumir lo que cada cliente comunicó" at bounding box center [955, 440] width 29 height 22
checkbox input "true"
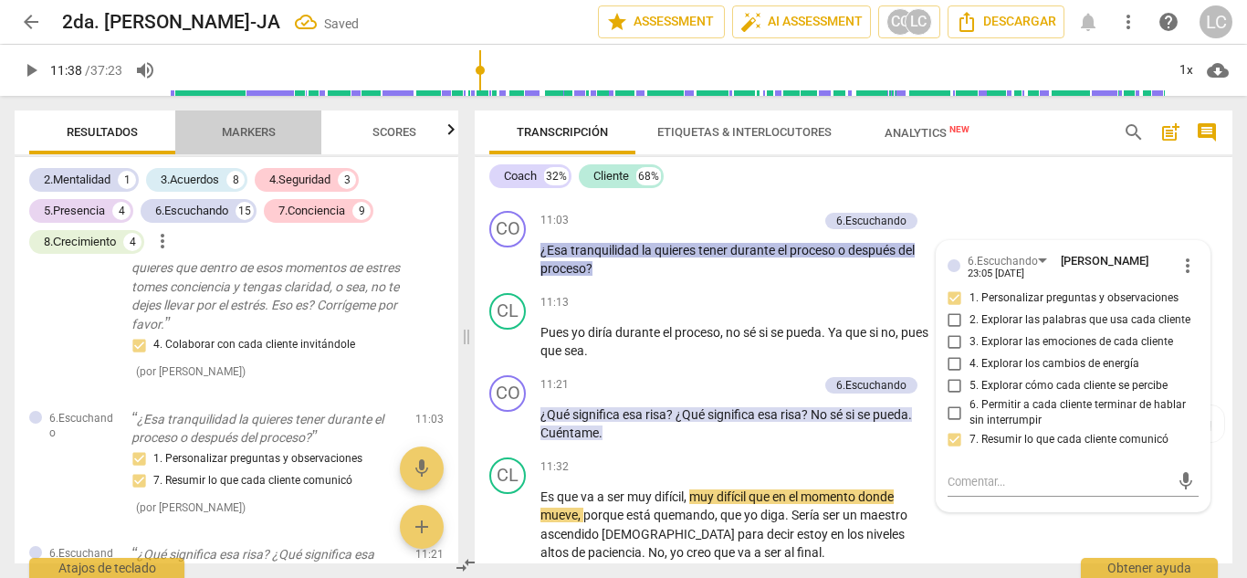
click at [247, 134] on span "Markers" at bounding box center [249, 132] width 54 height 14
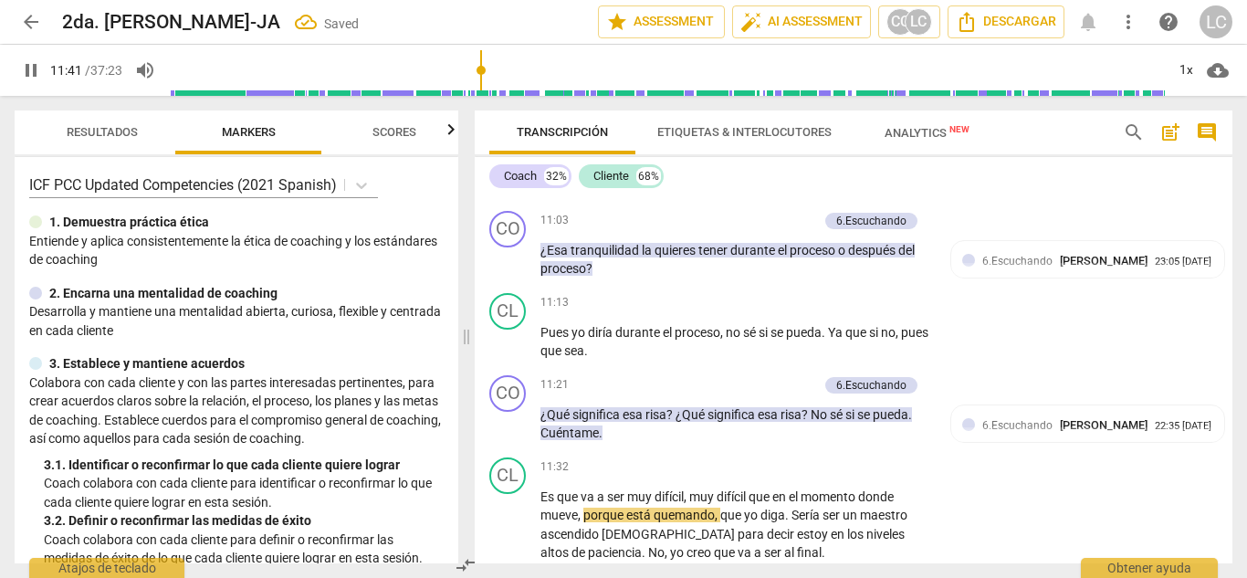
click at [25, 77] on span "pause" at bounding box center [31, 70] width 22 height 22
type input "702"
click at [778, 394] on p "Add competency" at bounding box center [774, 385] width 87 height 16
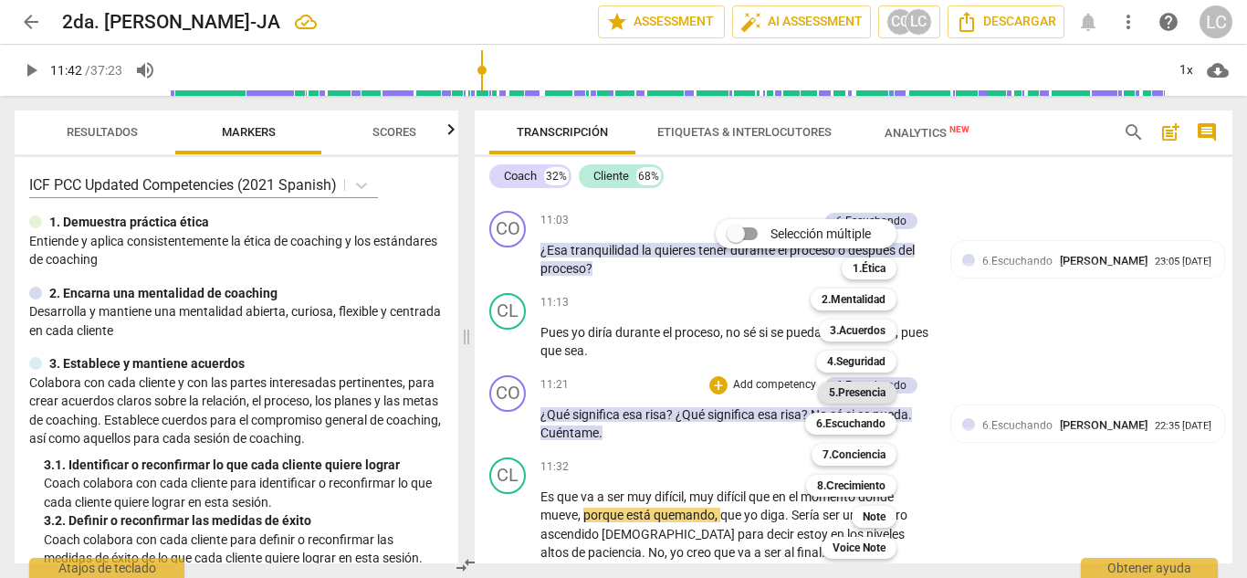
click at [868, 395] on b "5.Presencia" at bounding box center [857, 393] width 57 height 22
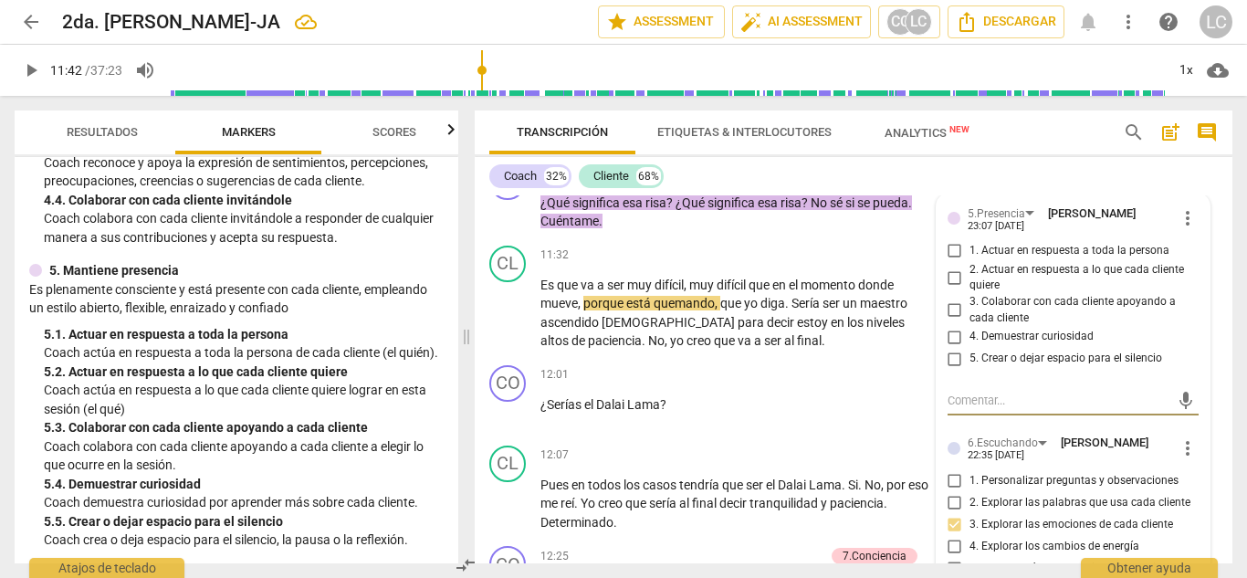
scroll to position [742, 0]
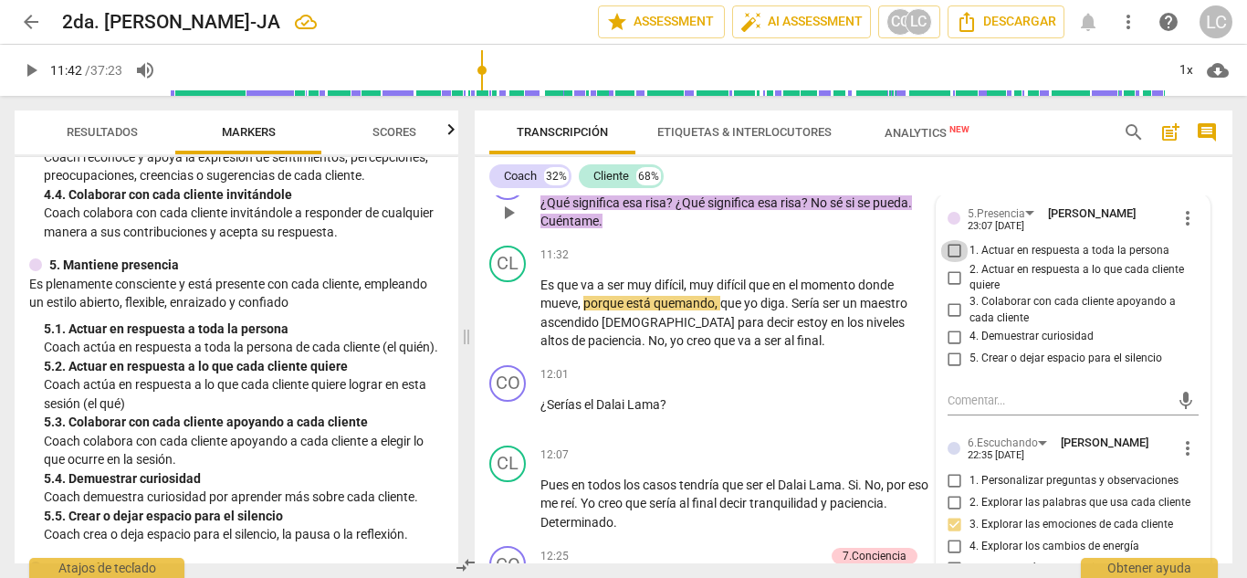
click at [952, 262] on input "1. Actuar en respuesta a toda la persona" at bounding box center [955, 251] width 29 height 22
checkbox input "true"
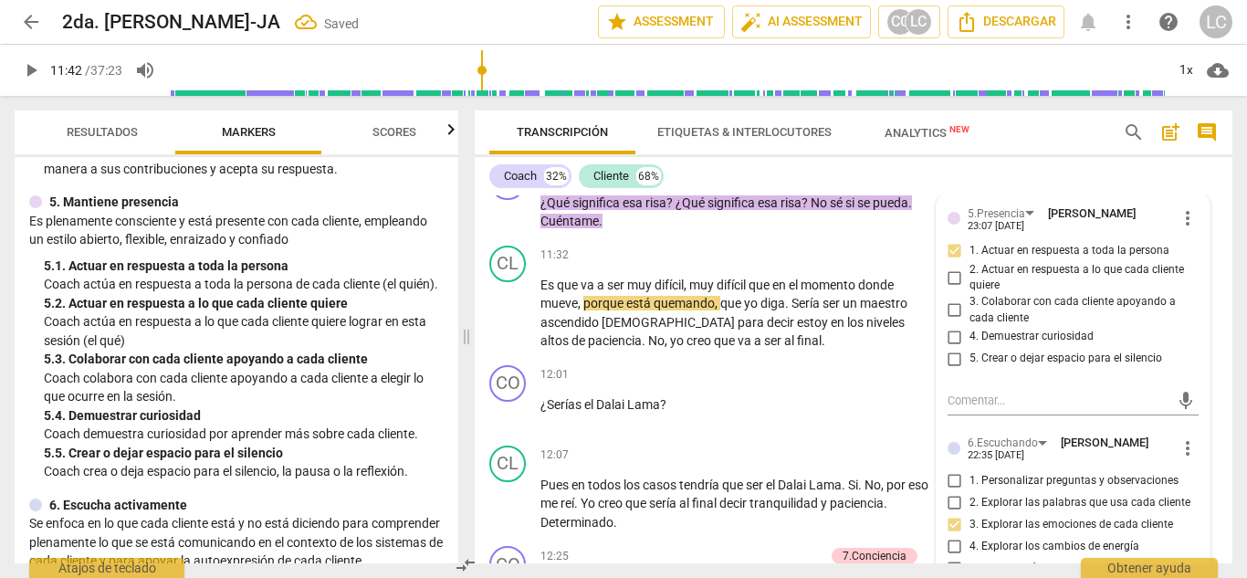
scroll to position [813, 0]
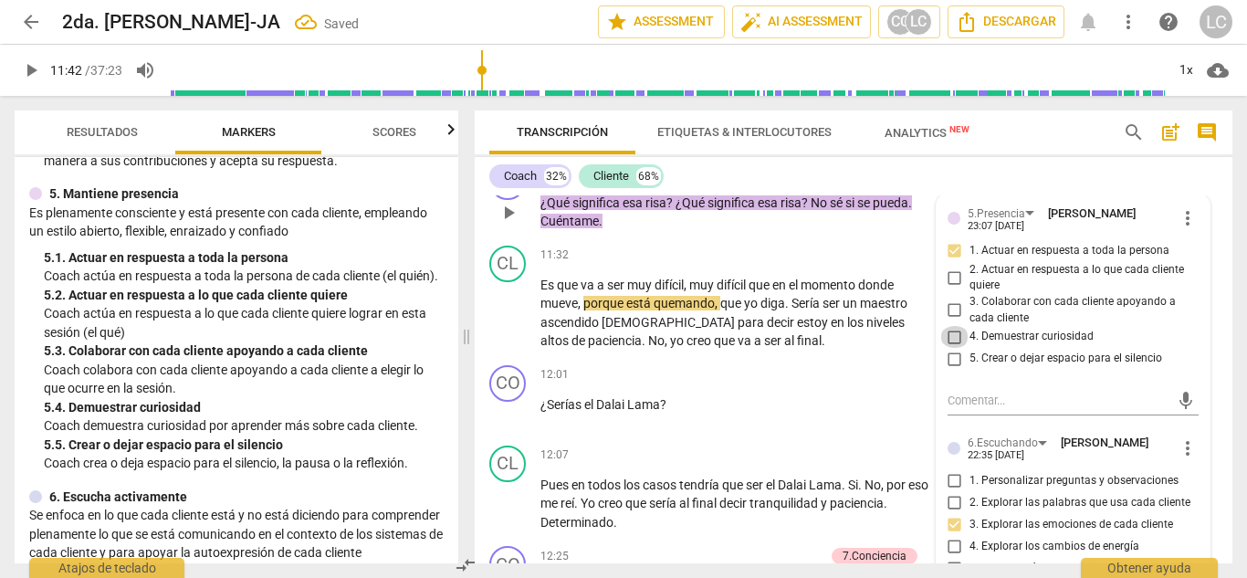
click at [950, 348] on input "4. Demuestrar curiosidad" at bounding box center [955, 337] width 29 height 22
checkbox input "true"
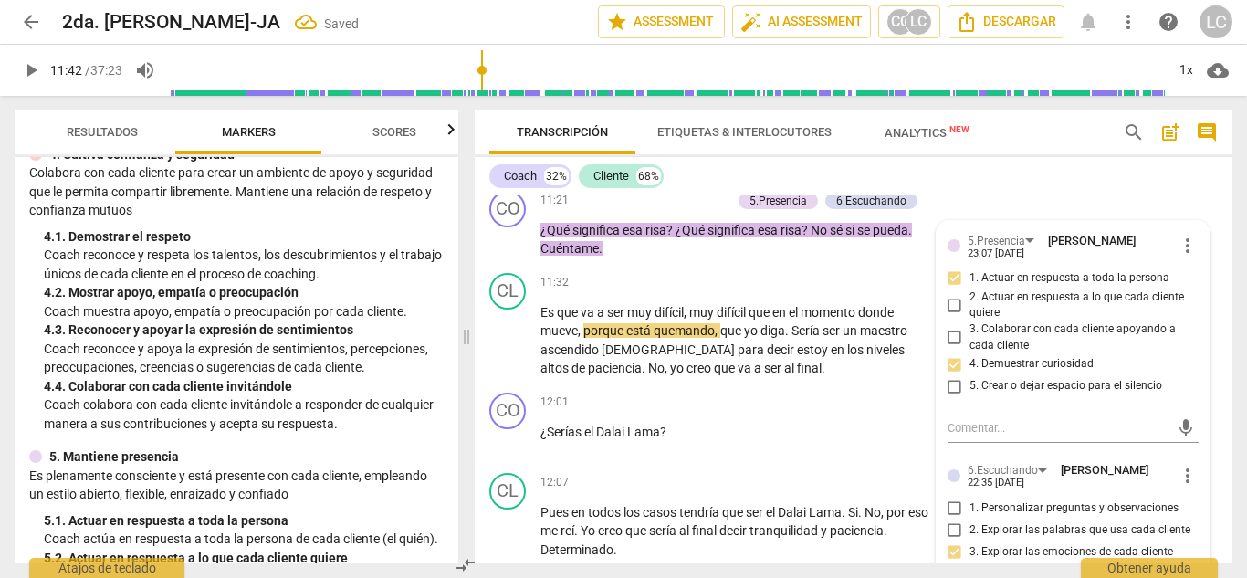
scroll to position [549, 0]
click at [685, 209] on p "Add competency" at bounding box center [688, 201] width 87 height 16
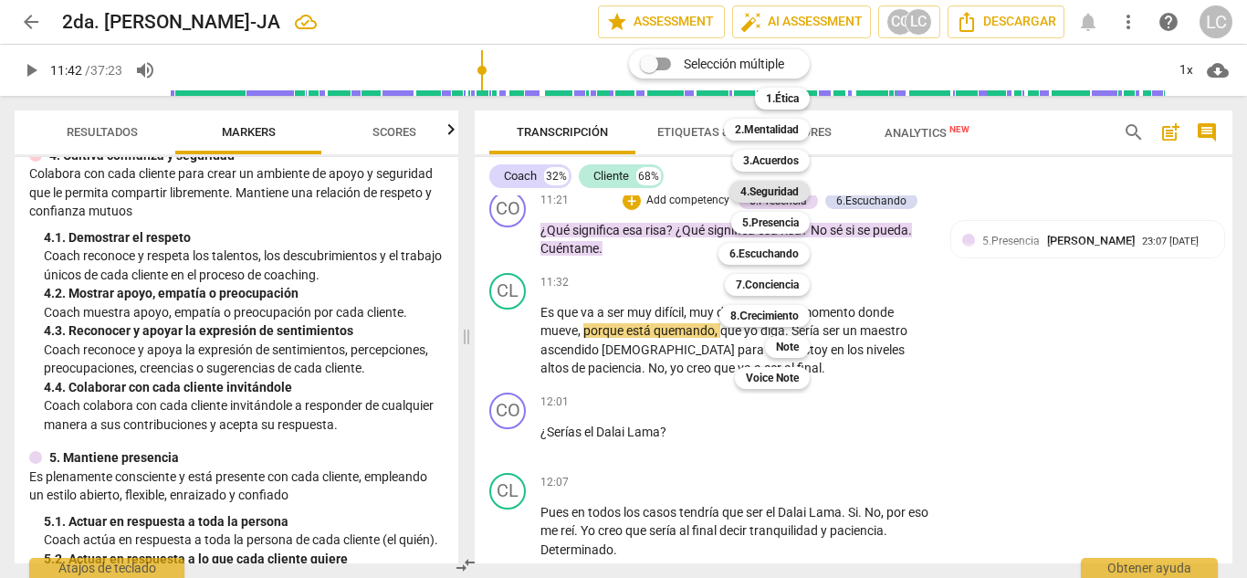
click at [763, 192] on b "4.Seguridad" at bounding box center [770, 192] width 58 height 22
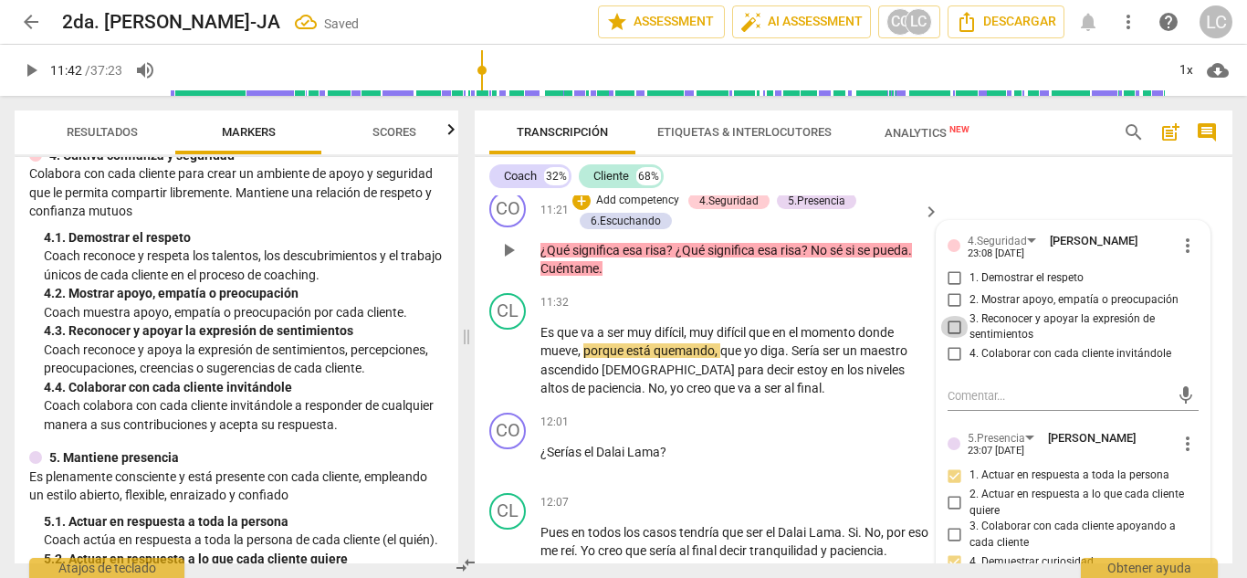
click at [951, 338] on input "3. Reconocer y apoyar la expresión de sentimientos" at bounding box center [955, 327] width 29 height 22
checkbox input "true"
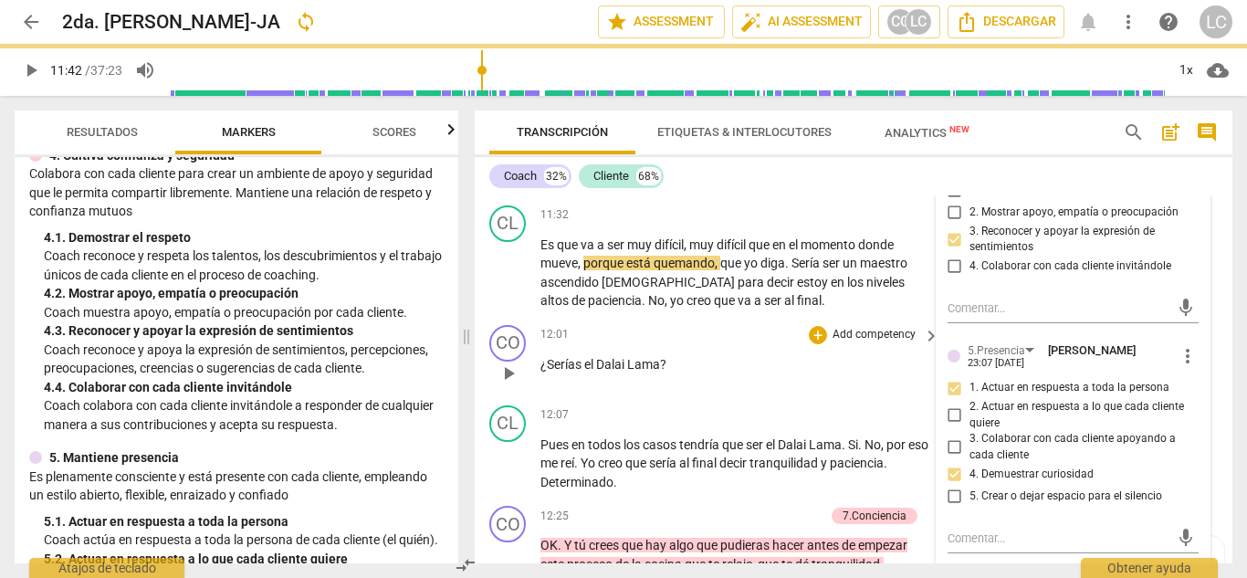
scroll to position [2754, 0]
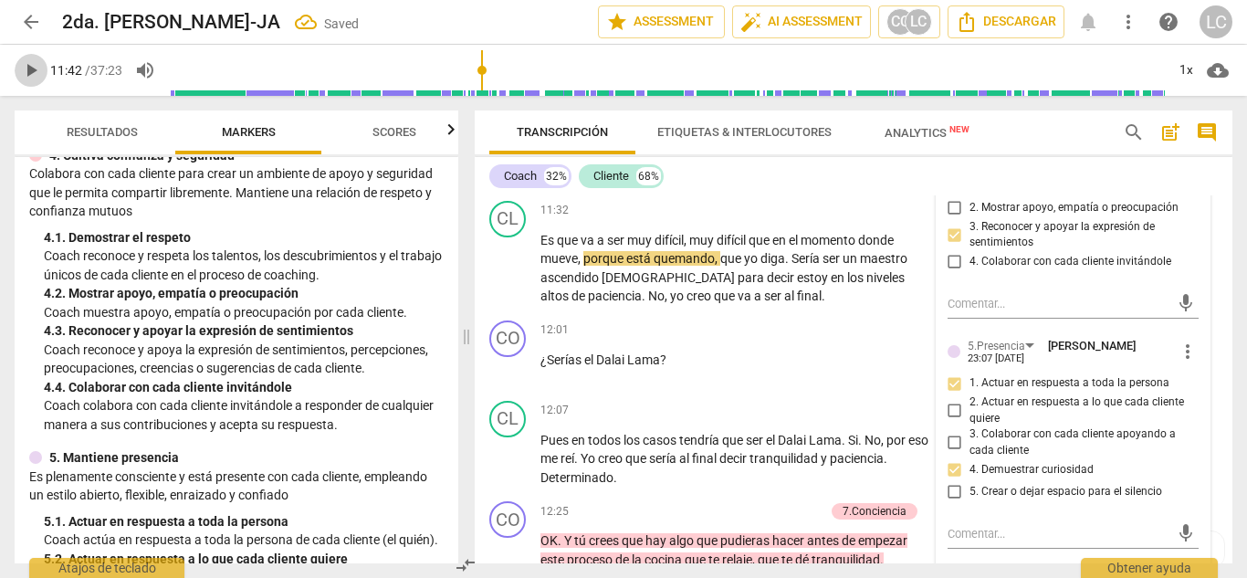
click at [31, 70] on span "play_arrow" at bounding box center [31, 70] width 22 height 22
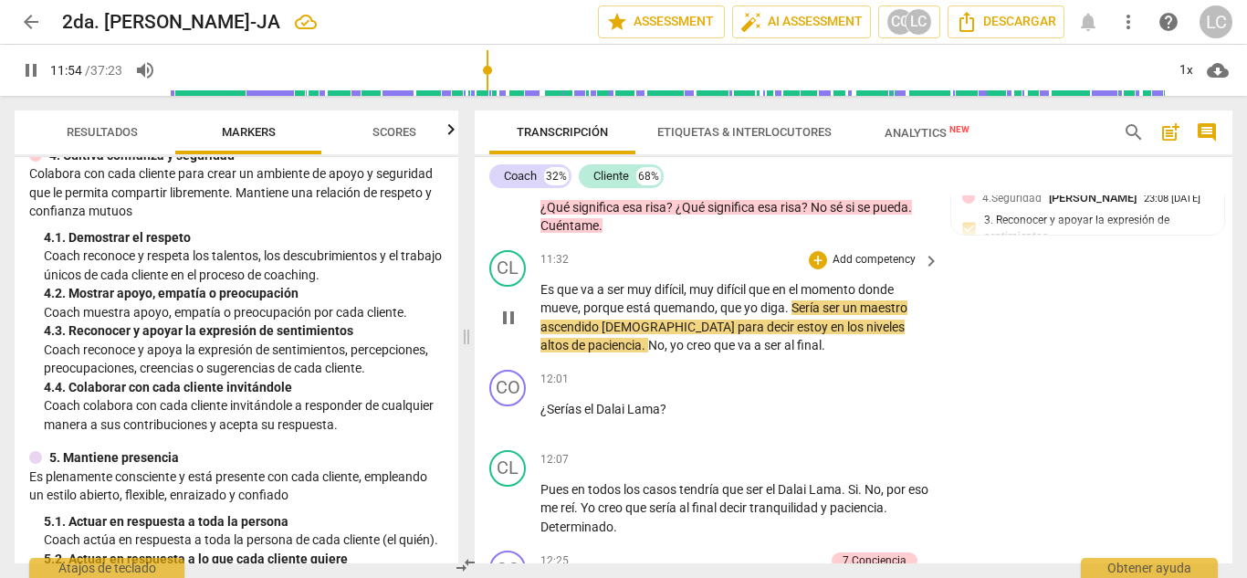
scroll to position [2704, 0]
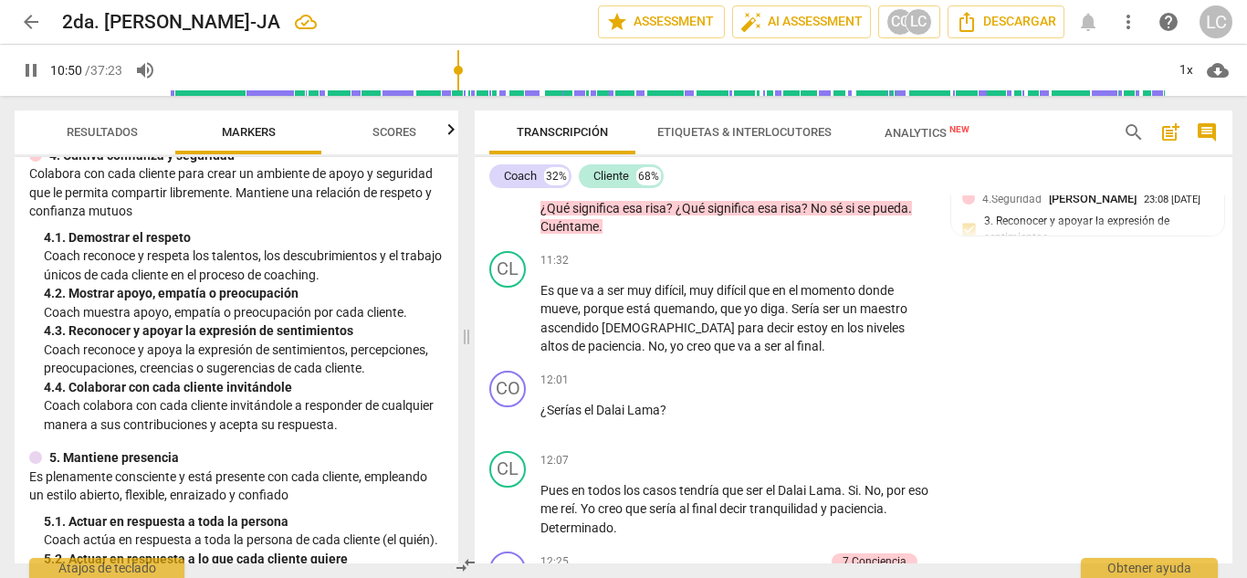
click at [460, 70] on input "range" at bounding box center [667, 70] width 996 height 58
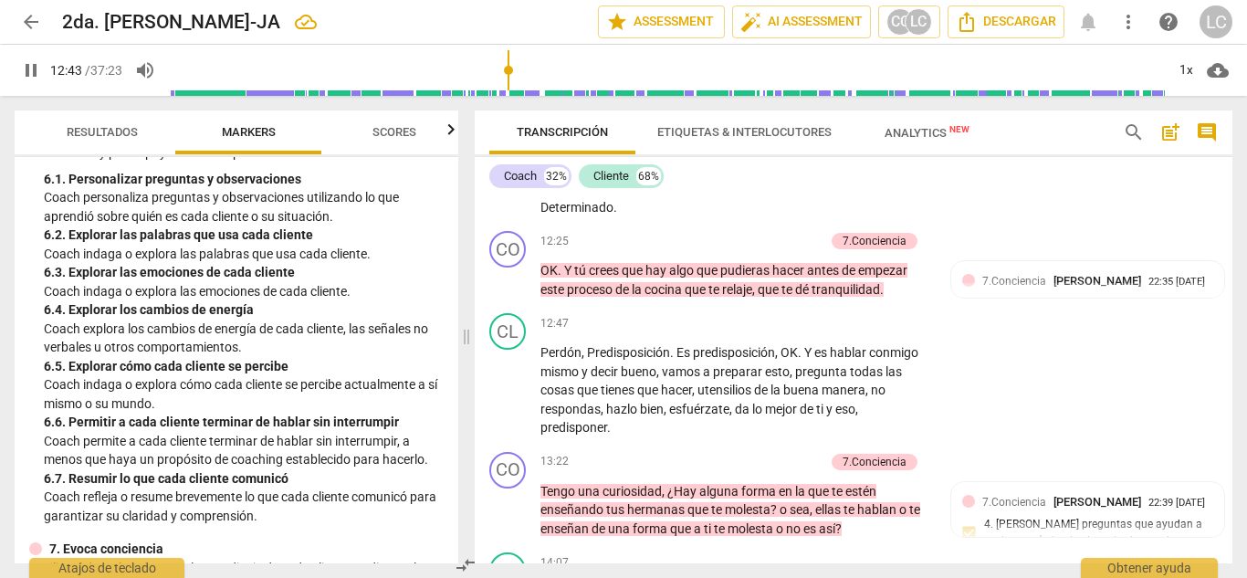
scroll to position [1221, 0]
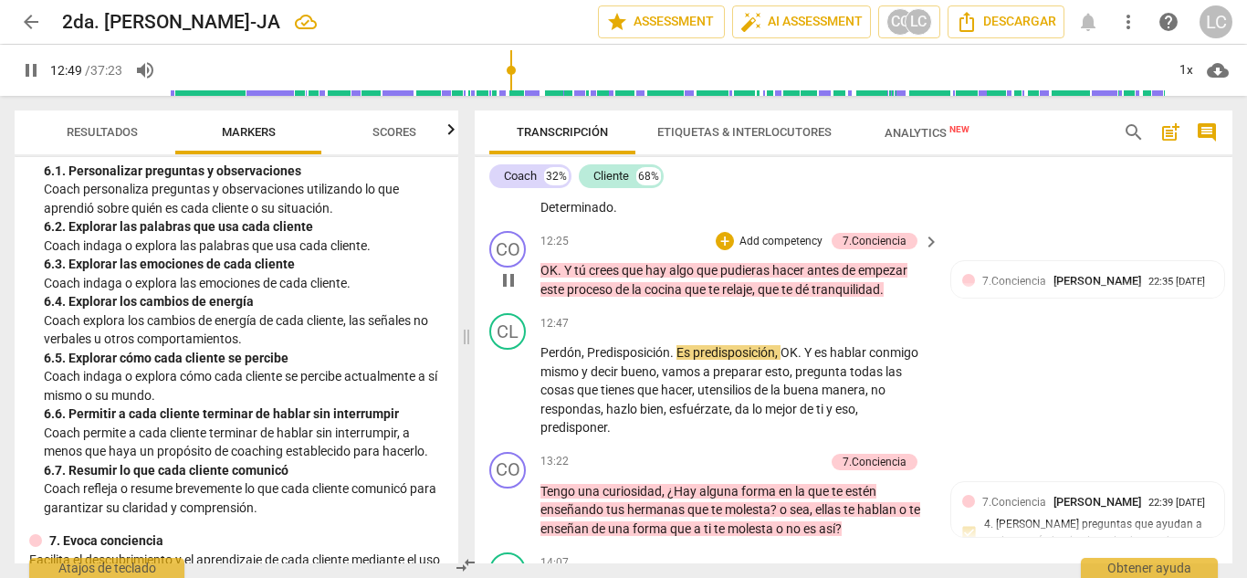
click at [793, 250] on p "Add competency" at bounding box center [781, 242] width 87 height 16
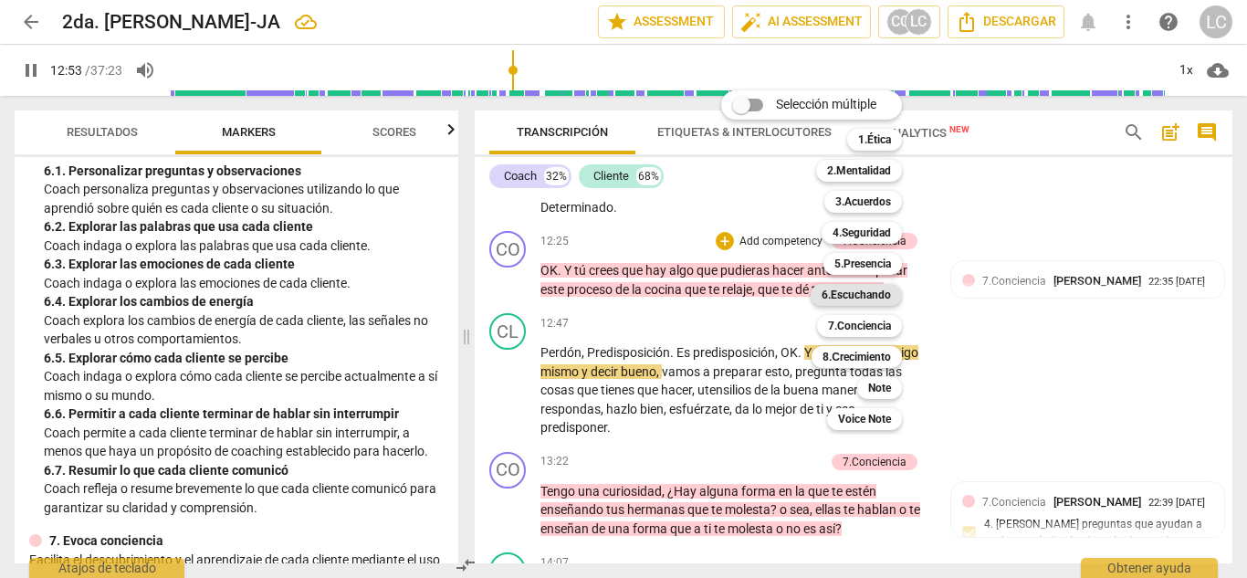
click at [864, 293] on b "6.Escuchando" at bounding box center [856, 295] width 69 height 22
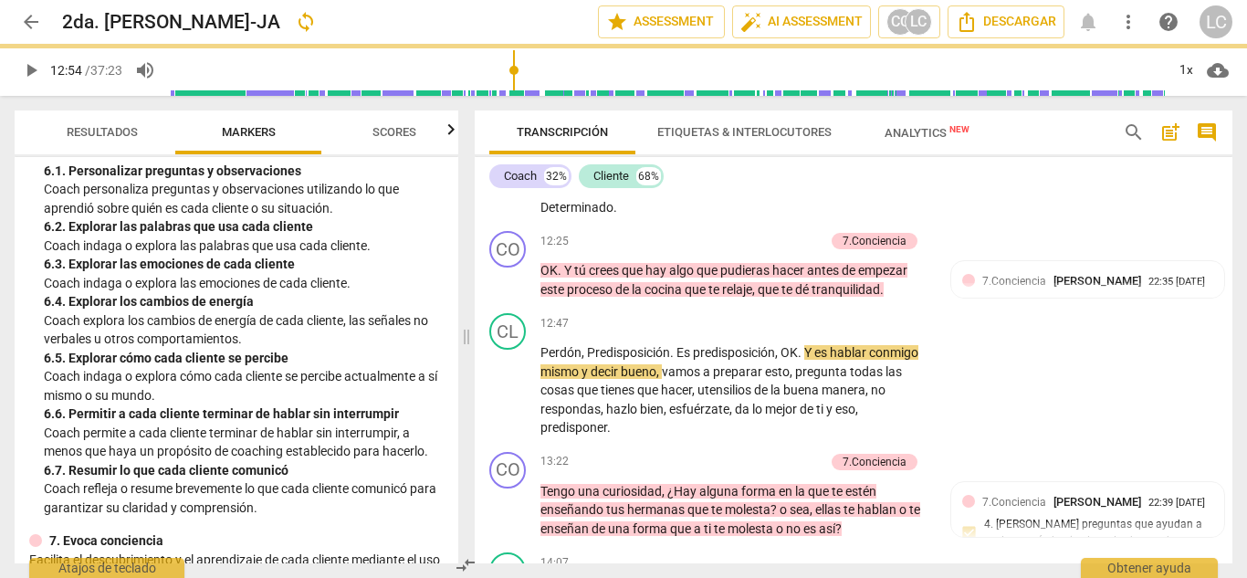
type input "774"
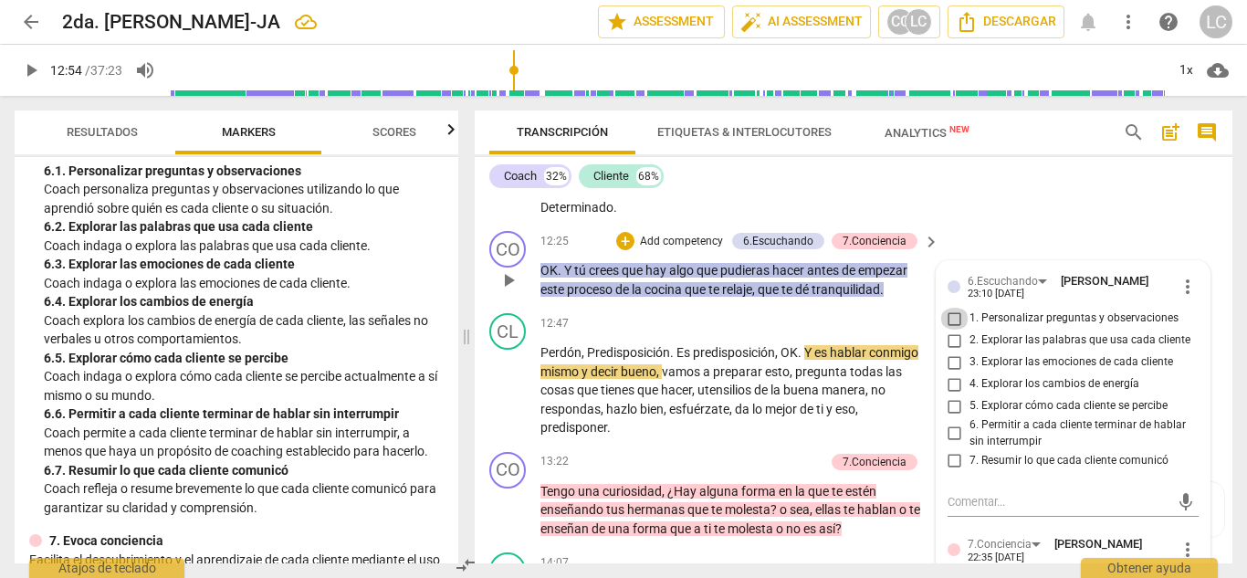
click at [951, 330] on input "1. Personalizar preguntas y observaciones" at bounding box center [955, 319] width 29 height 22
checkbox input "true"
click at [693, 250] on p "Add competency" at bounding box center [681, 242] width 87 height 16
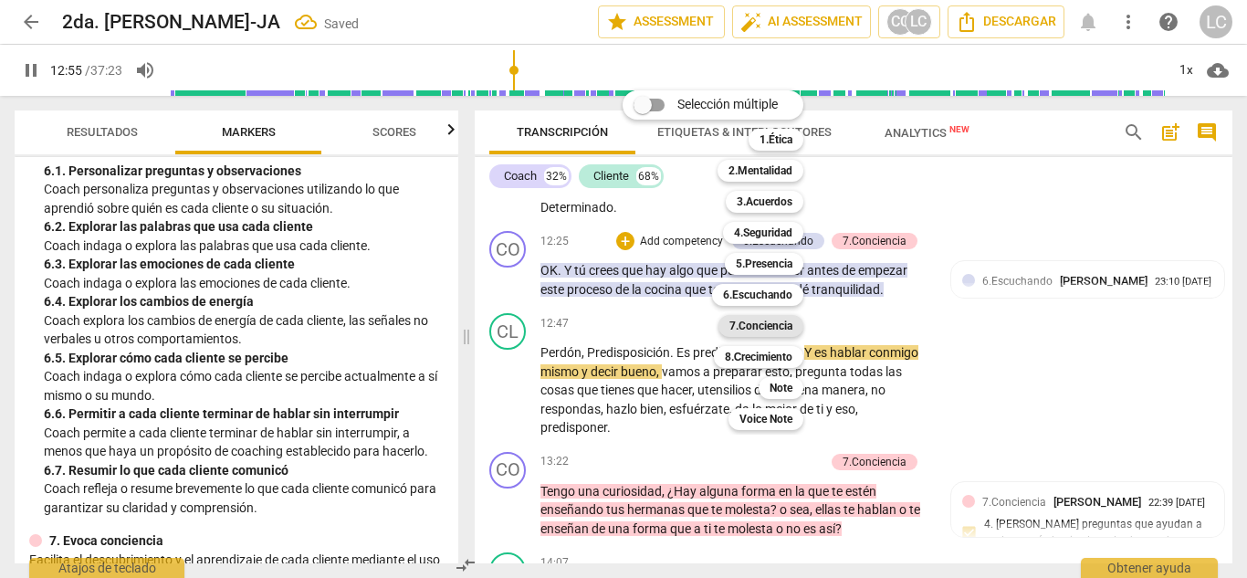
click at [770, 325] on b "7.Conciencia" at bounding box center [761, 326] width 63 height 22
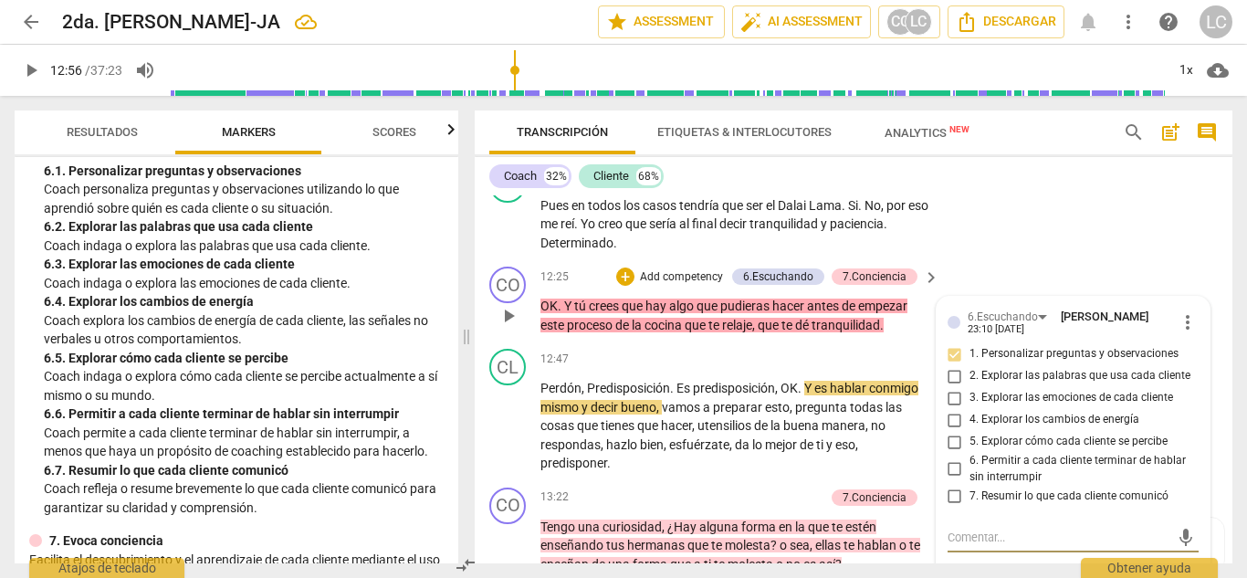
scroll to position [2988, 0]
click at [674, 287] on p "Add competency" at bounding box center [681, 278] width 87 height 16
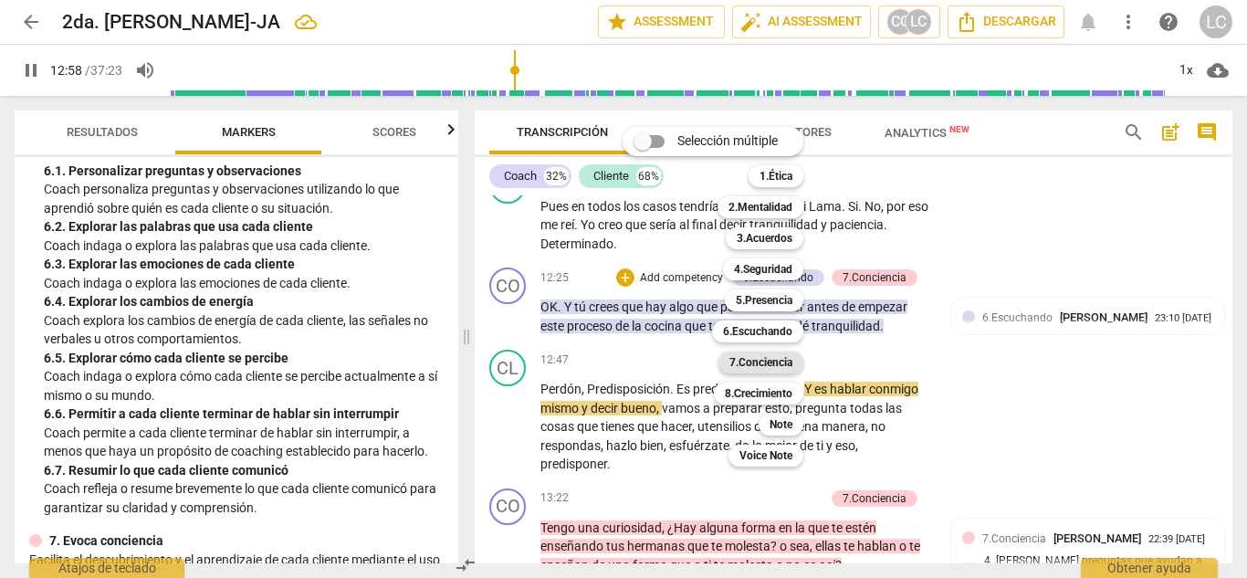
click at [764, 363] on b "7.Conciencia" at bounding box center [761, 363] width 63 height 22
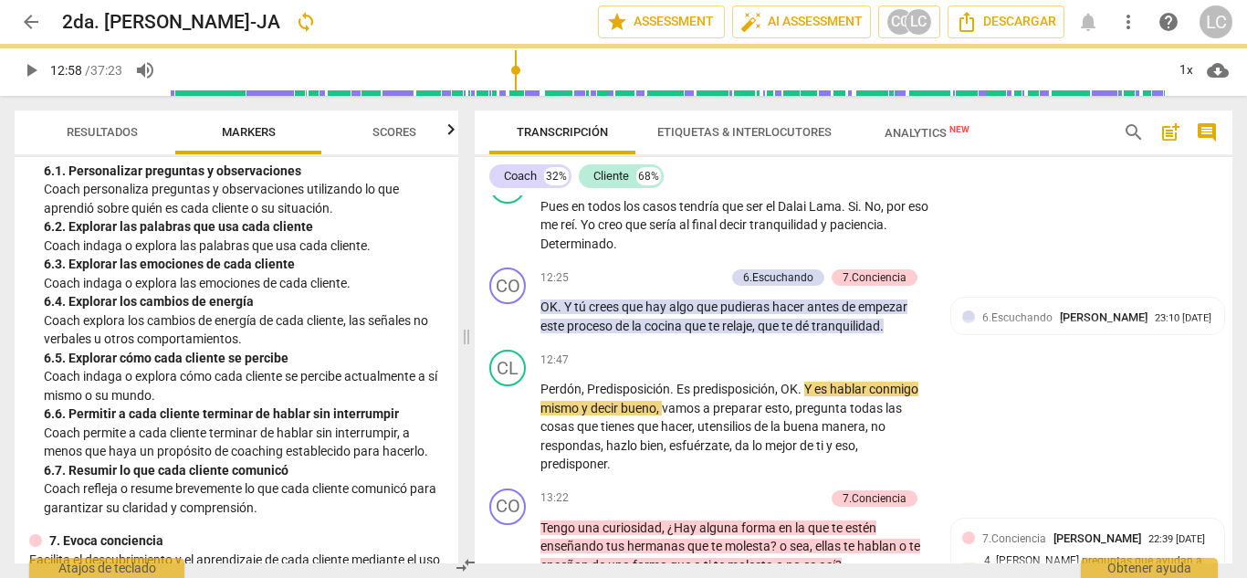
type input "779"
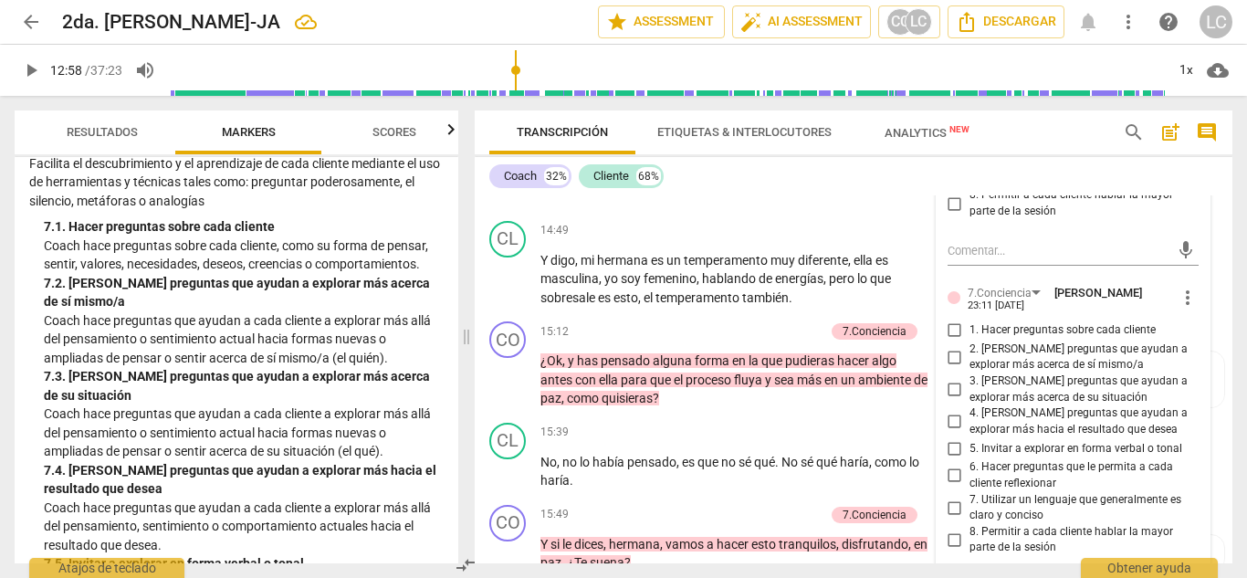
scroll to position [3613, 0]
click at [952, 368] on input "2. [PERSON_NAME] preguntas que ayudan a explorar más acerca de sí mismo/a" at bounding box center [955, 357] width 29 height 22
checkbox input "true"
click at [951, 433] on input "4. [PERSON_NAME] preguntas que ayudan a explorar más hacia el resultado que des…" at bounding box center [955, 422] width 29 height 22
checkbox input "true"
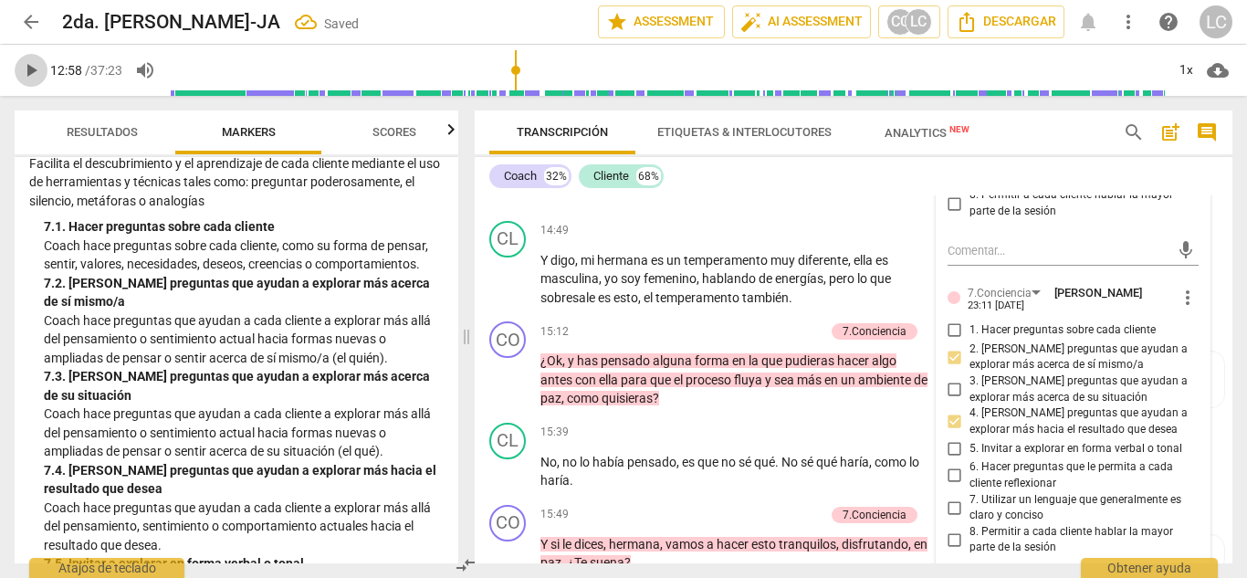
click at [34, 71] on span "play_arrow" at bounding box center [31, 70] width 22 height 22
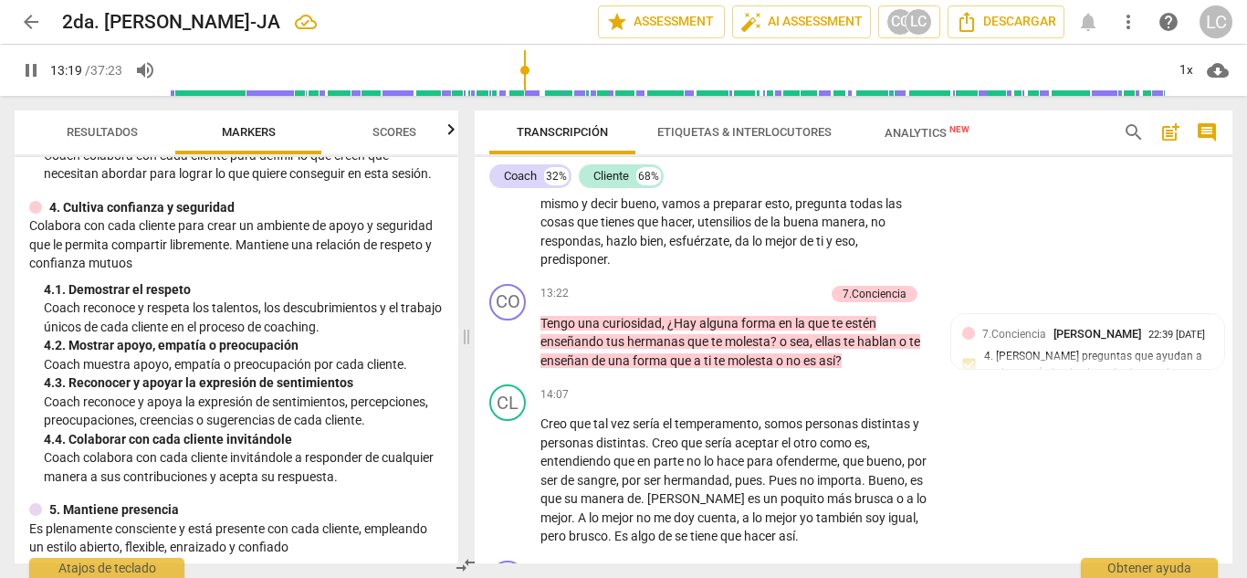
scroll to position [498, 0]
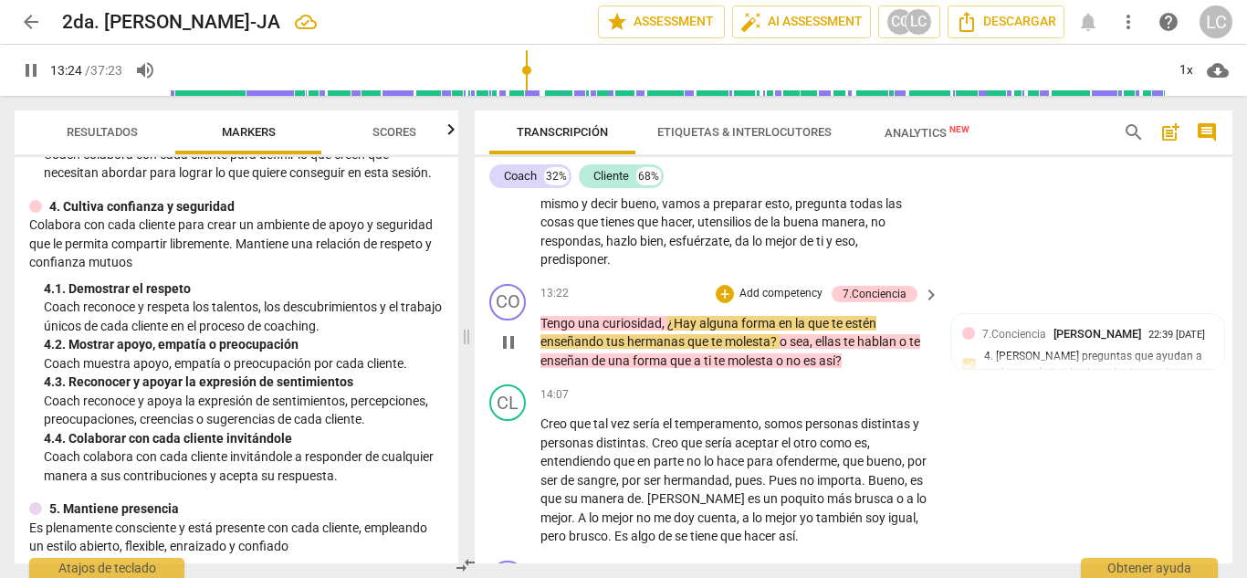
click at [775, 302] on p "Add competency" at bounding box center [781, 294] width 87 height 16
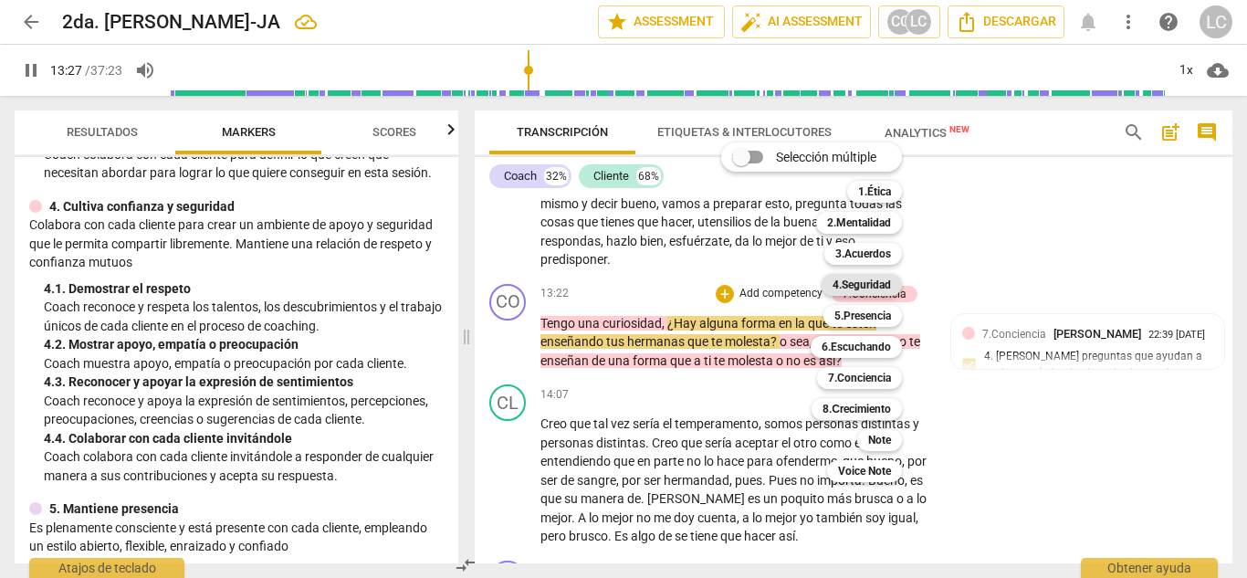
click at [880, 284] on b "4.Seguridad" at bounding box center [862, 285] width 58 height 22
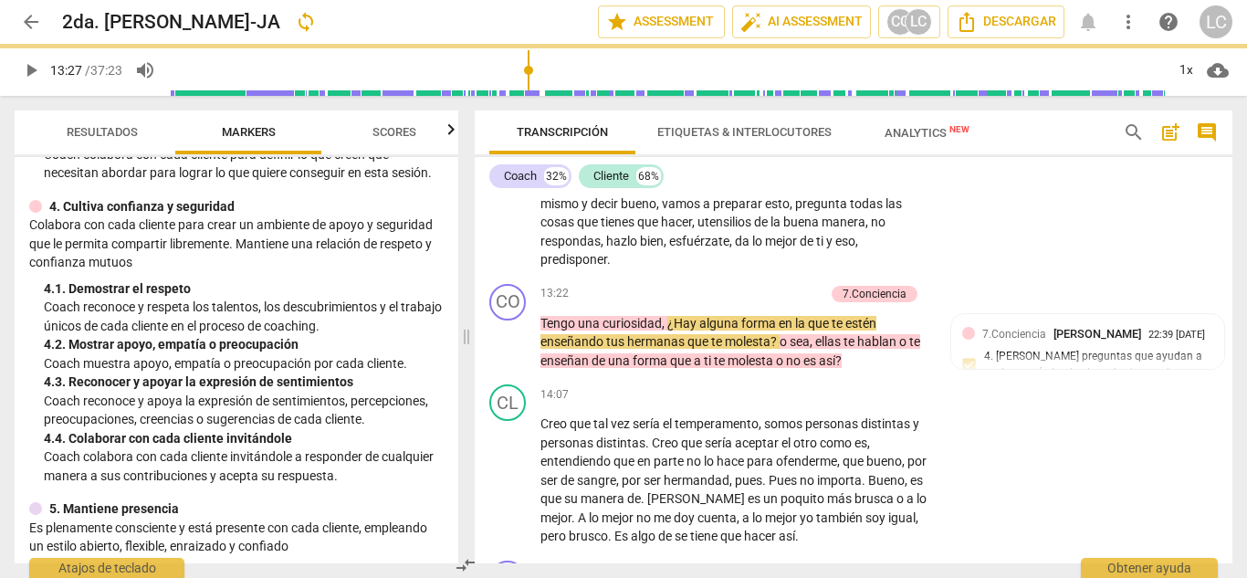
type input "807"
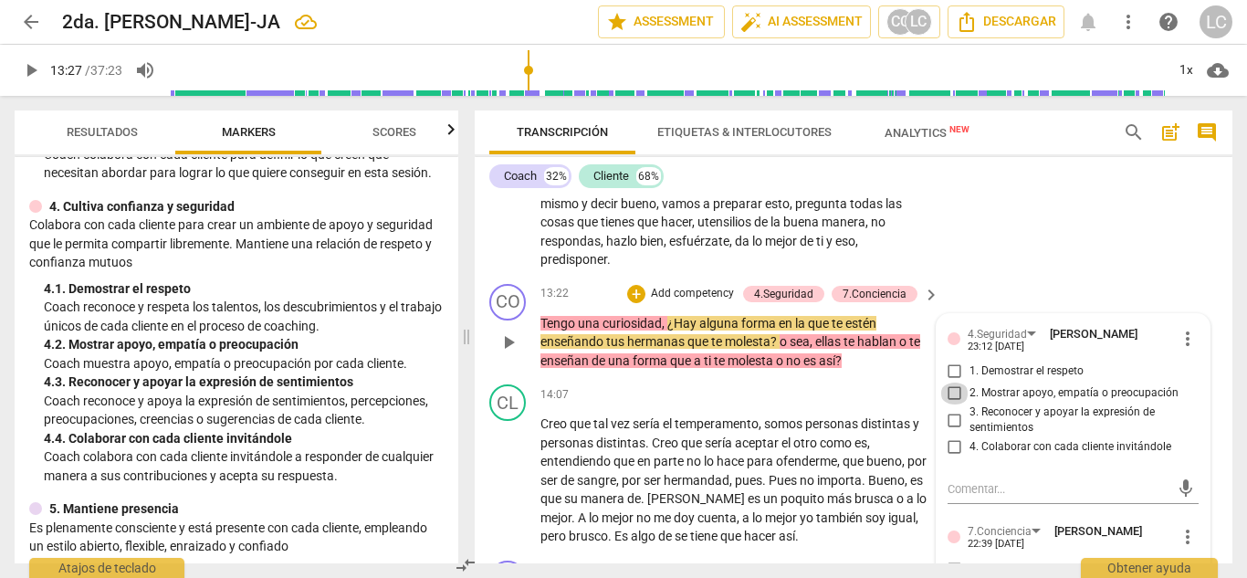
click at [949, 405] on input "2. Mostrar apoyo, empatía o preocupación" at bounding box center [955, 394] width 29 height 22
checkbox input "true"
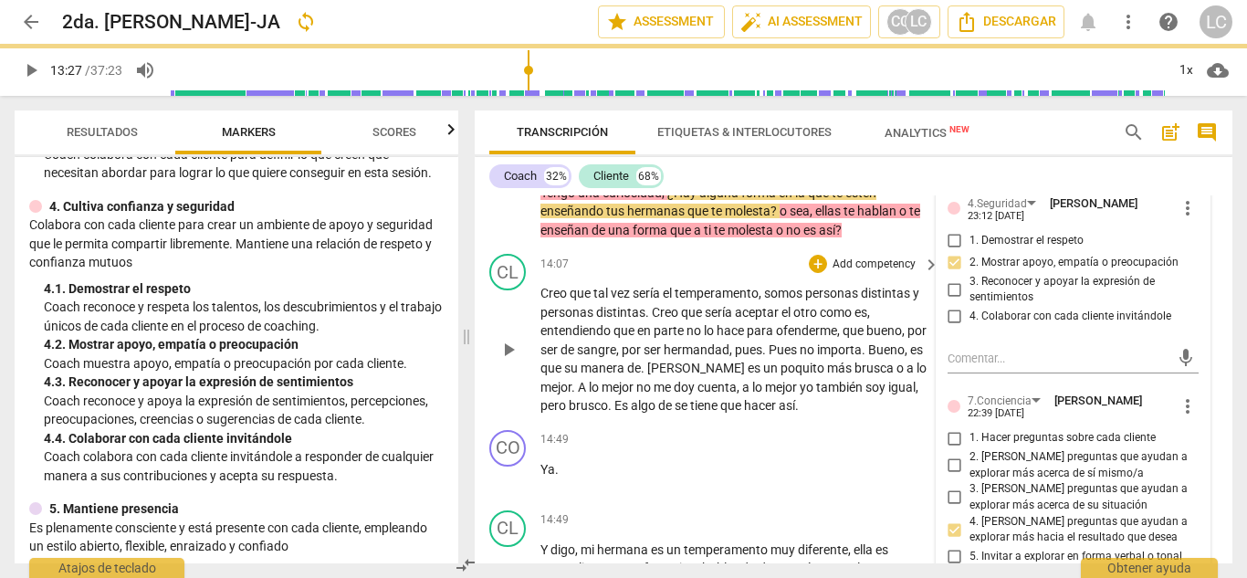
scroll to position [3326, 0]
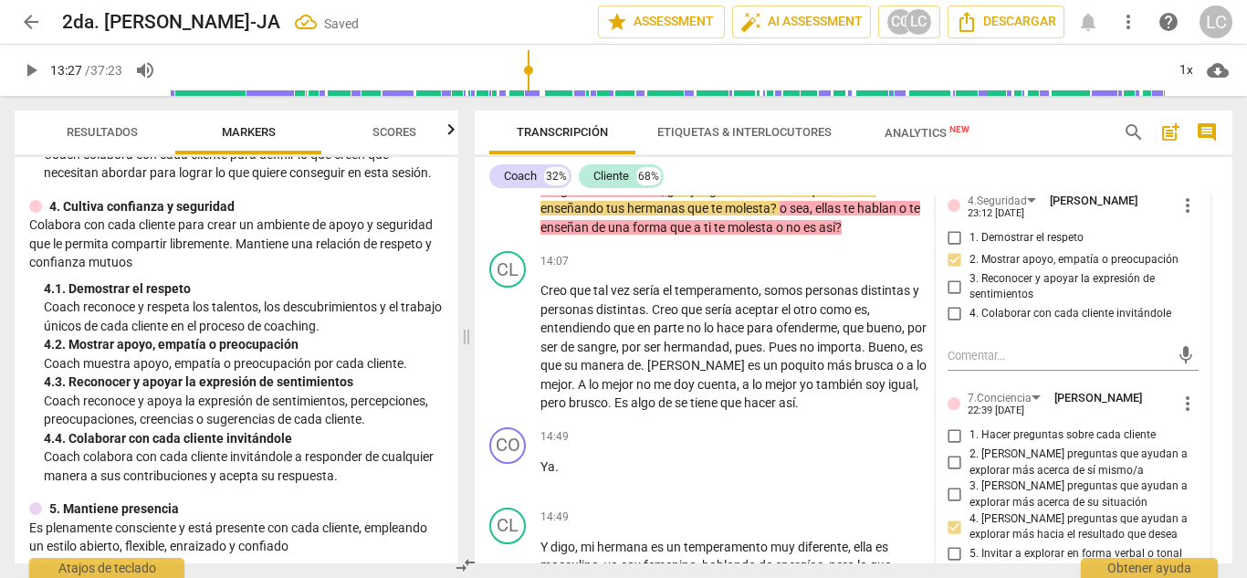
click at [36, 69] on span "play_arrow" at bounding box center [31, 70] width 22 height 22
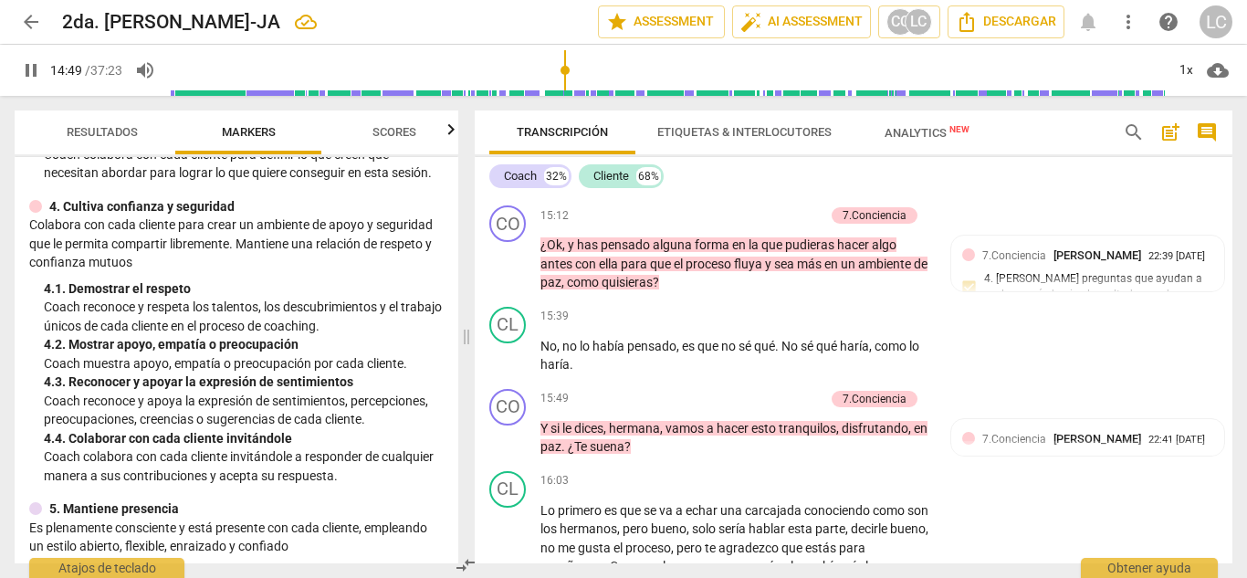
scroll to position [3729, 0]
click at [765, 225] on p "Add competency" at bounding box center [781, 216] width 87 height 16
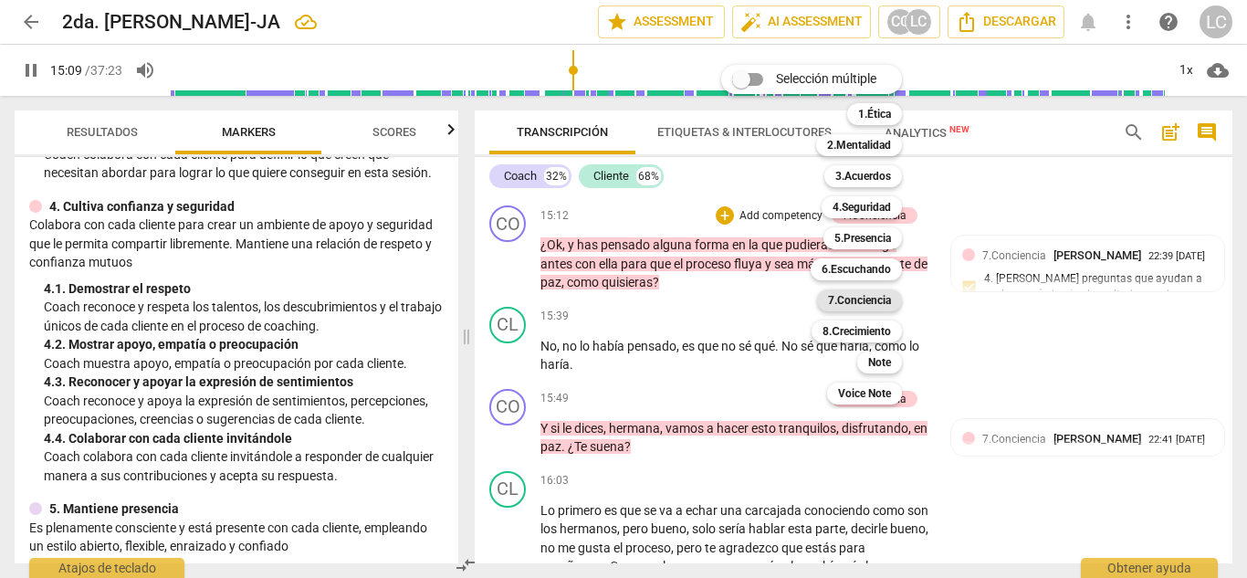
click at [860, 299] on b "7.Conciencia" at bounding box center [859, 300] width 63 height 22
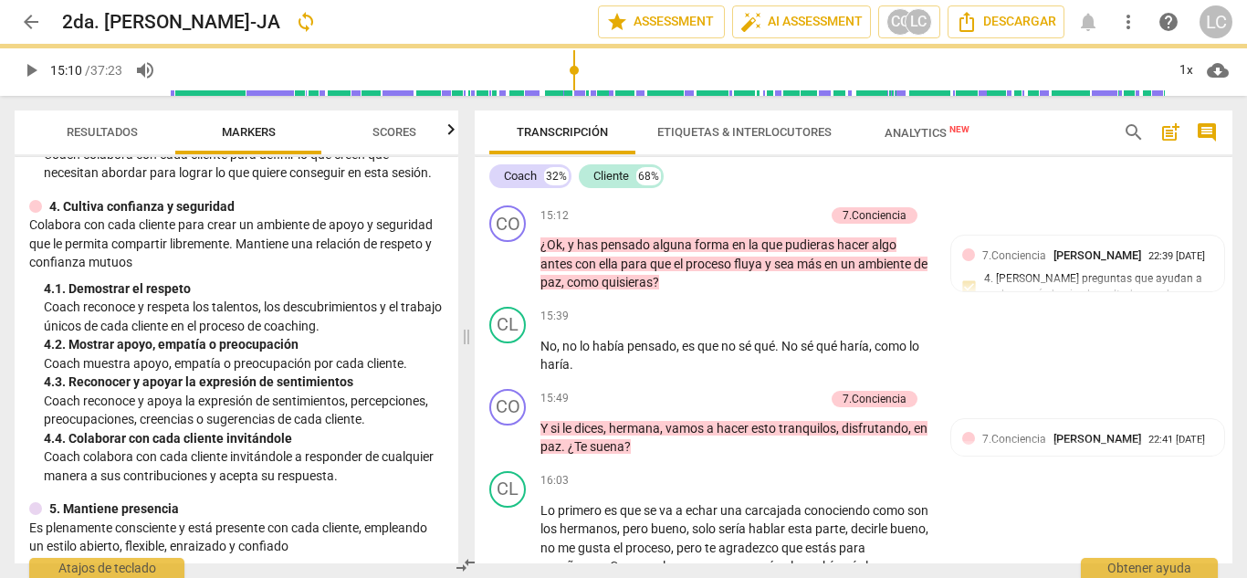
type input "910"
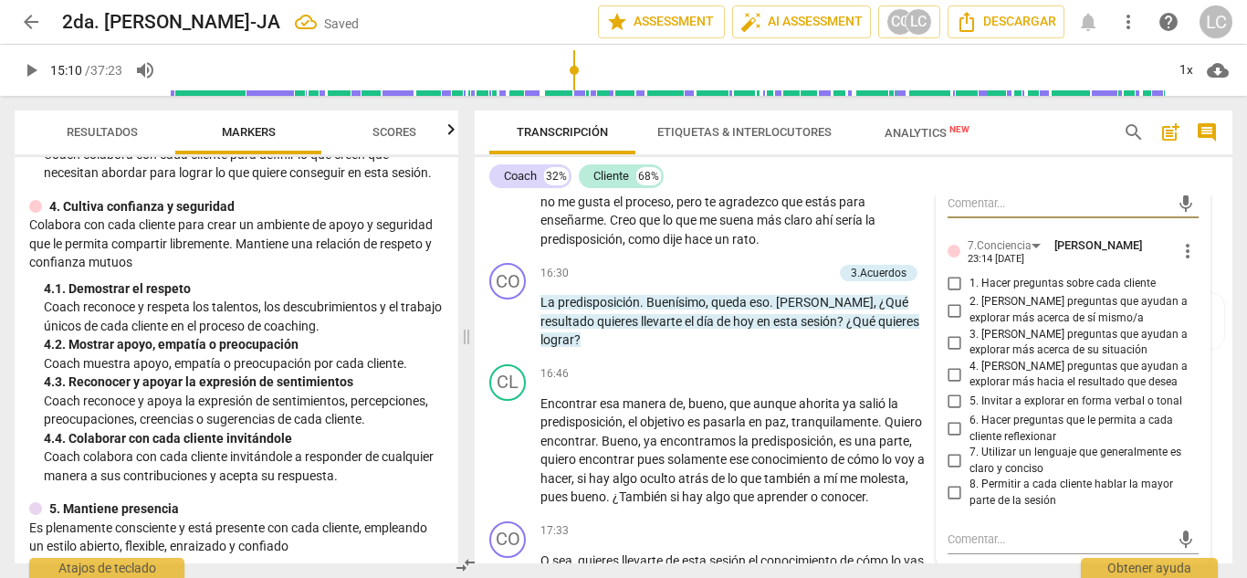
scroll to position [4077, 0]
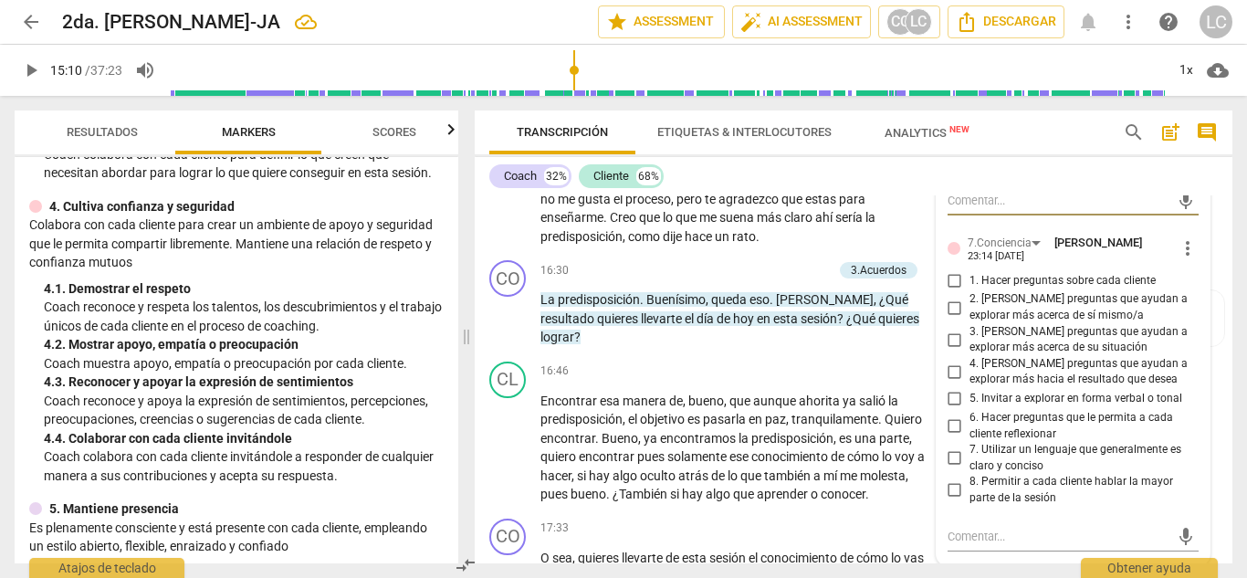
click at [952, 351] on input "3. [PERSON_NAME] preguntas que ayudan a explorar más acerca de su situación" at bounding box center [955, 340] width 29 height 22
checkbox input "true"
click at [952, 437] on input "6. Hacer preguntas que le permita a cada cliente reflexionar" at bounding box center [955, 427] width 29 height 22
checkbox input "true"
click at [30, 77] on span "play_arrow" at bounding box center [31, 70] width 22 height 22
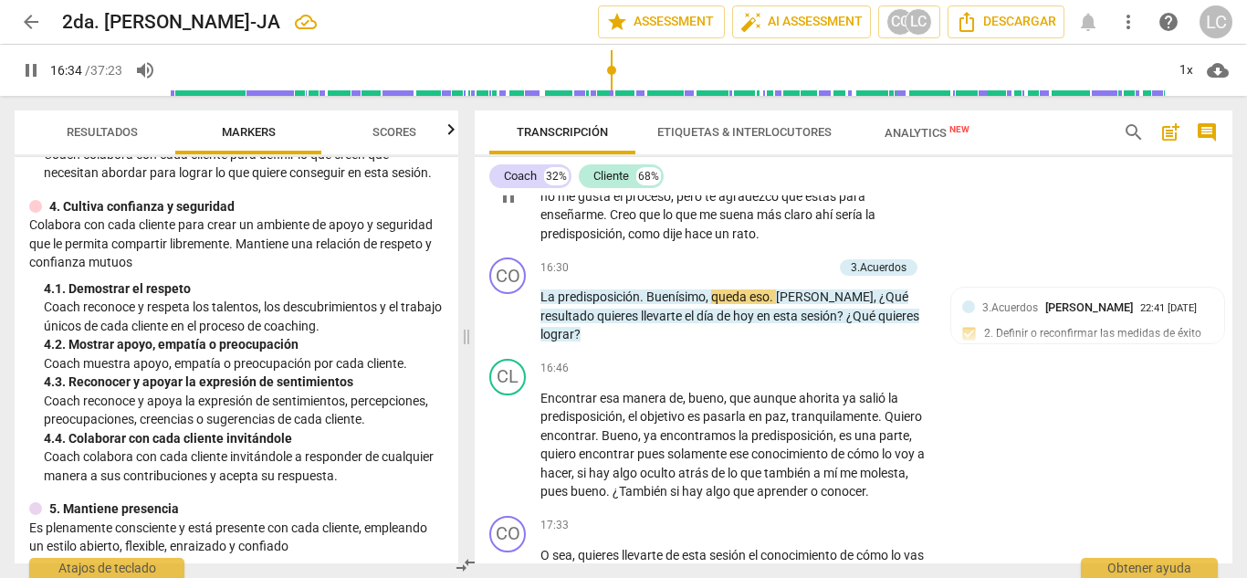
scroll to position [4081, 0]
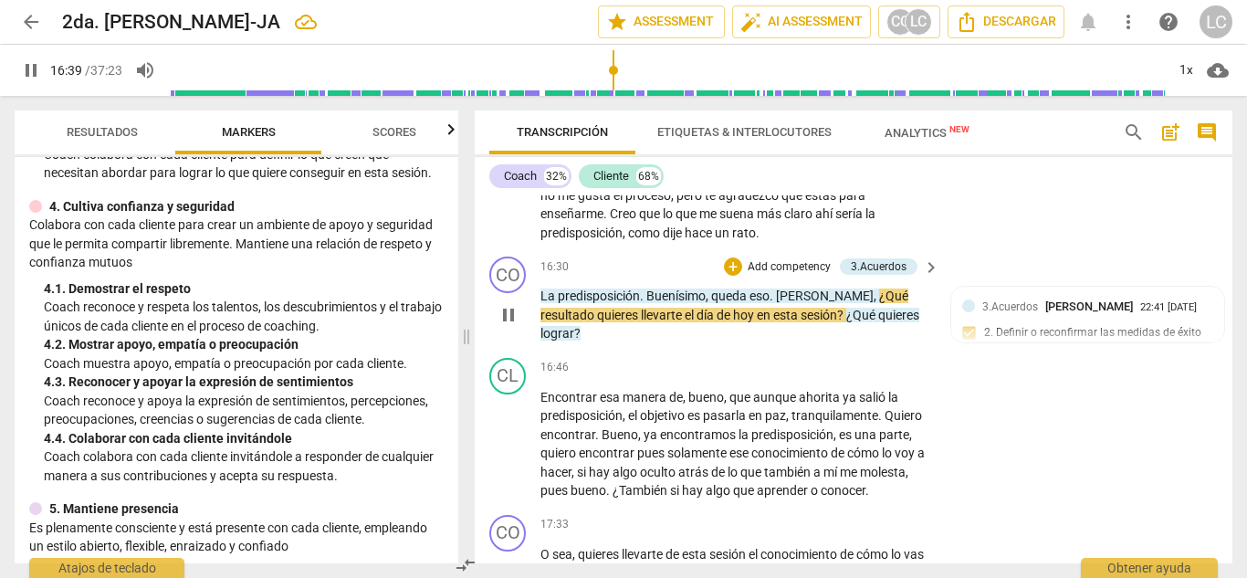
click at [772, 276] on p "Add competency" at bounding box center [789, 267] width 87 height 16
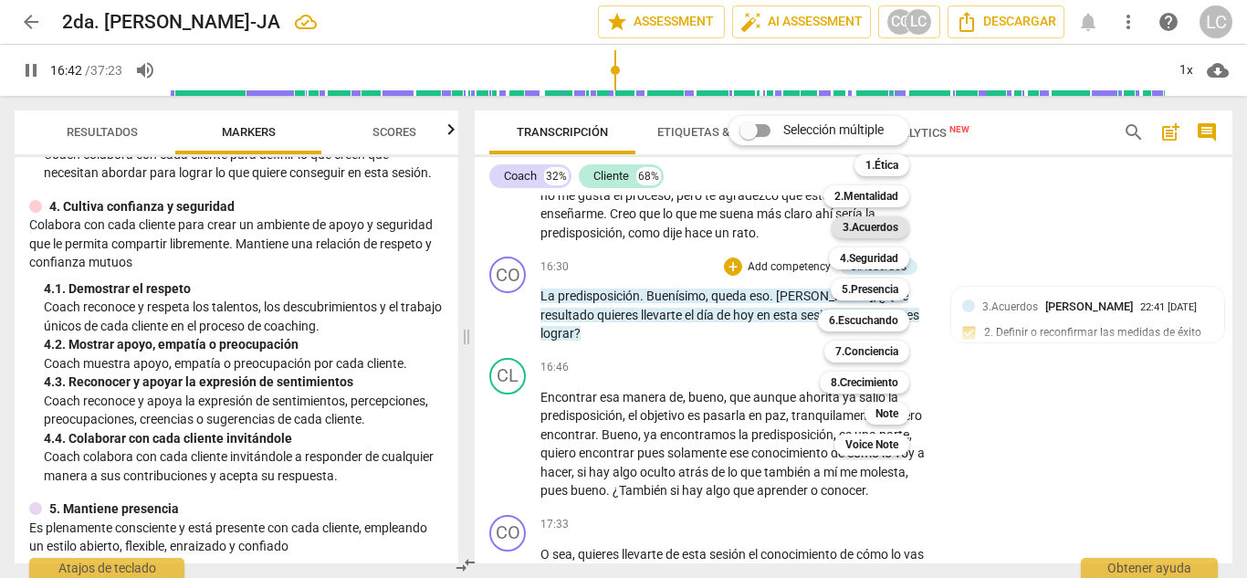
click at [873, 229] on b "3.Acuerdos" at bounding box center [871, 227] width 56 height 22
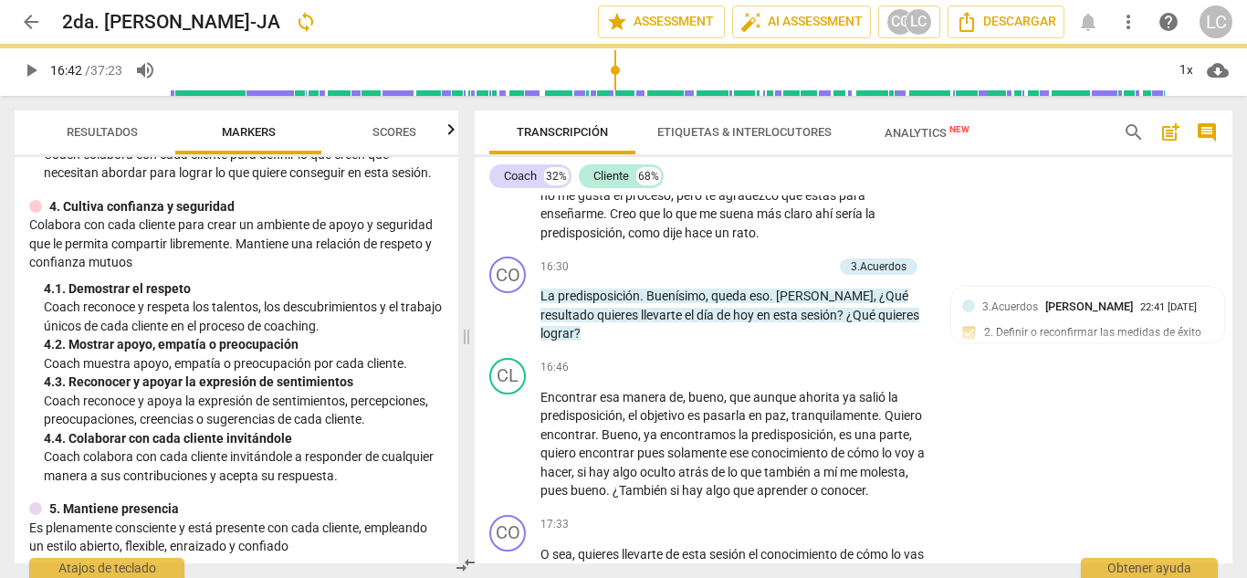
type input "1003"
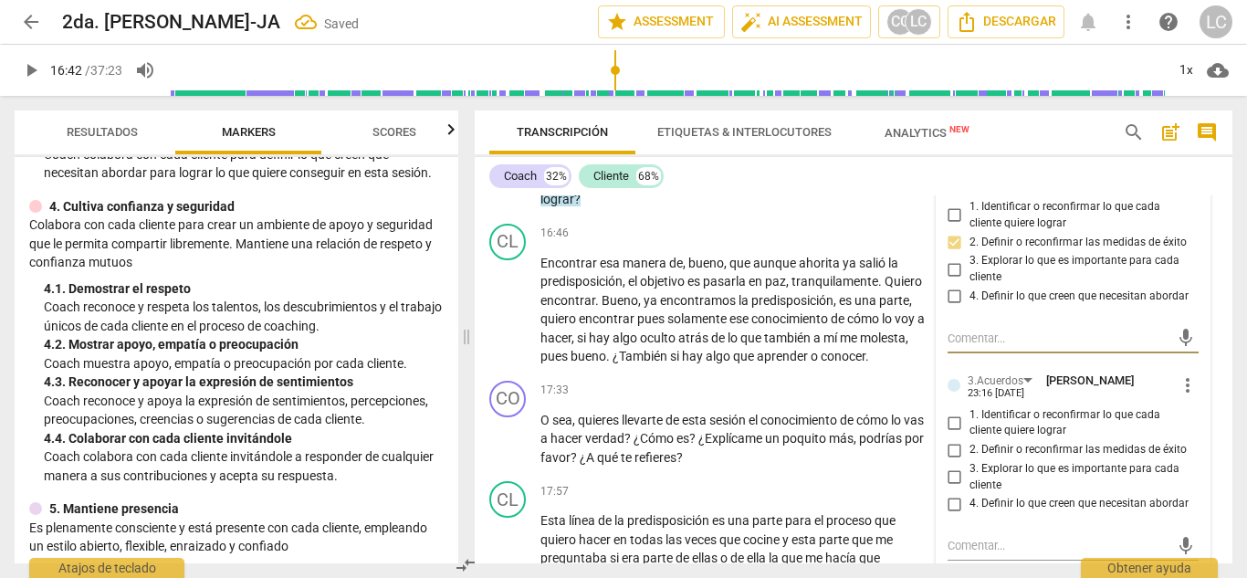
scroll to position [4246, 0]
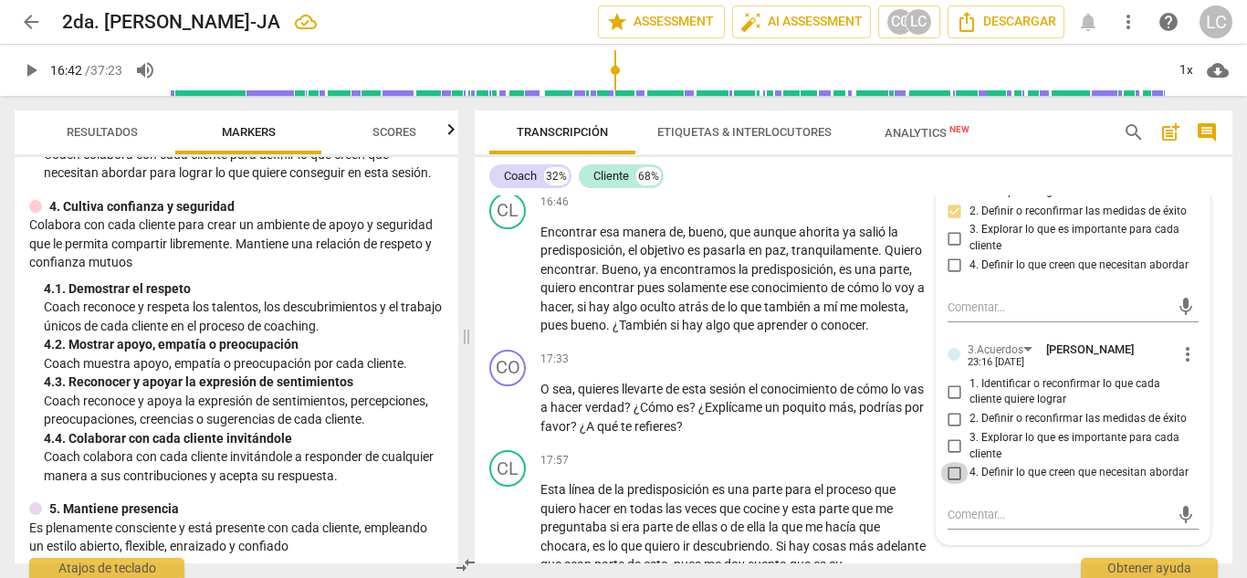
click at [952, 484] on input "4. Definir lo que creen que necesitan abordar" at bounding box center [955, 473] width 29 height 22
checkbox input "true"
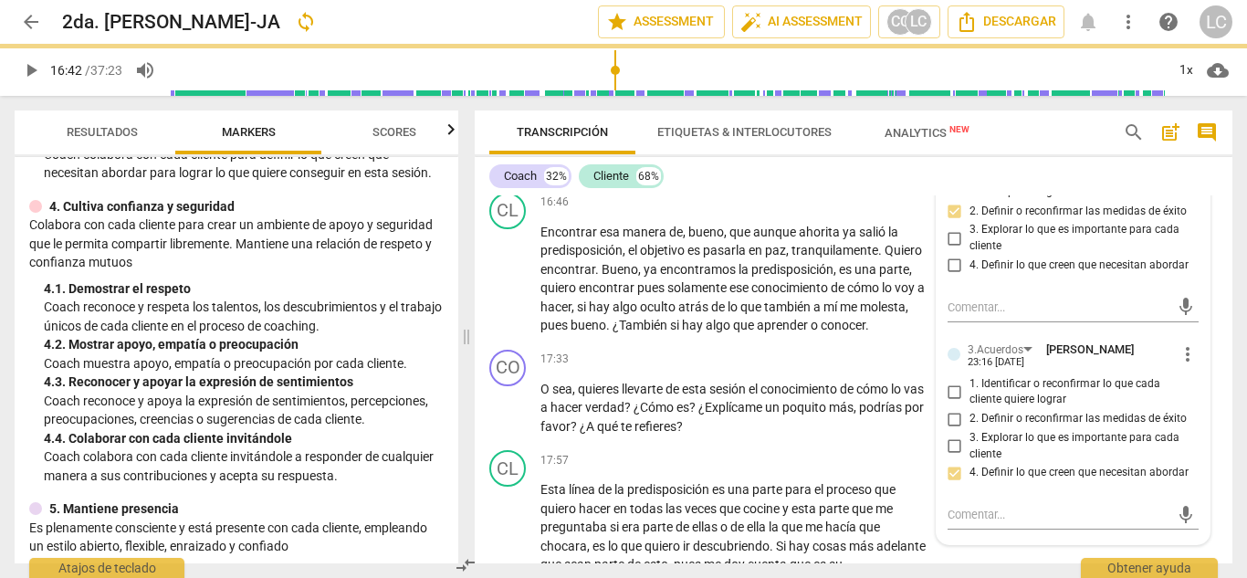
click at [955, 403] on input "1. Identificar o reconfirmar lo que cada cliente quiere lograr" at bounding box center [955, 392] width 29 height 22
checkbox input "true"
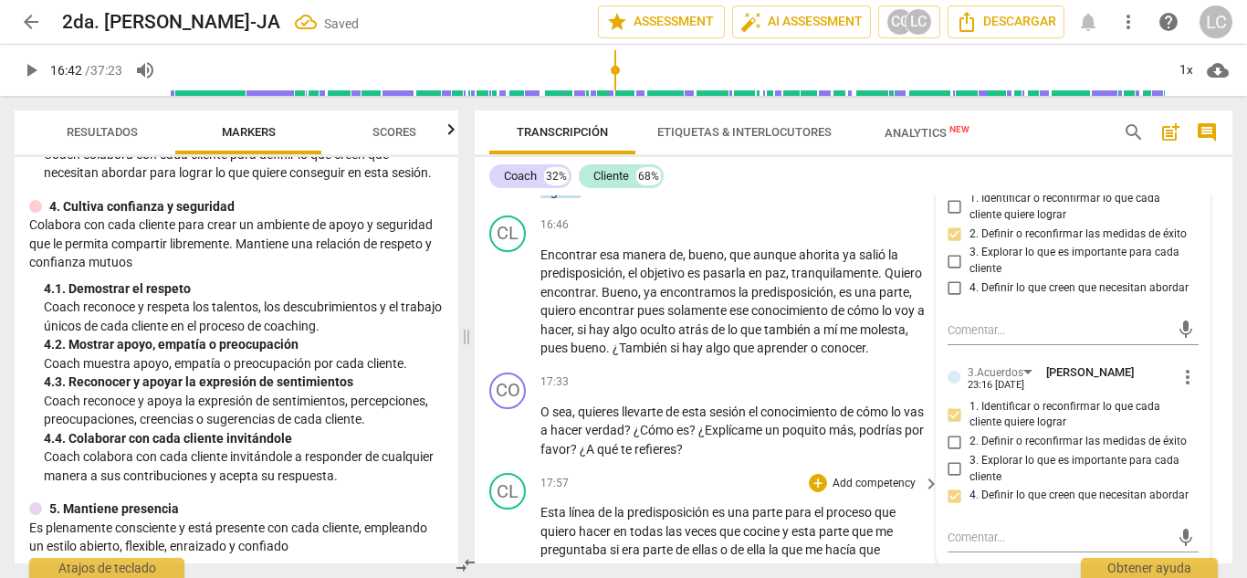
scroll to position [4224, 0]
click at [34, 71] on span "play_arrow" at bounding box center [31, 70] width 22 height 22
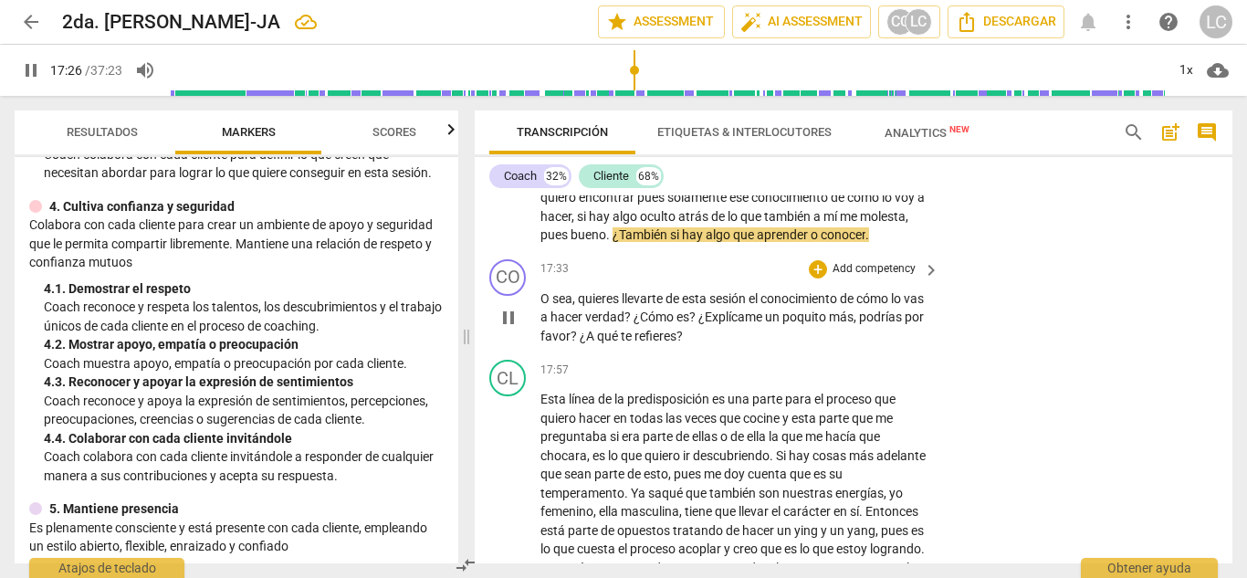
scroll to position [4340, 0]
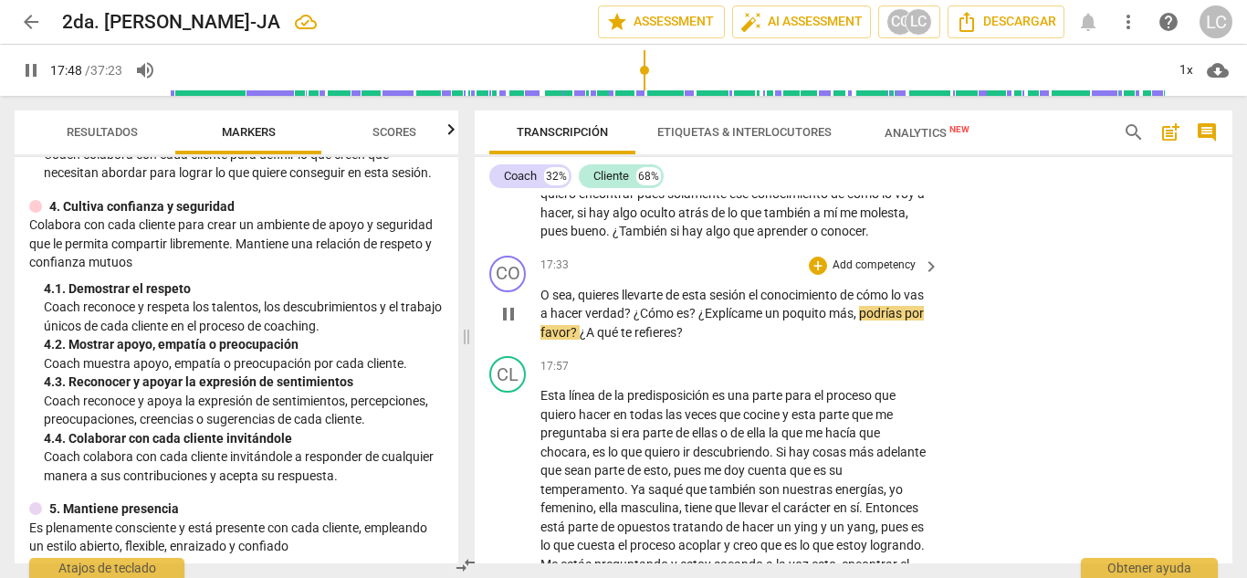
click at [861, 258] on p "Add competency" at bounding box center [874, 266] width 87 height 16
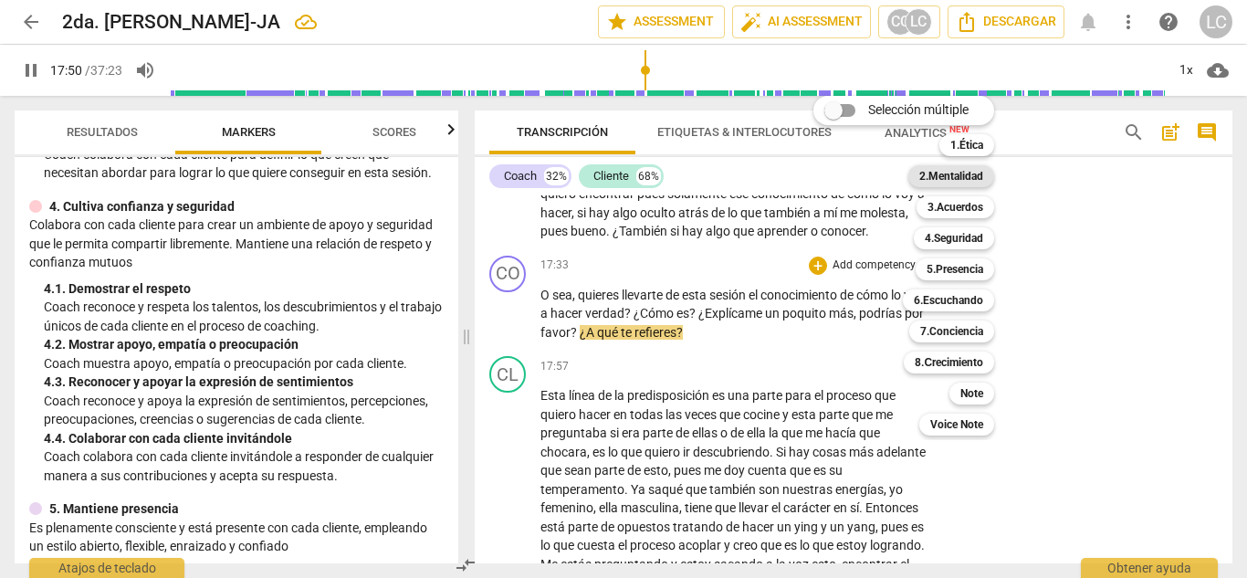
click at [951, 169] on b "2.Mentalidad" at bounding box center [952, 176] width 64 height 22
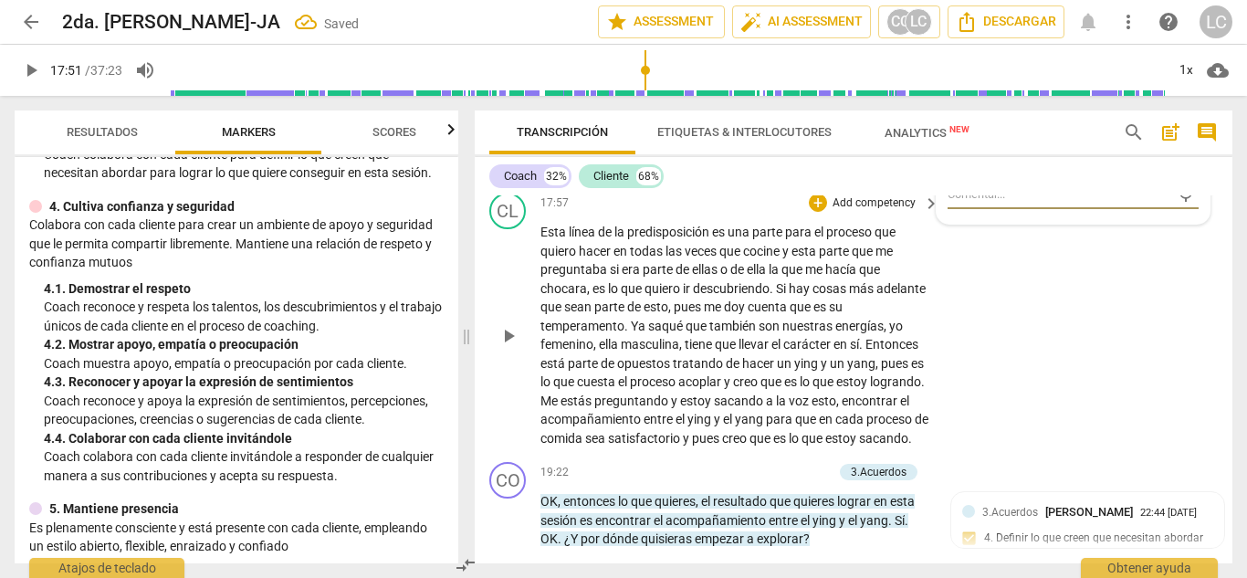
scroll to position [4503, 0]
click at [22, 75] on span "play_arrow" at bounding box center [31, 70] width 22 height 22
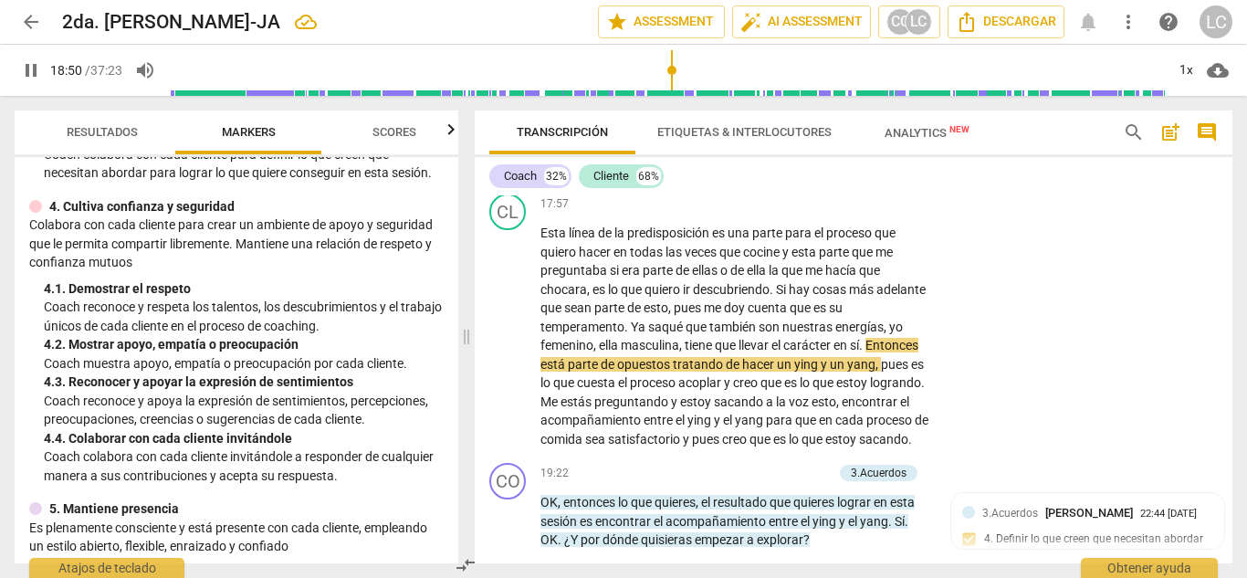
click at [1098, 174] on div "Coach 32% Cliente 68%" at bounding box center [853, 176] width 729 height 31
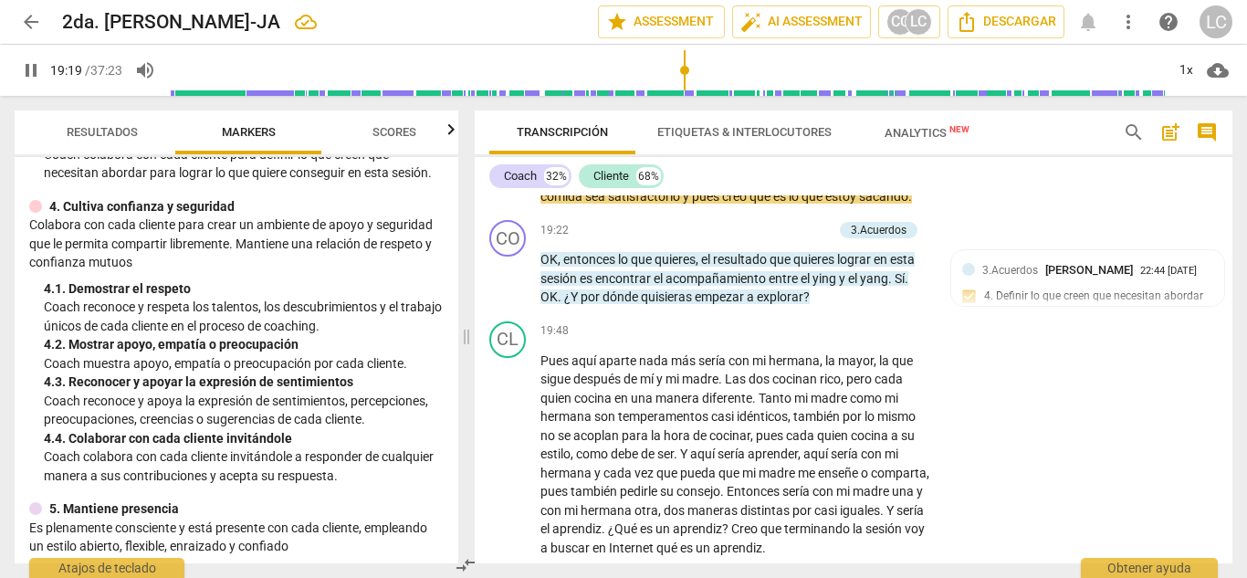
scroll to position [4745, 0]
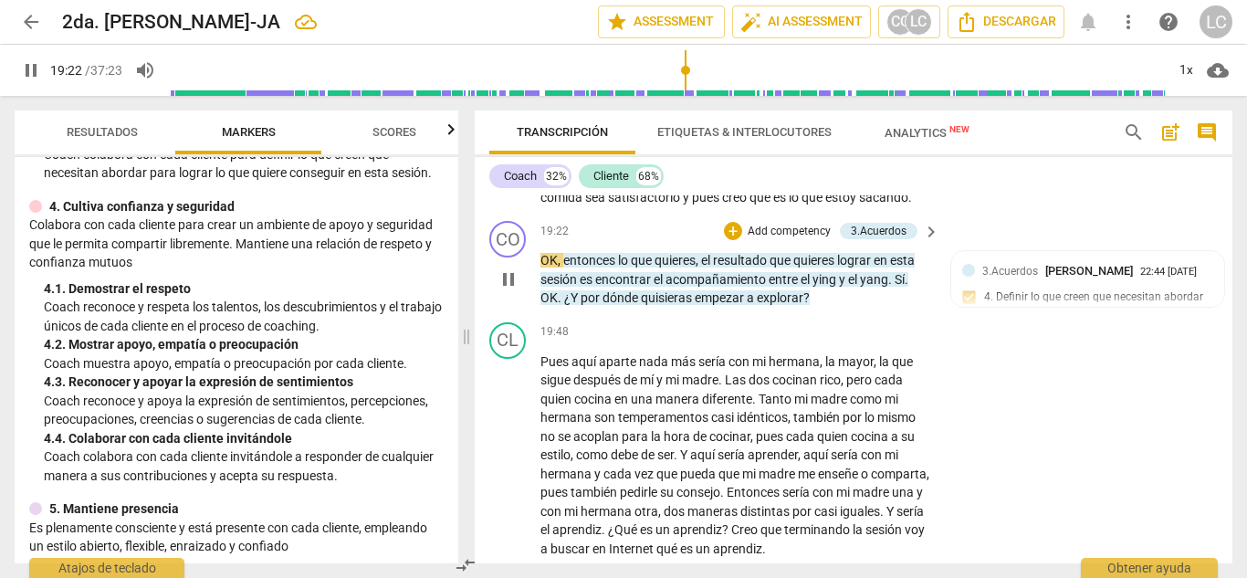
click at [788, 240] on p "Add competency" at bounding box center [789, 232] width 87 height 16
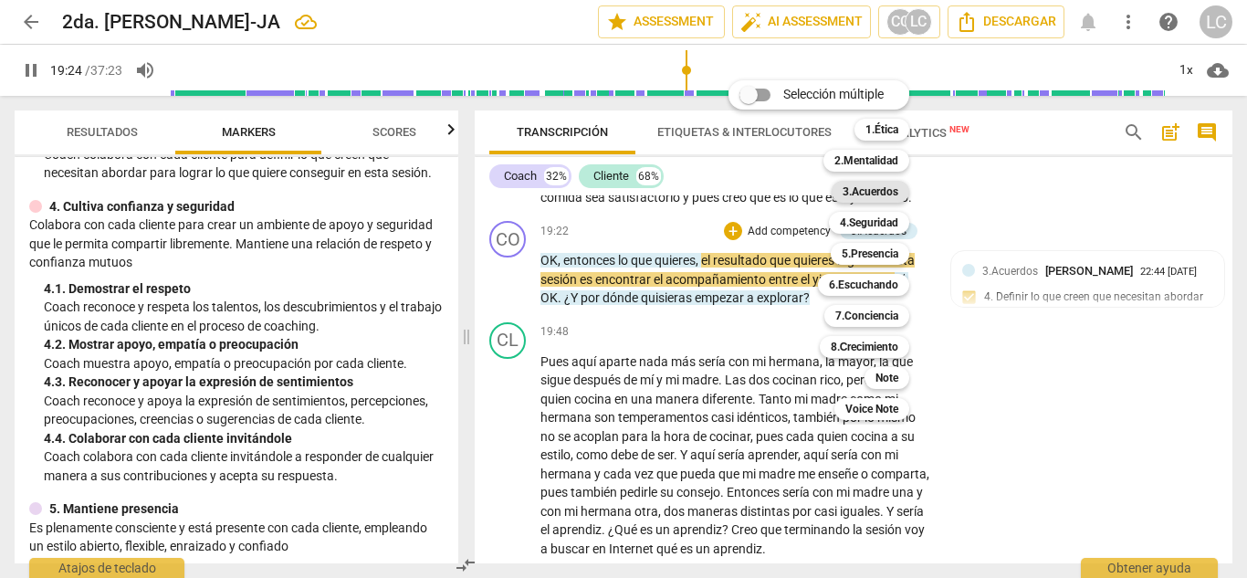
click at [857, 187] on b "3.Acuerdos" at bounding box center [871, 192] width 56 height 22
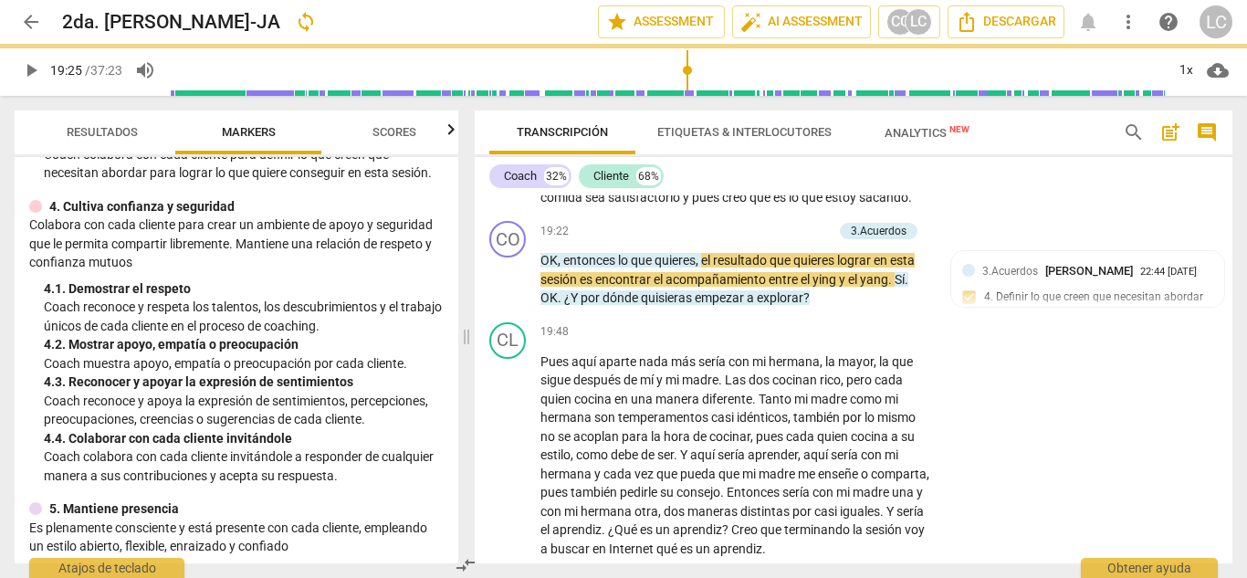
type input "1165"
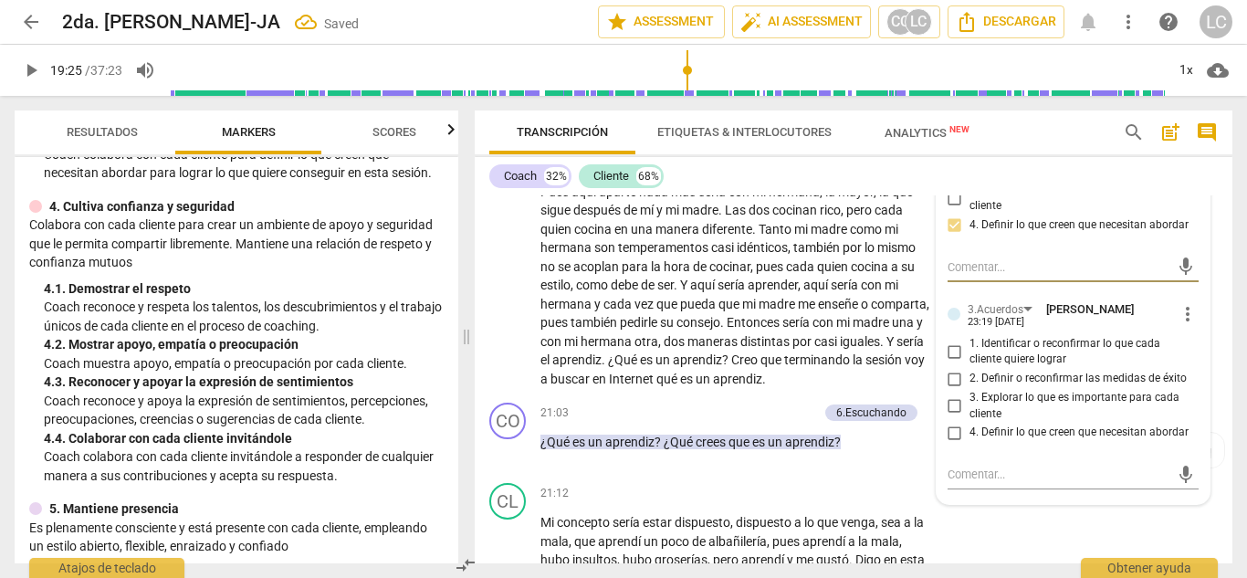
scroll to position [4918, 0]
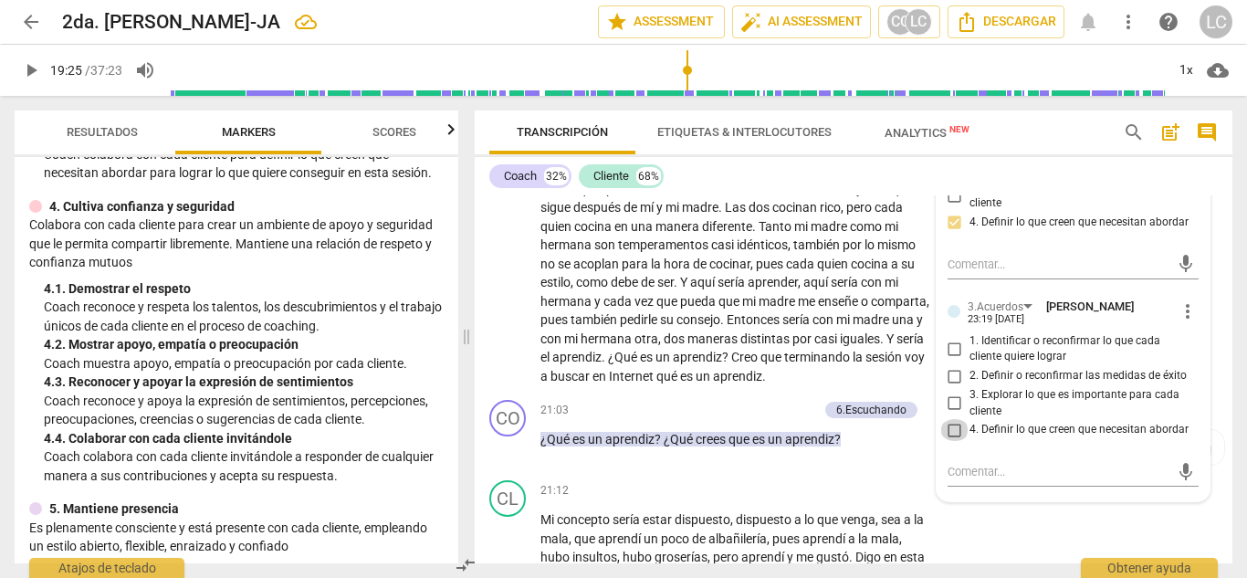
click at [952, 441] on input "4. Definir lo que creen que necesitan abordar" at bounding box center [955, 430] width 29 height 22
checkbox input "true"
click at [952, 360] on input "1. Identificar o reconfirmar lo que cada cliente quiere lograr" at bounding box center [955, 349] width 29 height 22
checkbox input "true"
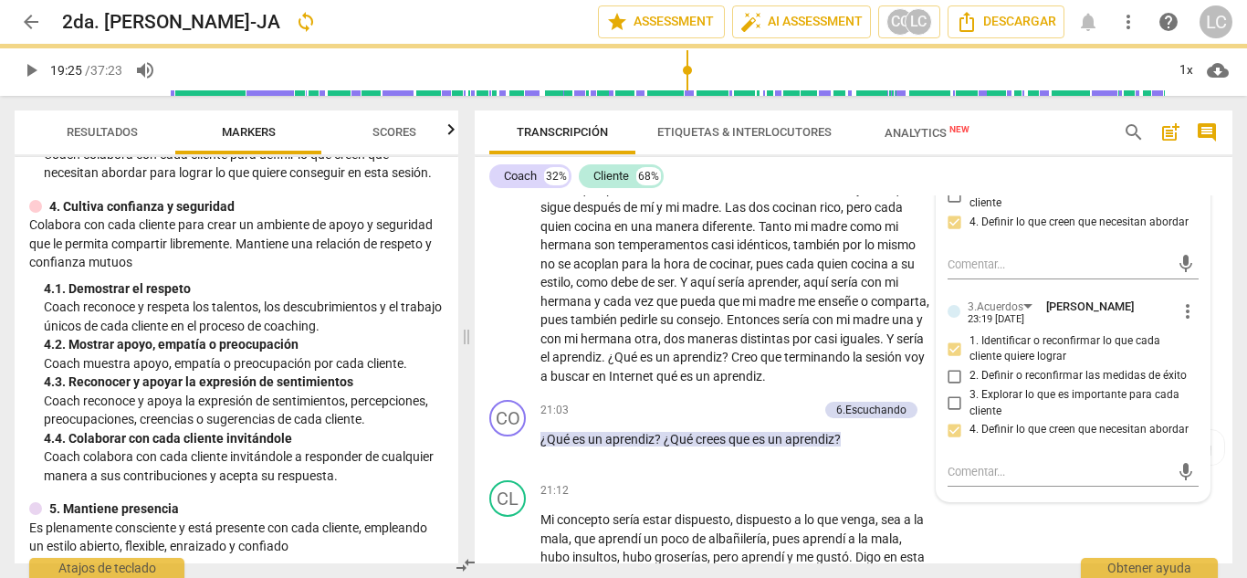
click at [31, 62] on span "play_arrow" at bounding box center [31, 70] width 22 height 22
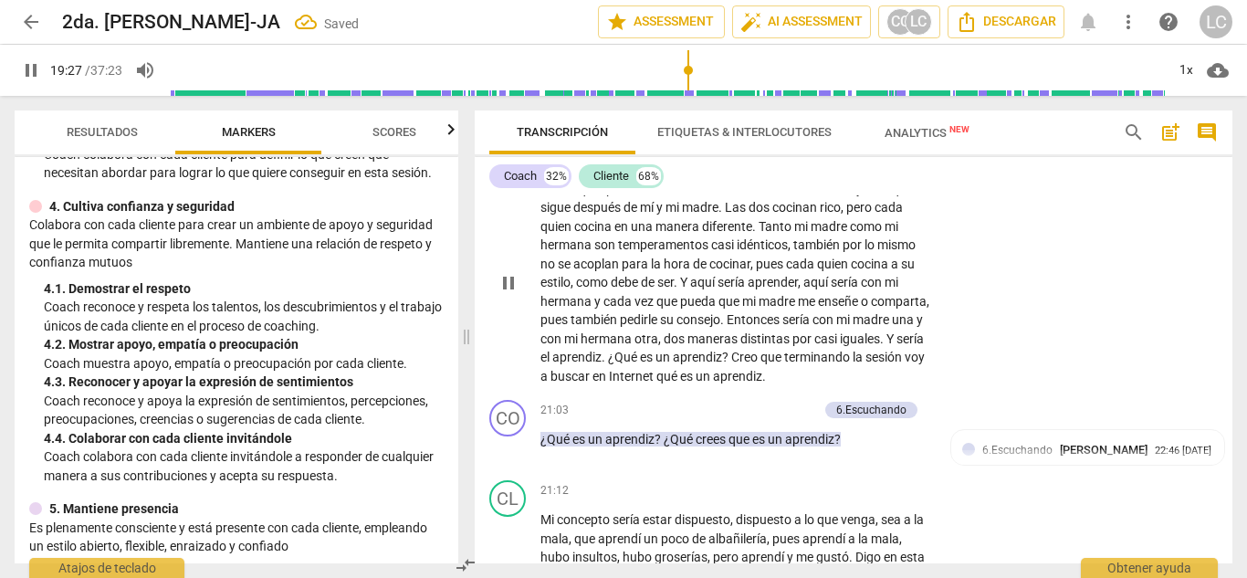
type input "1168"
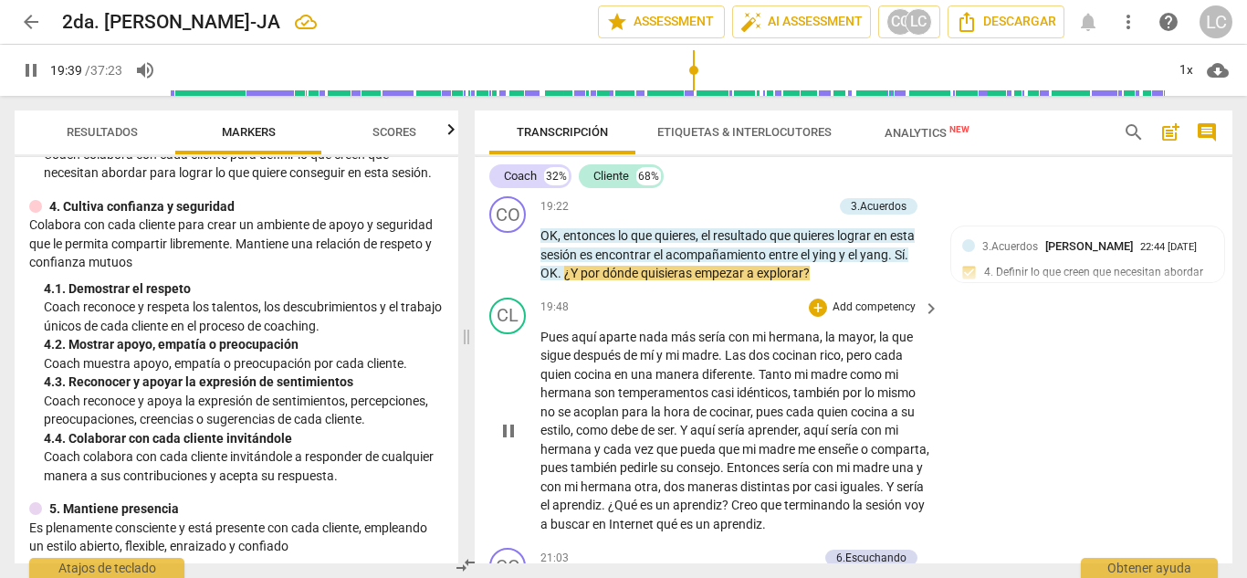
scroll to position [4769, 0]
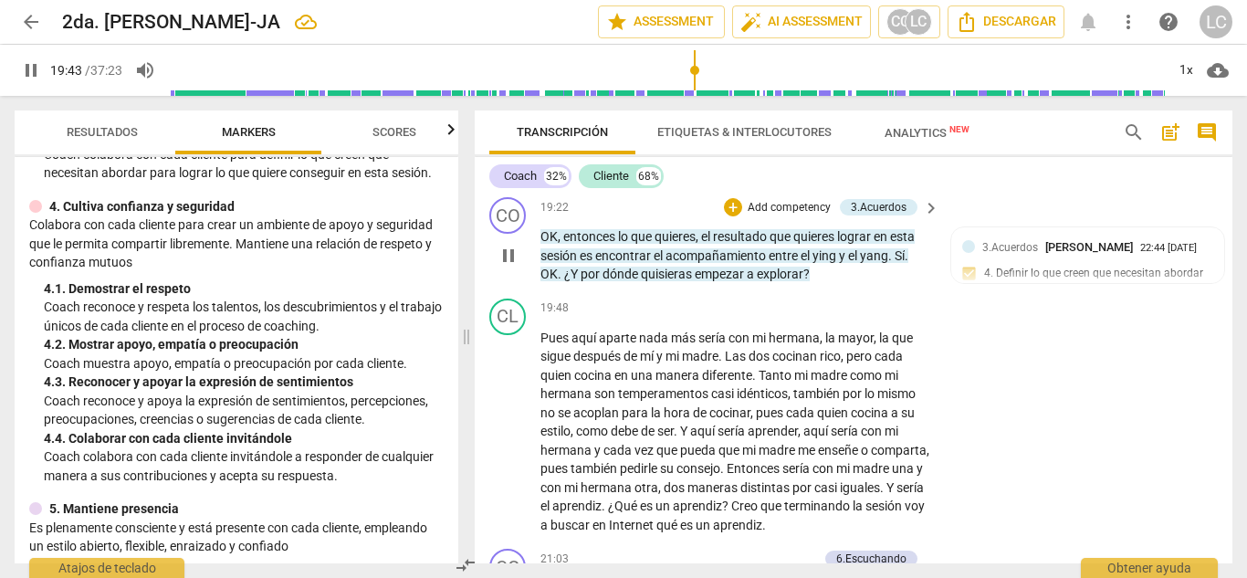
click at [791, 216] on p "Add competency" at bounding box center [789, 208] width 87 height 16
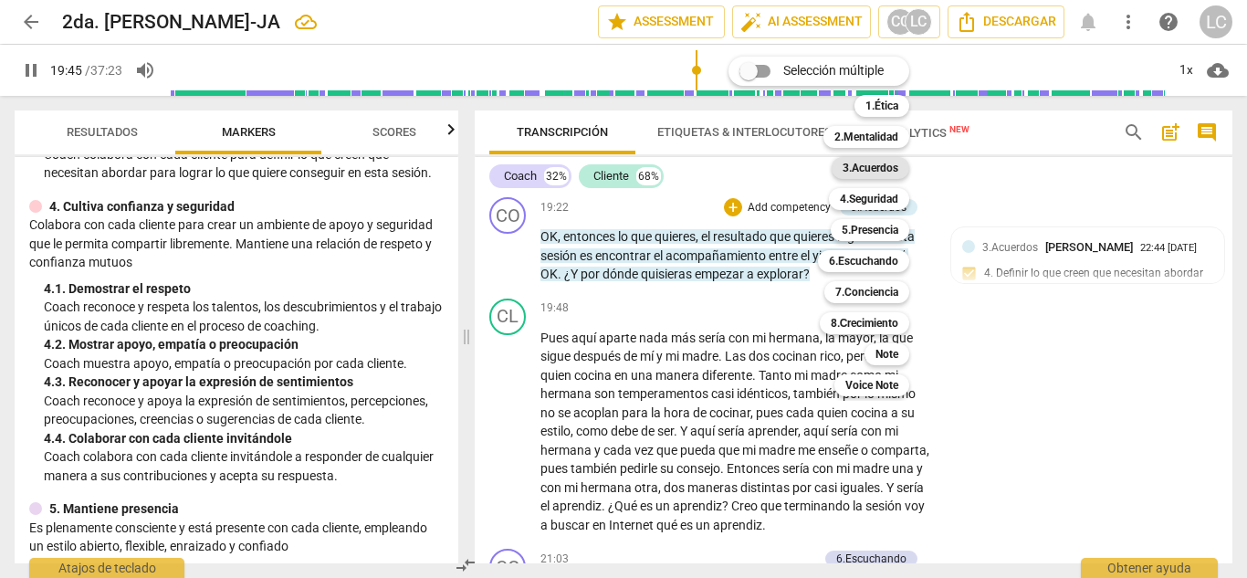
click at [875, 163] on b "3.Acuerdos" at bounding box center [871, 168] width 56 height 22
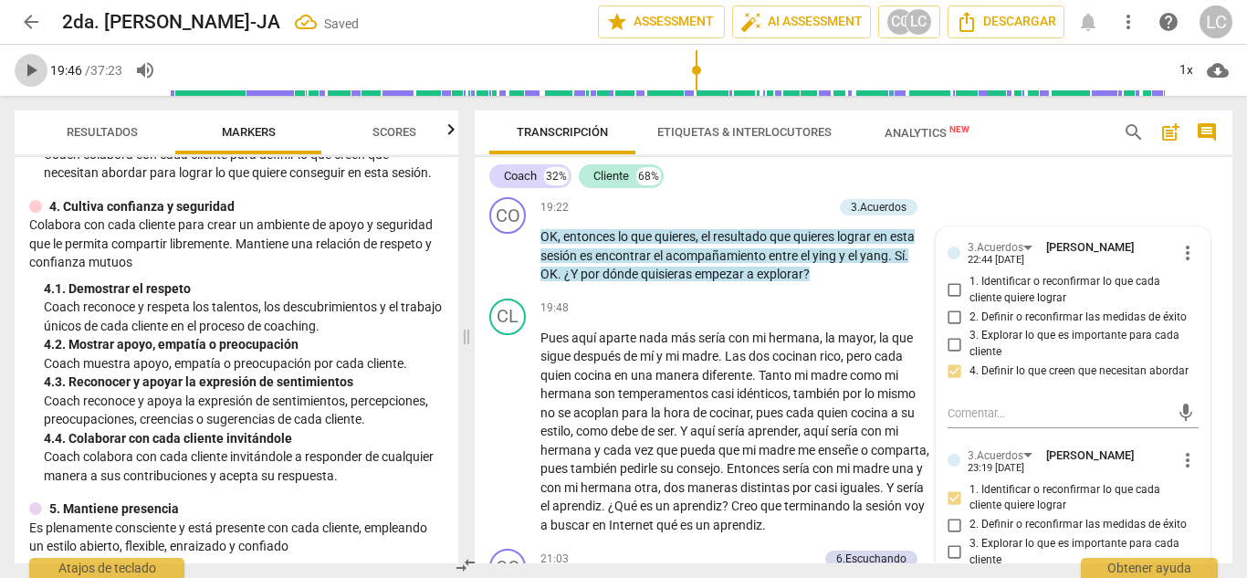
click at [24, 71] on span "play_arrow" at bounding box center [31, 70] width 22 height 22
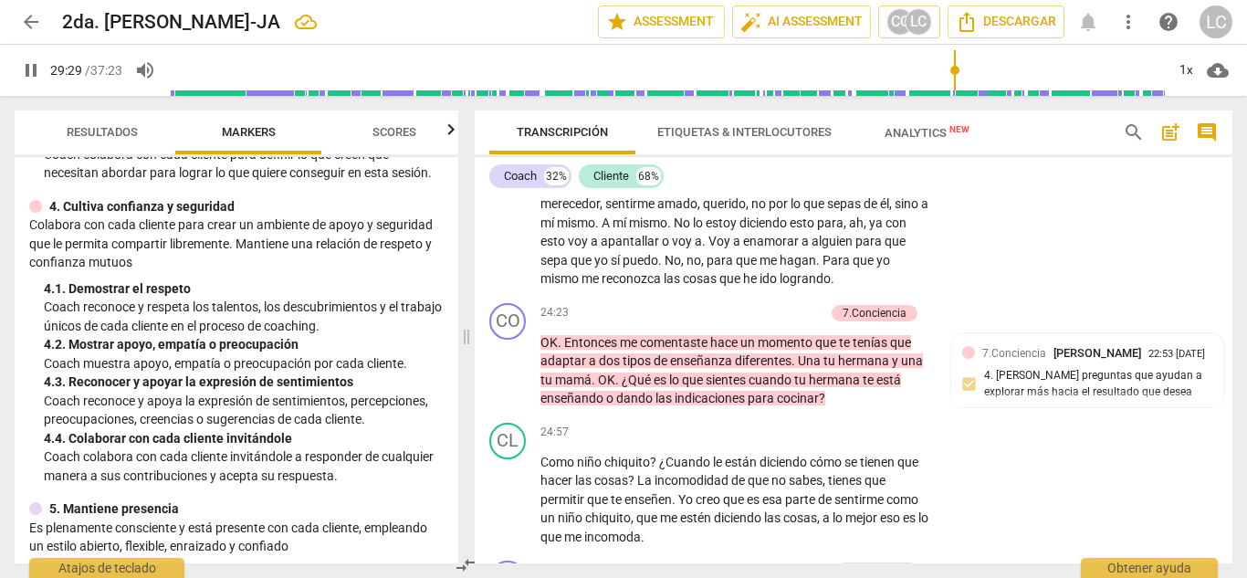
scroll to position [7440, 0]
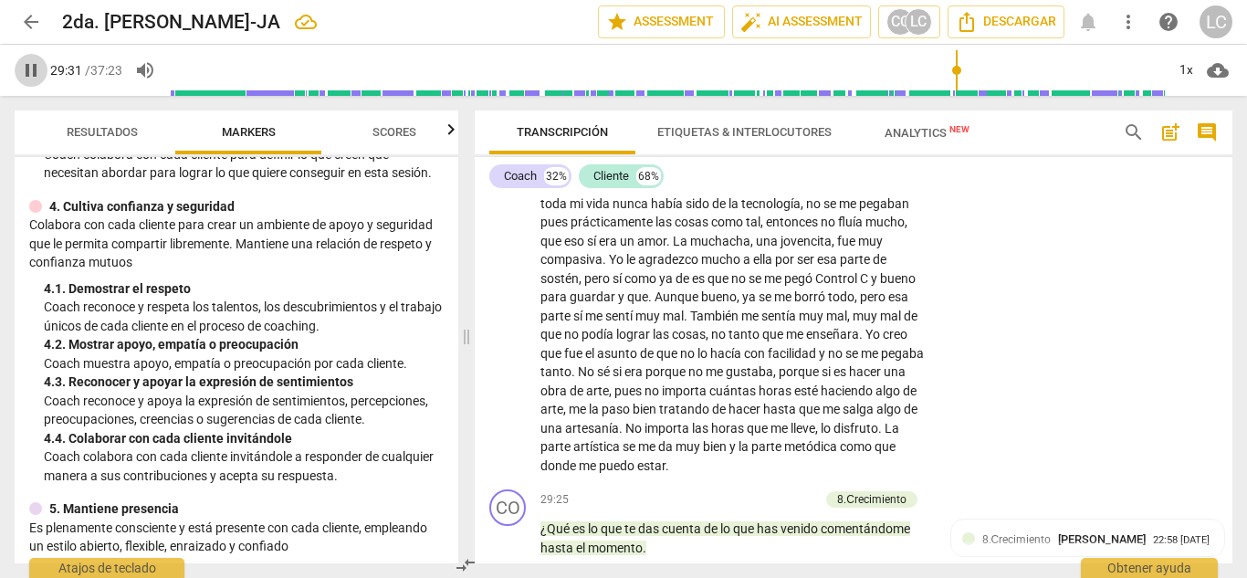
click at [27, 72] on span "pause" at bounding box center [31, 70] width 22 height 22
type input "1772"
